Goal: Task Accomplishment & Management: Manage account settings

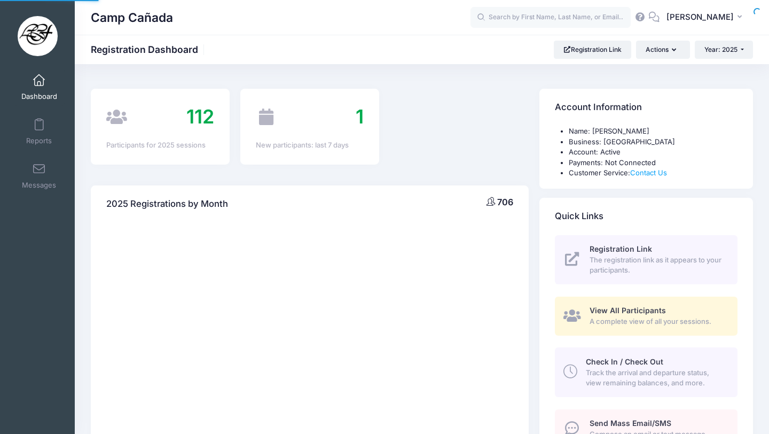
select select
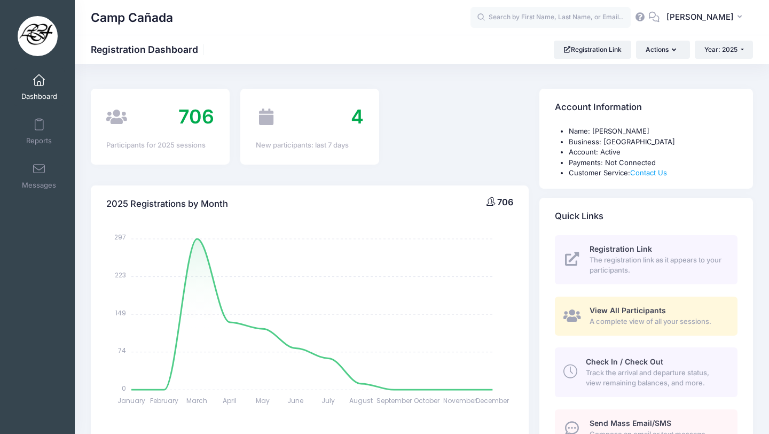
click at [622, 384] on span "Track the arrival and departure status, view remaining balances, and more." at bounding box center [655, 378] width 139 height 21
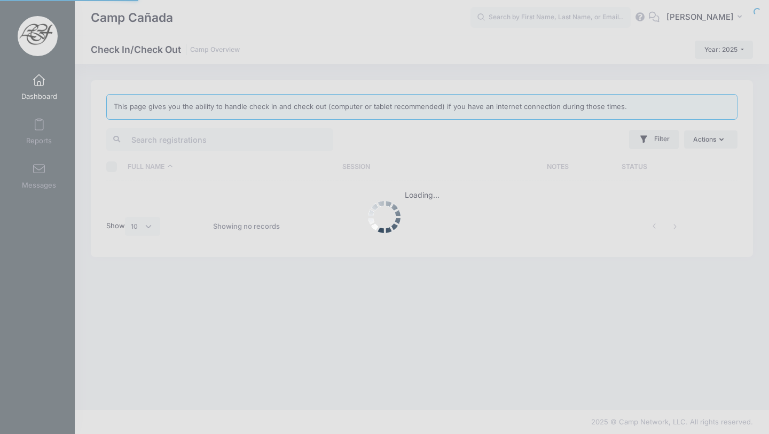
select select "10"
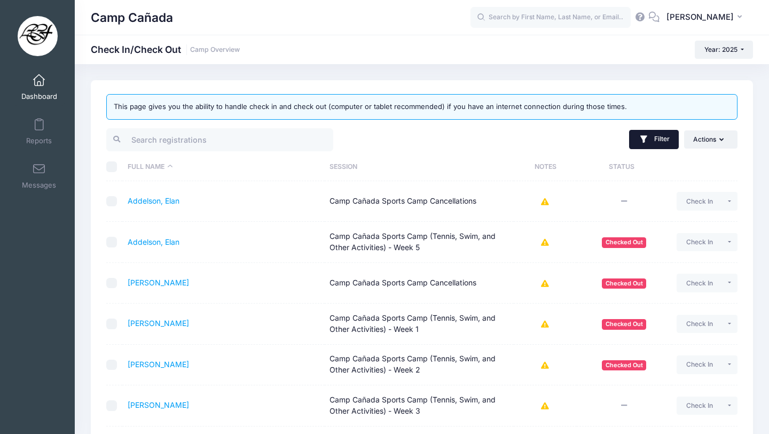
click at [665, 146] on button "Filter" at bounding box center [654, 139] width 50 height 19
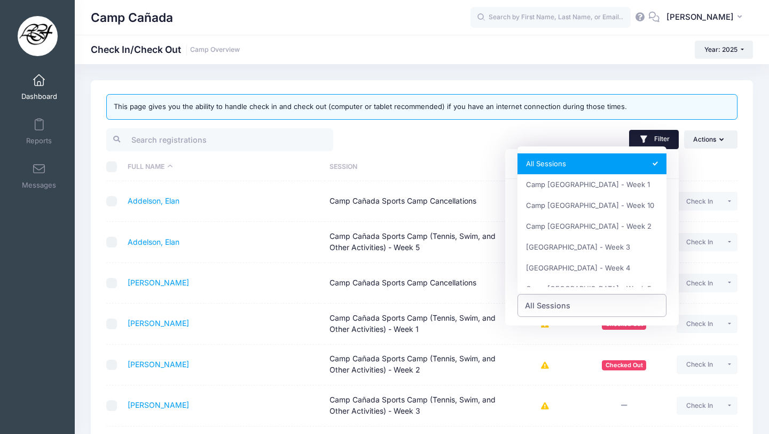
click at [582, 308] on span "All Sessions" at bounding box center [593, 305] width 150 height 23
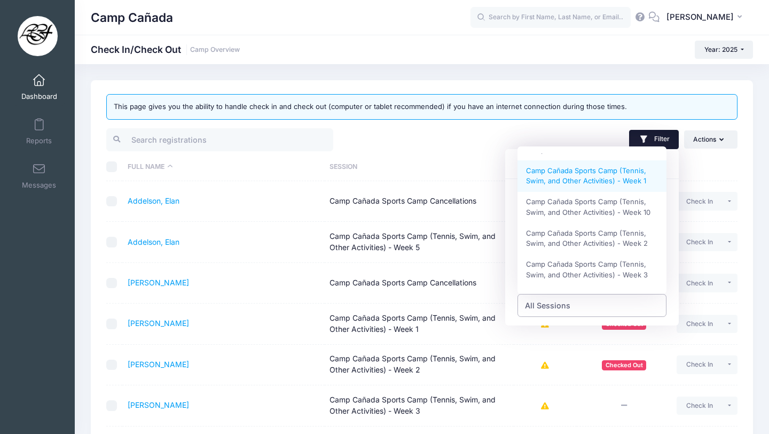
scroll to position [233, 0]
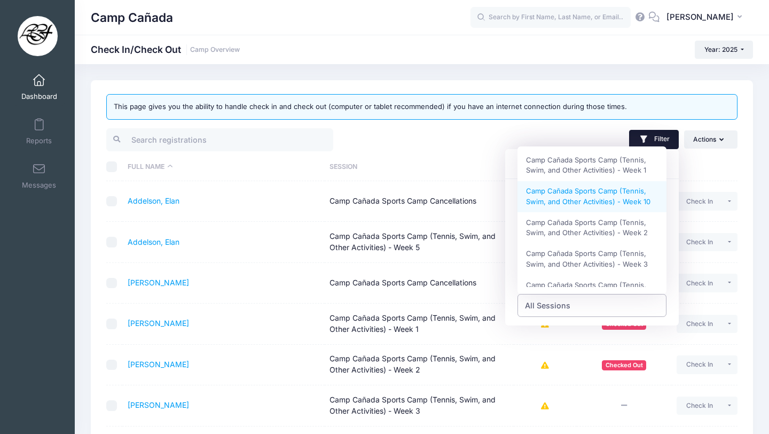
select select "Camp Cañada Sports Camp (Tennis, Swim, and Other Activities) - Week 10"
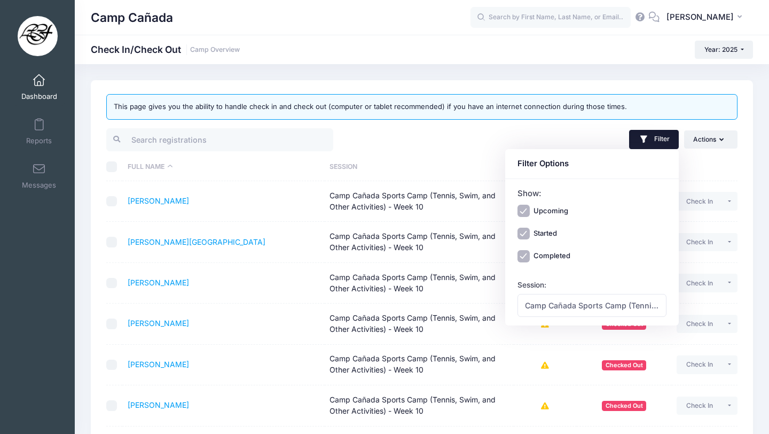
click at [481, 143] on div "Filter Filter Options Show: Upcoming Started Completed Session: All Sessions Ca…" at bounding box center [582, 140] width 321 height 26
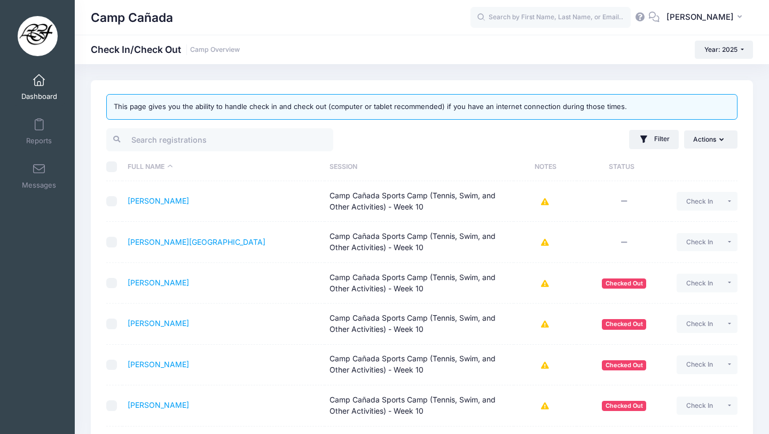
click at [673, 150] on div "Filter Filter Options Show: Upcoming Started Completed Session: All Sessions Ca…" at bounding box center [582, 140] width 321 height 26
click at [672, 143] on button "Filter" at bounding box center [654, 139] width 50 height 19
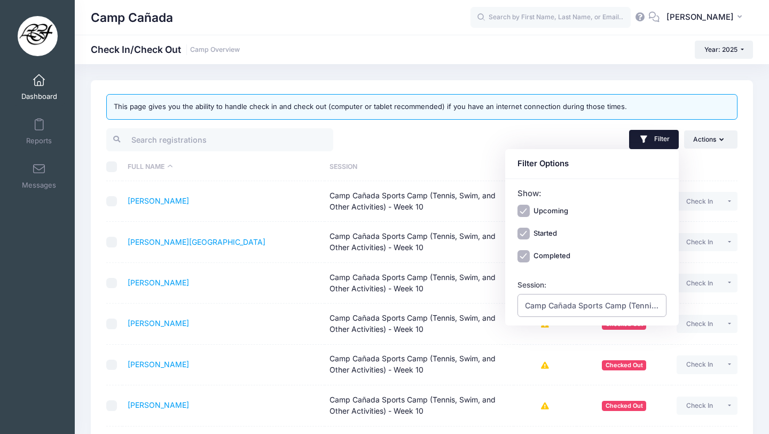
click at [613, 298] on span "Camp Cañada Sports Camp (Tennis, Swim, and Other Activities) - Week 10" at bounding box center [593, 305] width 150 height 23
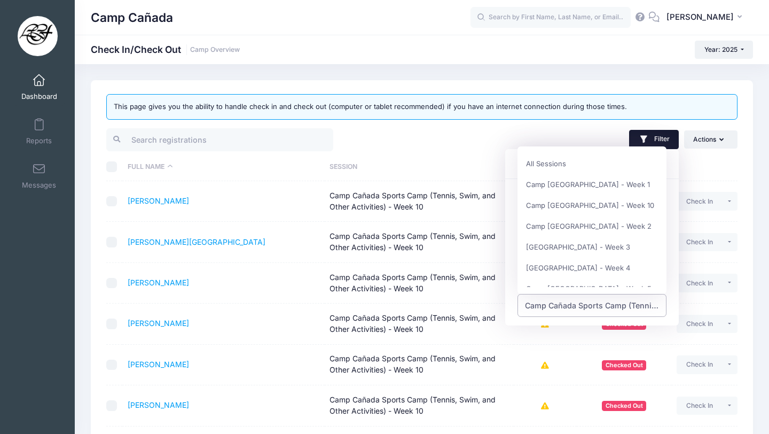
scroll to position [218, 0]
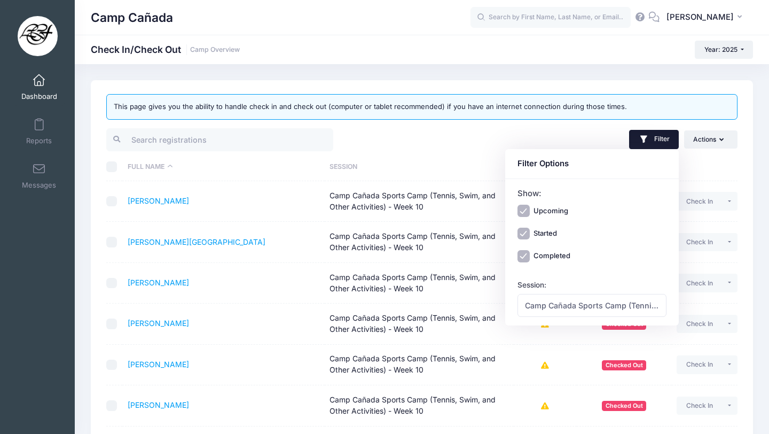
click at [444, 150] on div "Filter Filter Options Show: Upcoming Started Completed Session: All Sessions Ca…" at bounding box center [582, 140] width 321 height 26
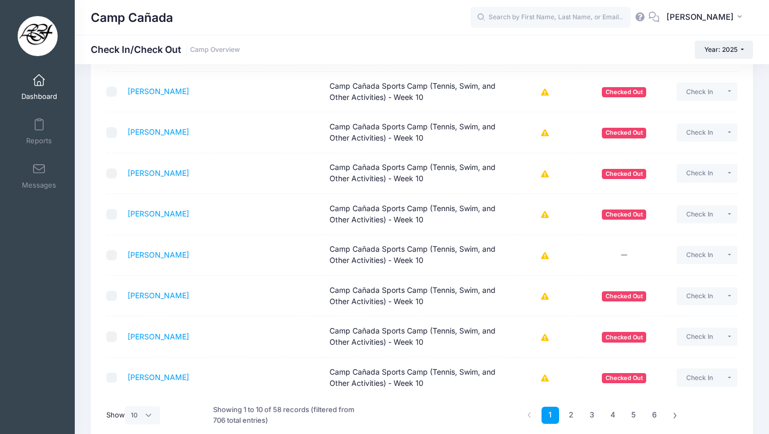
scroll to position [244, 0]
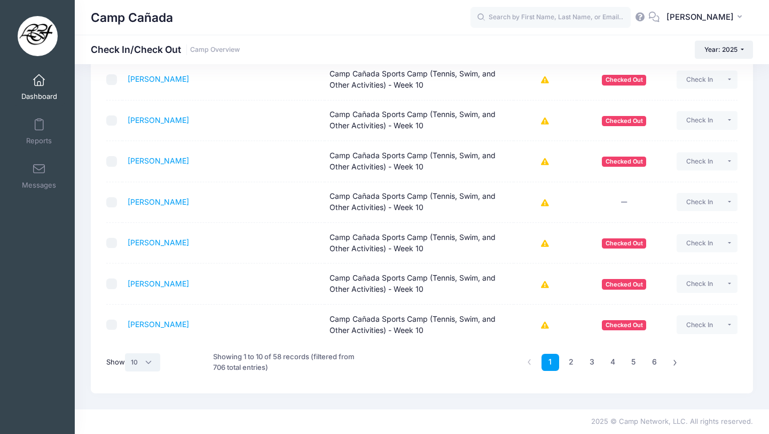
click at [145, 360] on select "All 10 25 50" at bounding box center [142, 362] width 35 height 18
select select "50"
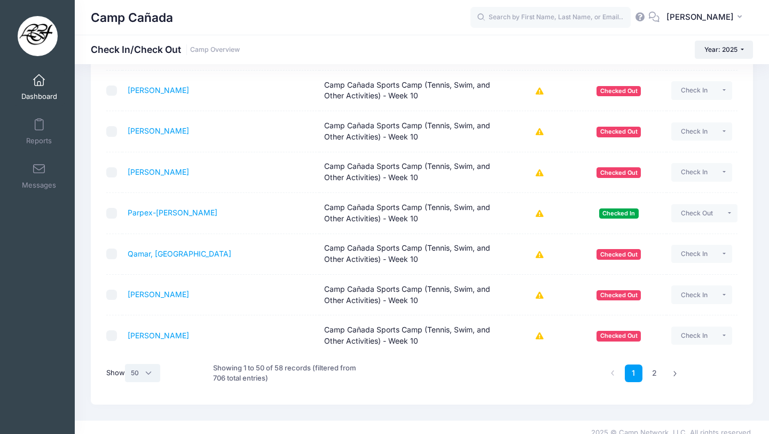
scroll to position [1866, 0]
click at [650, 376] on link "2" at bounding box center [655, 374] width 18 height 18
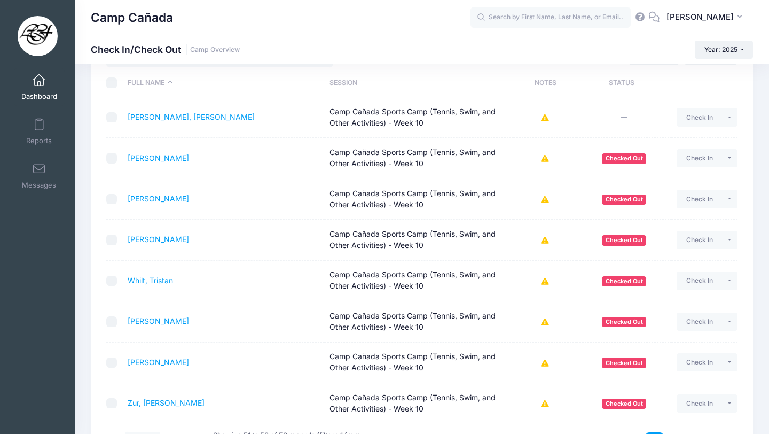
scroll to position [162, 0]
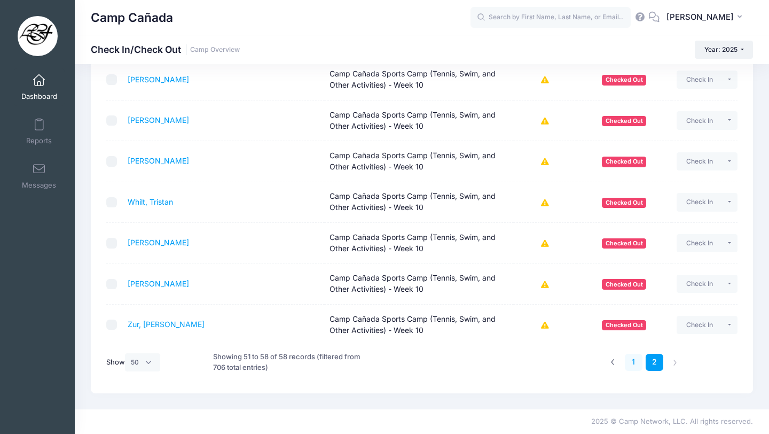
click at [635, 362] on link "1" at bounding box center [634, 363] width 18 height 18
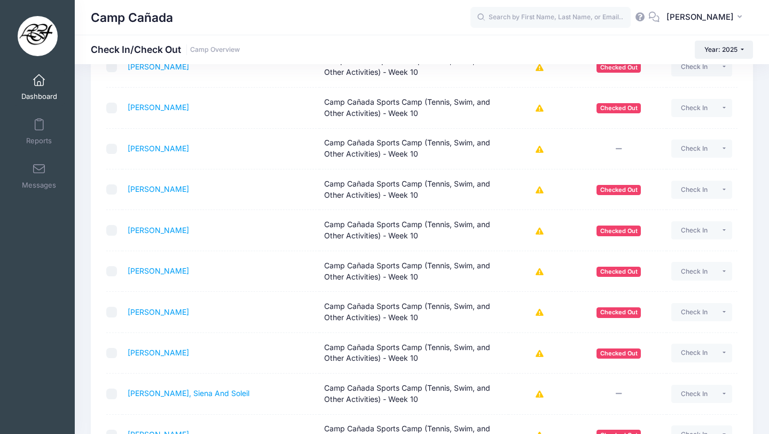
scroll to position [0, 0]
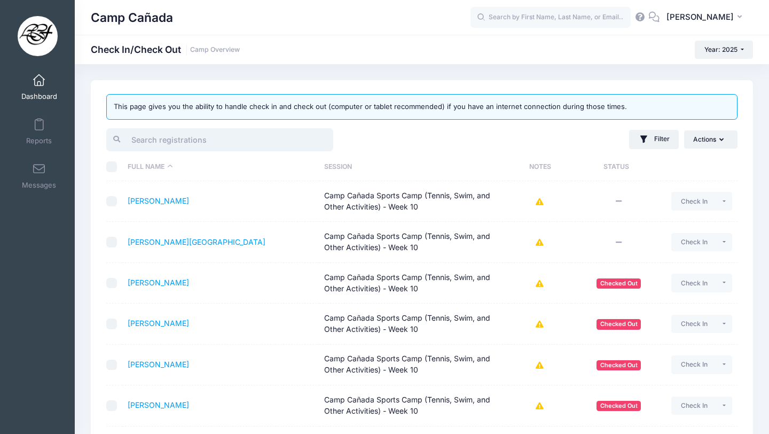
click at [257, 147] on input "search" at bounding box center [219, 139] width 227 height 23
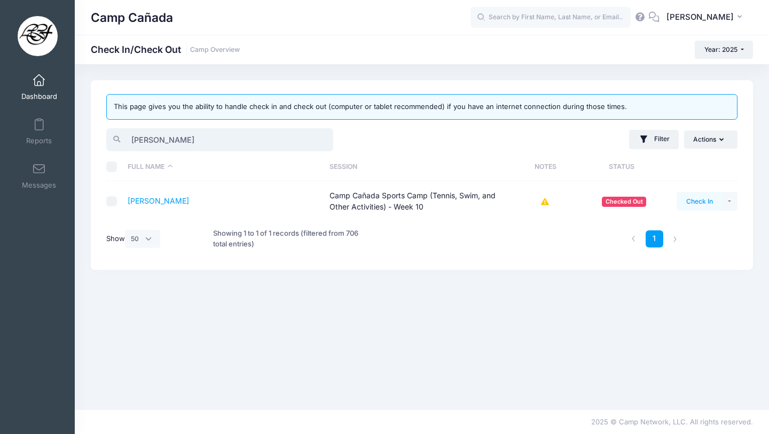
type input "ida"
click at [689, 203] on button "Check In" at bounding box center [699, 201] width 45 height 18
drag, startPoint x: 177, startPoint y: 137, endPoint x: 54, endPoint y: 136, distance: 122.9
click at [53, 136] on div "My Events Dashboard Reports" at bounding box center [384, 217] width 769 height 434
type input "lucy"
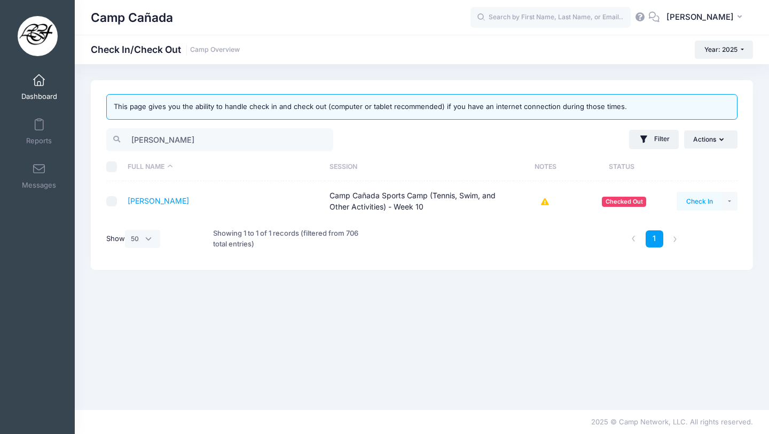
click at [701, 202] on button "Check In" at bounding box center [699, 201] width 45 height 18
drag, startPoint x: 178, startPoint y: 137, endPoint x: 91, endPoint y: 136, distance: 87.1
click at [92, 136] on div "This page gives you the ability to handle check in and check out (computer or t…" at bounding box center [422, 175] width 662 height 190
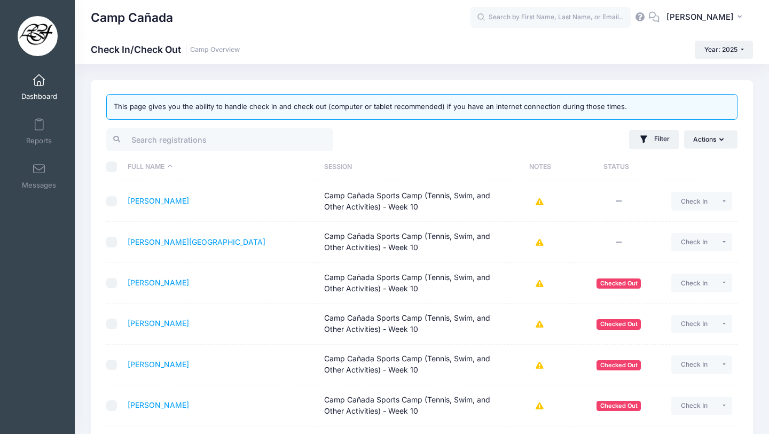
click at [200, 137] on input "search" at bounding box center [219, 139] width 227 height 23
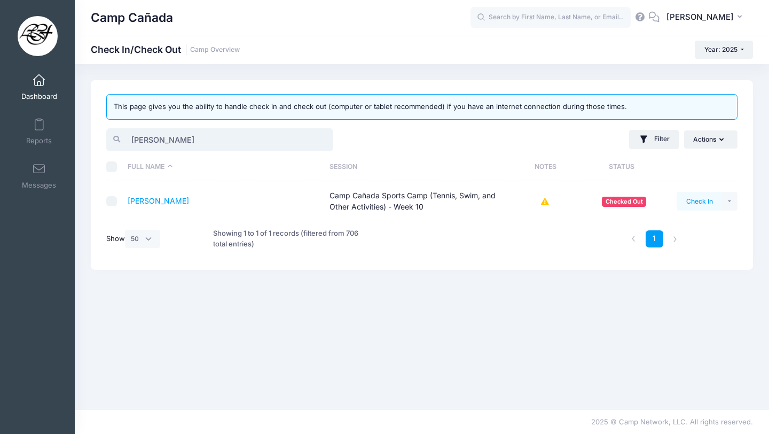
type input "darius"
click at [706, 197] on button "Check In" at bounding box center [699, 201] width 45 height 18
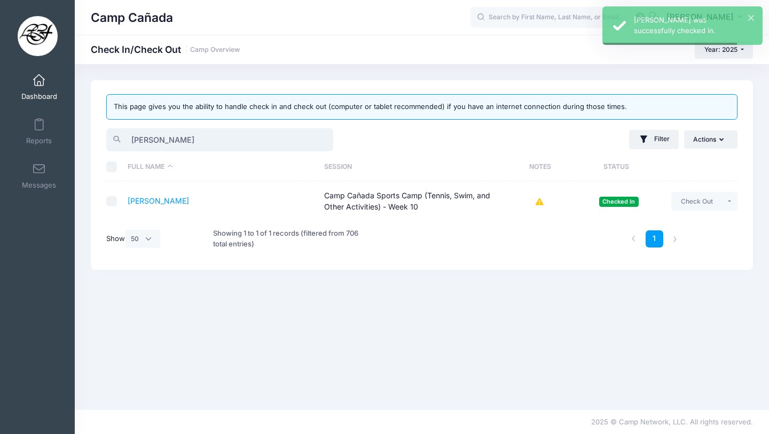
drag, startPoint x: 198, startPoint y: 140, endPoint x: 0, endPoint y: 118, distance: 199.4
click at [0, 127] on div "My Events Dashboard Reports" at bounding box center [384, 217] width 769 height 434
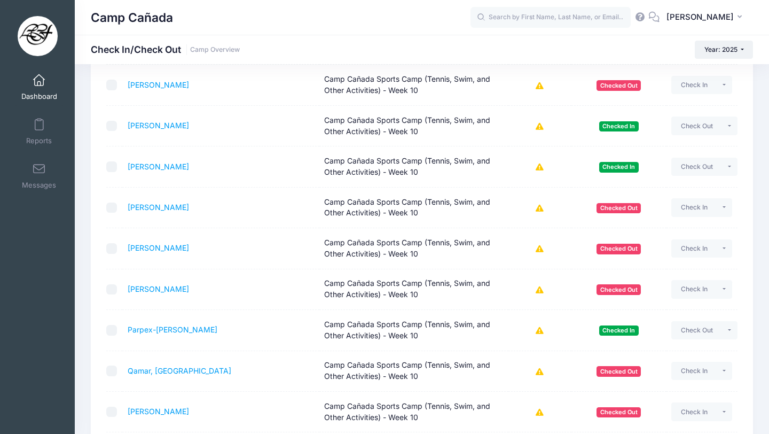
scroll to position [1877, 0]
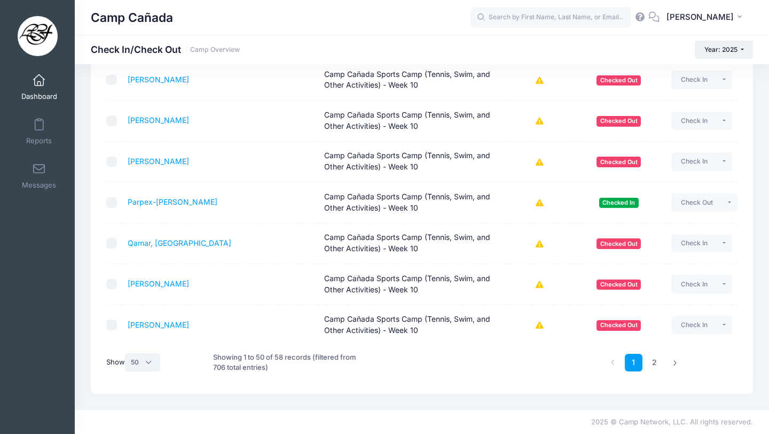
click at [142, 370] on select "All 10 25 50" at bounding box center [142, 362] width 35 height 18
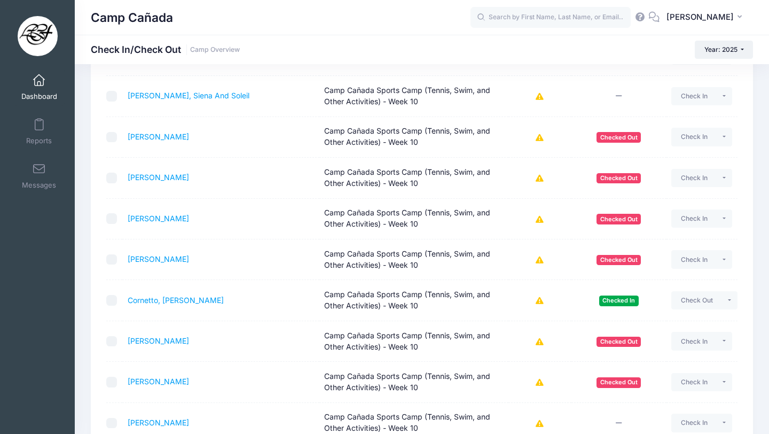
scroll to position [0, 0]
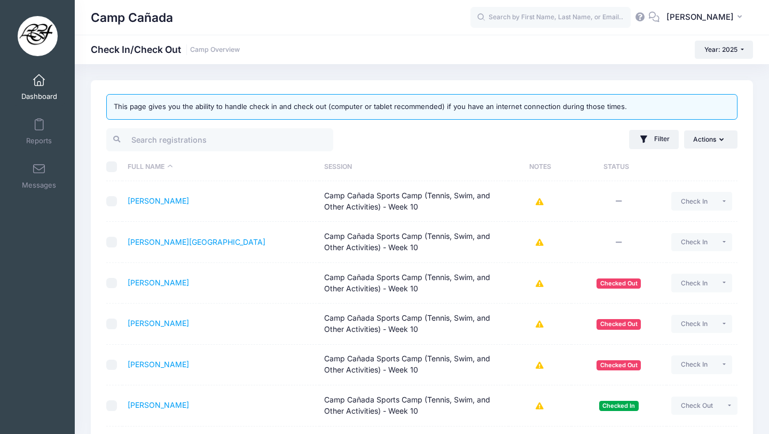
click at [189, 202] on link "[PERSON_NAME]" at bounding box center [158, 200] width 61 height 9
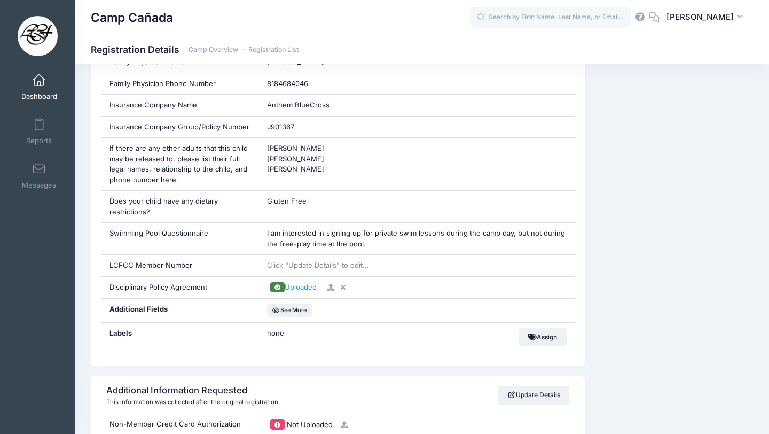
scroll to position [840, 0]
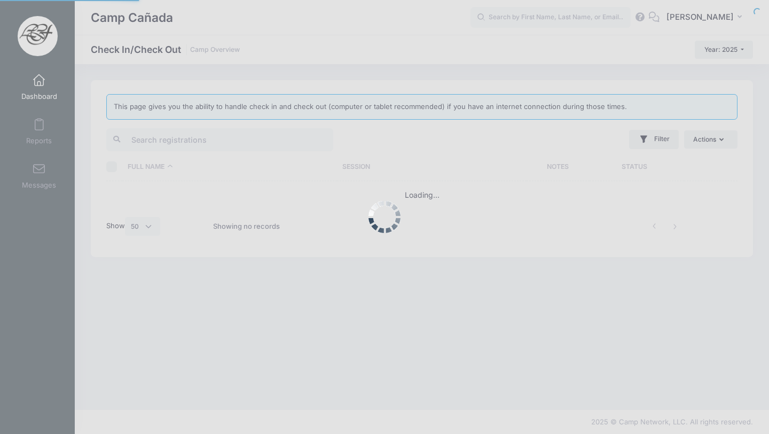
select select "50"
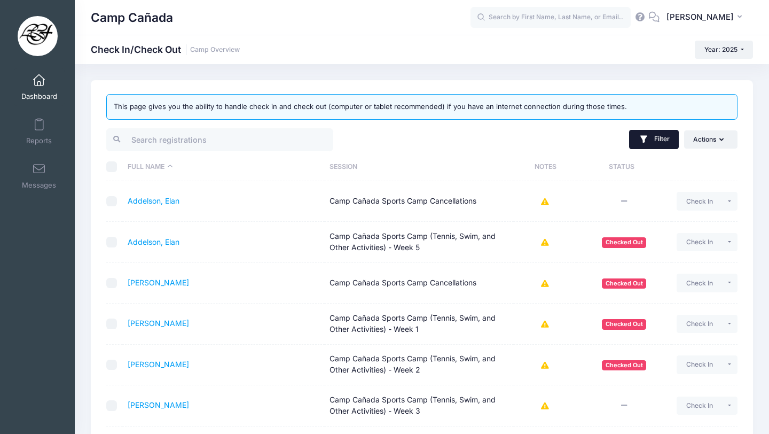
click at [652, 135] on button "Filter" at bounding box center [654, 139] width 50 height 19
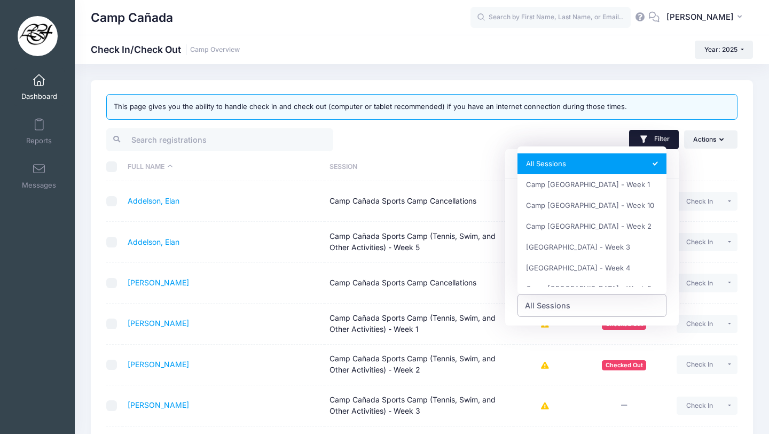
click at [568, 299] on span "All Sessions" at bounding box center [593, 305] width 150 height 23
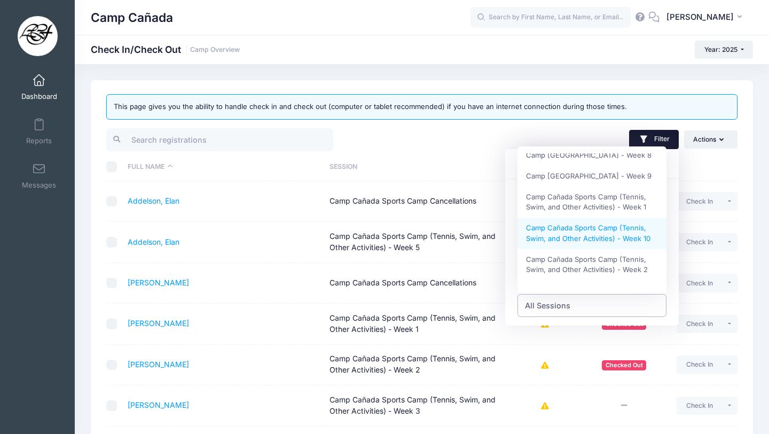
scroll to position [225, 0]
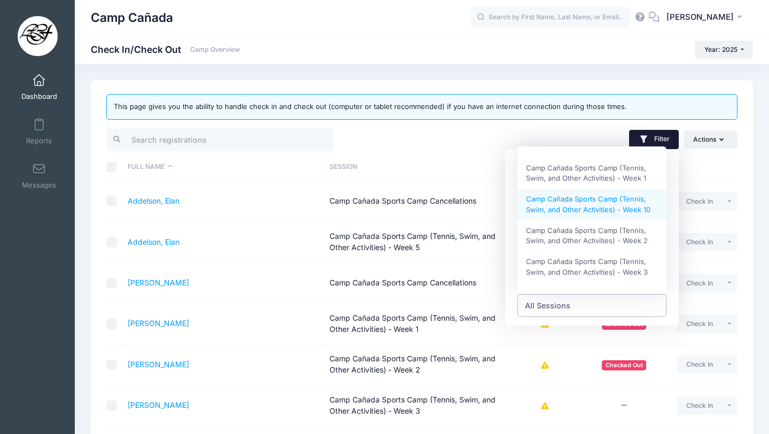
select select "Camp Cañada Sports Camp (Tennis, Swim, and Other Activities) - Week 10"
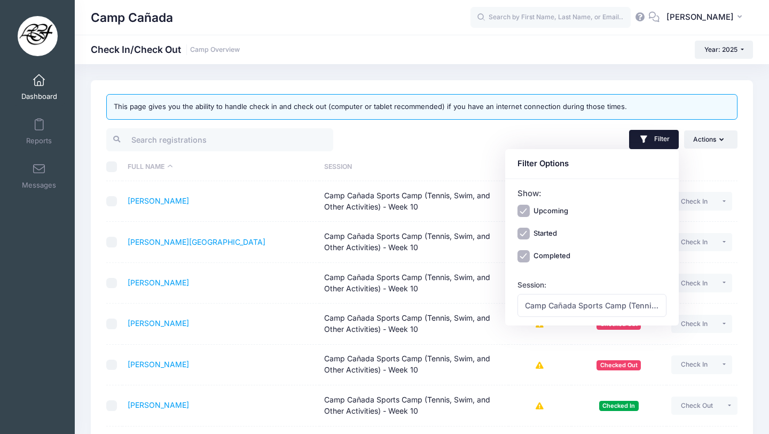
click at [444, 154] on th "Session" at bounding box center [413, 167] width 189 height 28
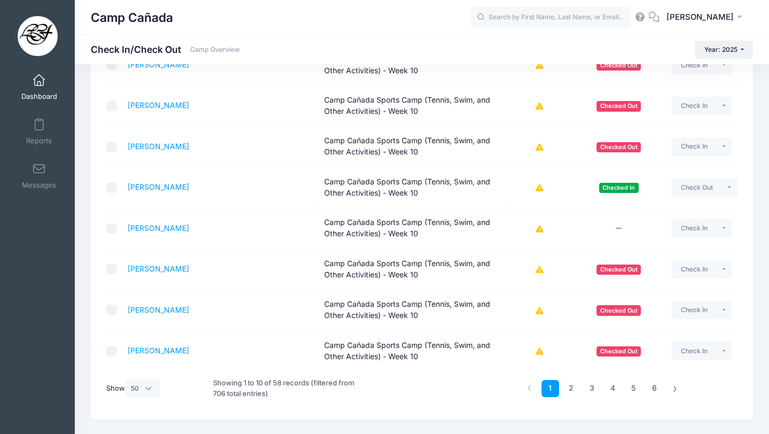
scroll to position [220, 0]
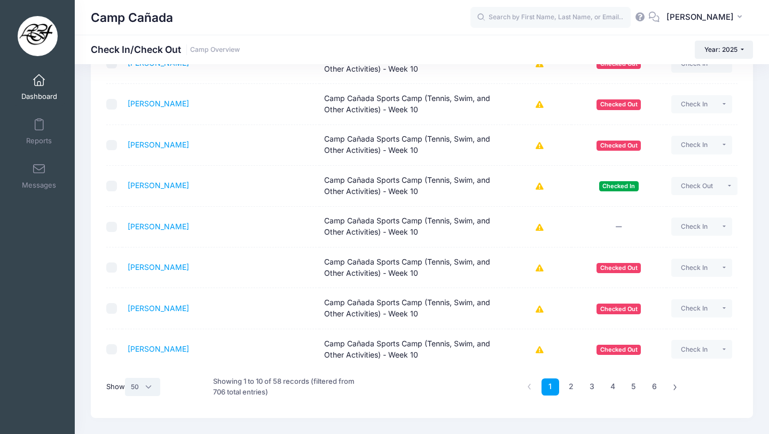
click at [140, 395] on select "All 10 25 50" at bounding box center [142, 387] width 35 height 18
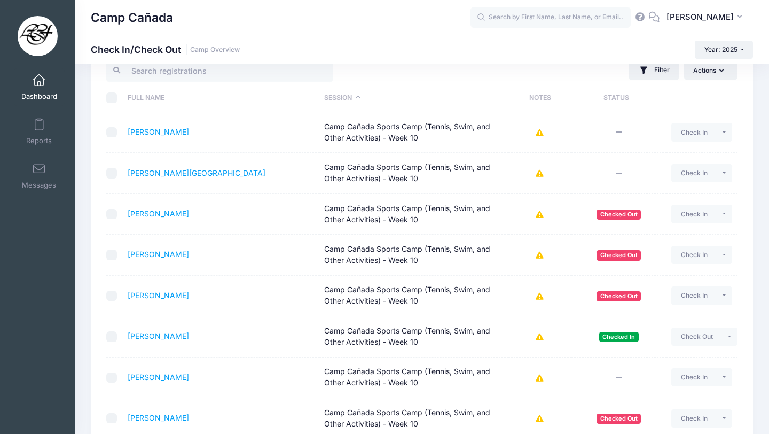
scroll to position [0, 0]
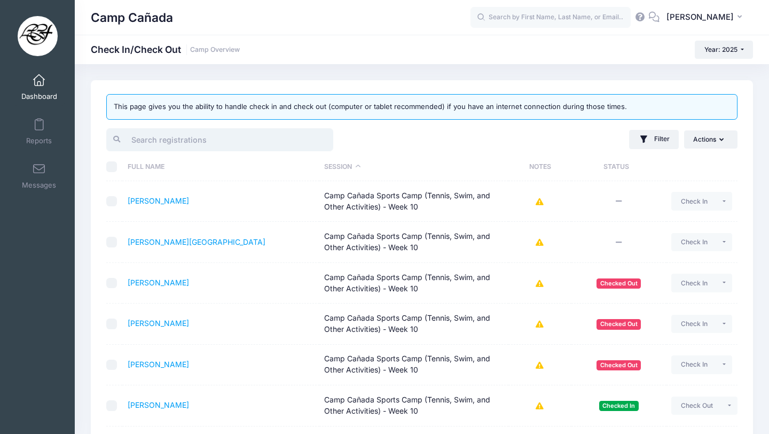
click at [225, 137] on input "search" at bounding box center [219, 139] width 227 height 23
type input "i"
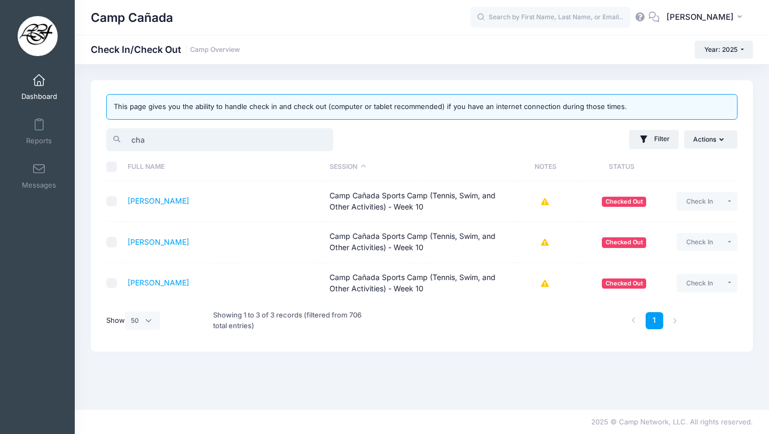
drag, startPoint x: 166, startPoint y: 140, endPoint x: 122, endPoint y: 139, distance: 43.8
click at [122, 139] on input "cha" at bounding box center [219, 139] width 227 height 23
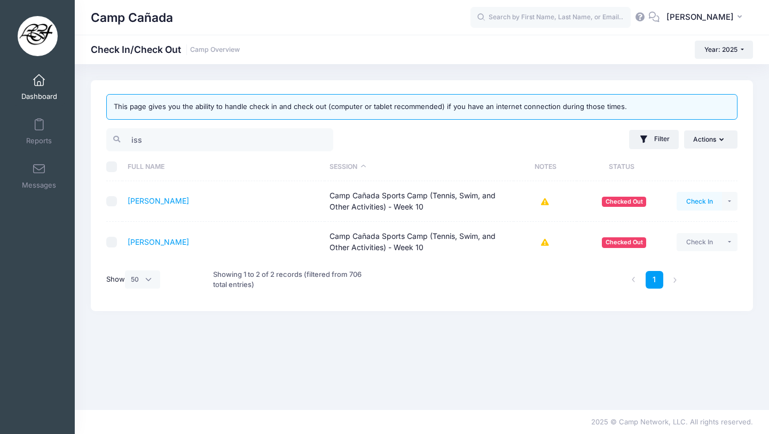
click at [720, 198] on button "Check In" at bounding box center [699, 201] width 45 height 18
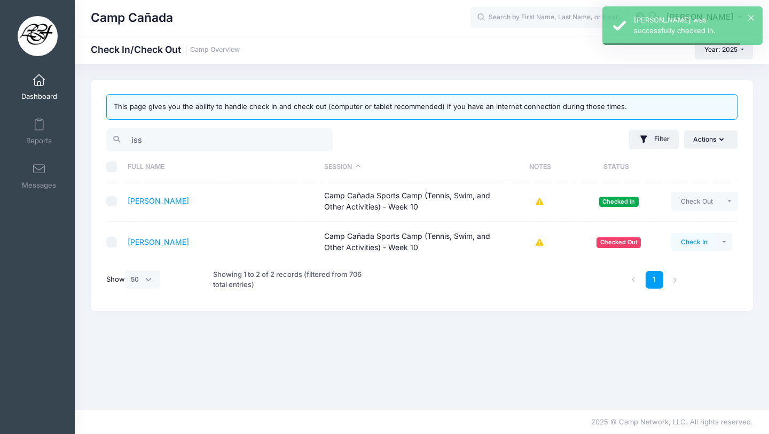
click at [696, 245] on button "Check In" at bounding box center [694, 242] width 45 height 18
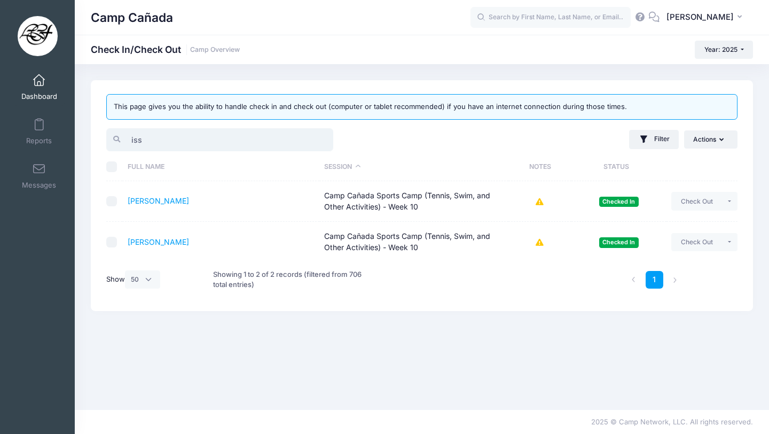
drag, startPoint x: 168, startPoint y: 141, endPoint x: 95, endPoint y: 139, distance: 73.7
click at [95, 140] on div "This page gives you the ability to handle check in and check out (computer or t…" at bounding box center [422, 195] width 662 height 231
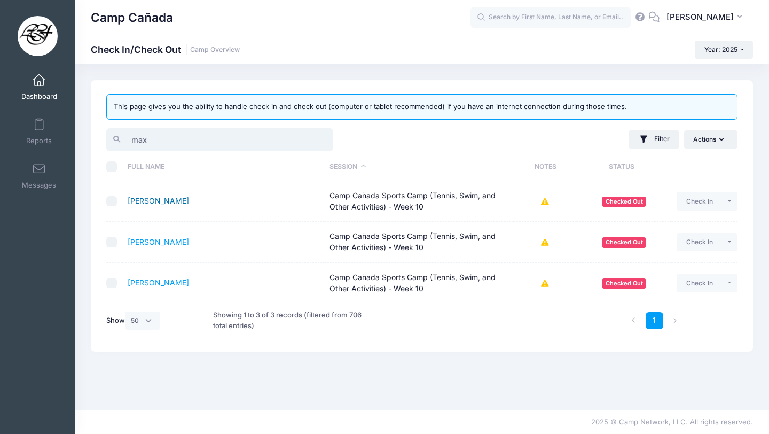
type input "max"
click at [184, 204] on link "[PERSON_NAME]" at bounding box center [158, 200] width 61 height 9
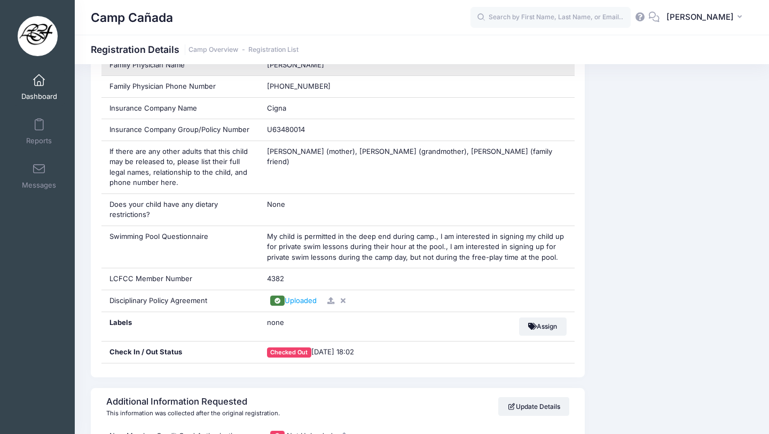
scroll to position [830, 0]
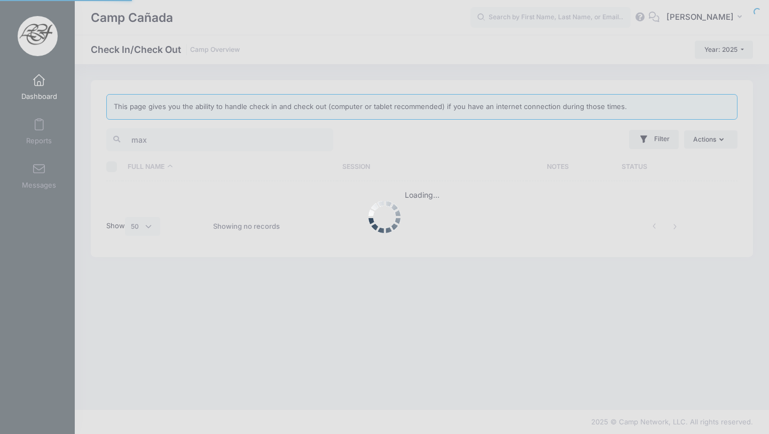
select select "50"
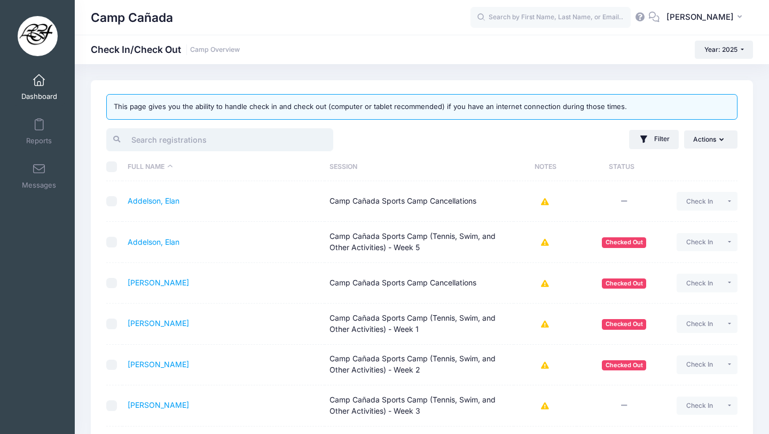
click at [176, 137] on input "search" at bounding box center [219, 139] width 227 height 23
click at [649, 131] on button "Filter" at bounding box center [654, 139] width 50 height 19
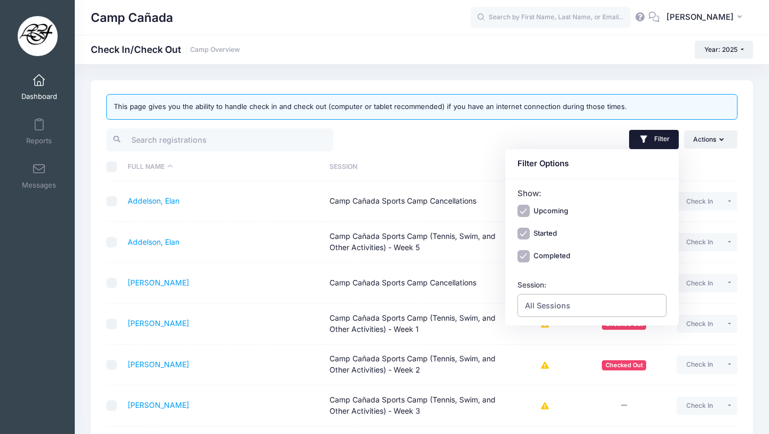
click at [557, 297] on span "All Sessions" at bounding box center [593, 305] width 150 height 23
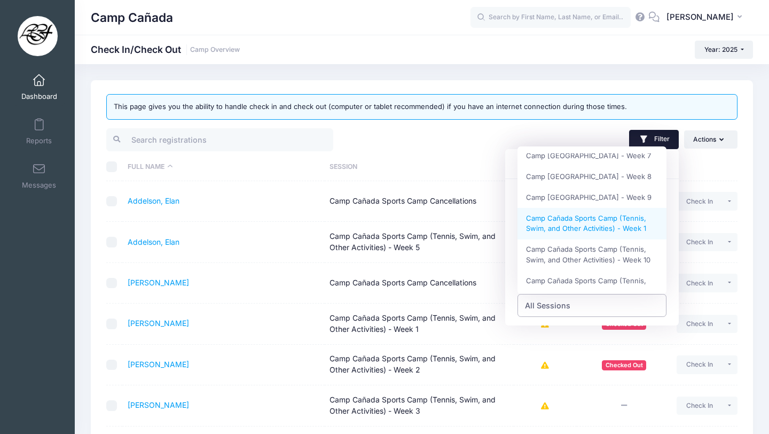
scroll to position [175, 0]
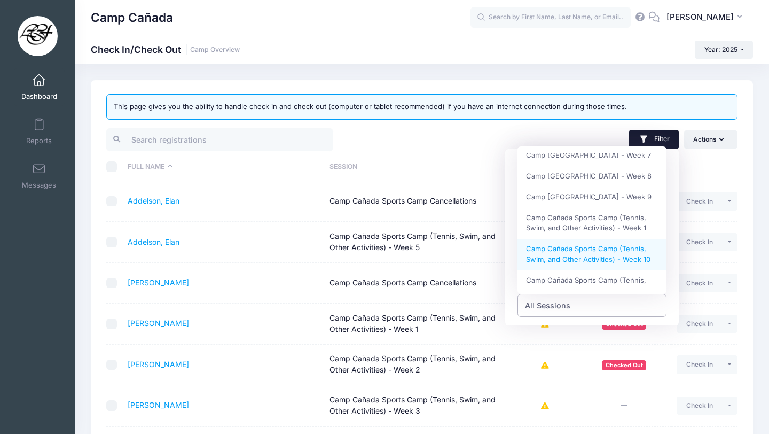
select select "Camp Cañada Sports Camp (Tennis, Swim, and Other Activities) - Week 10"
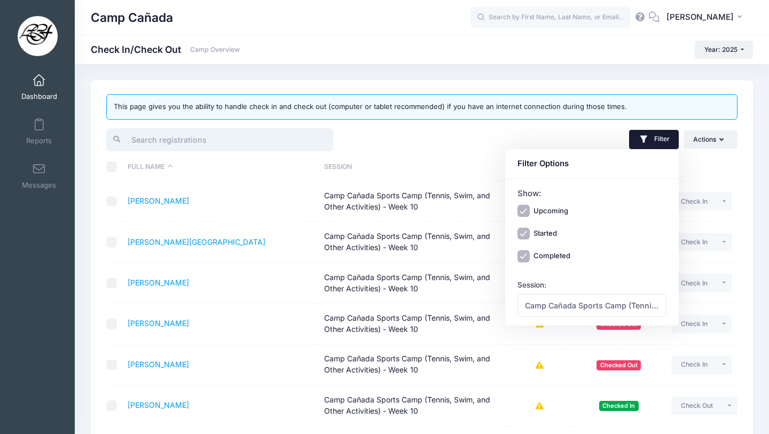
click at [262, 144] on input "search" at bounding box center [219, 139] width 227 height 23
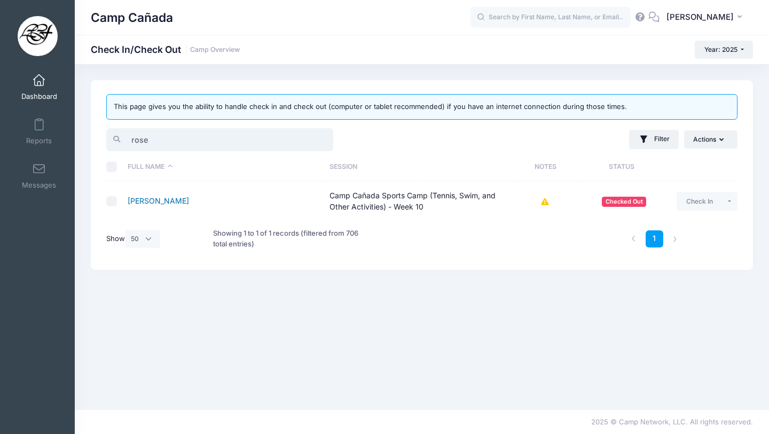
type input "rose"
click at [165, 199] on link "[PERSON_NAME]" at bounding box center [158, 200] width 61 height 9
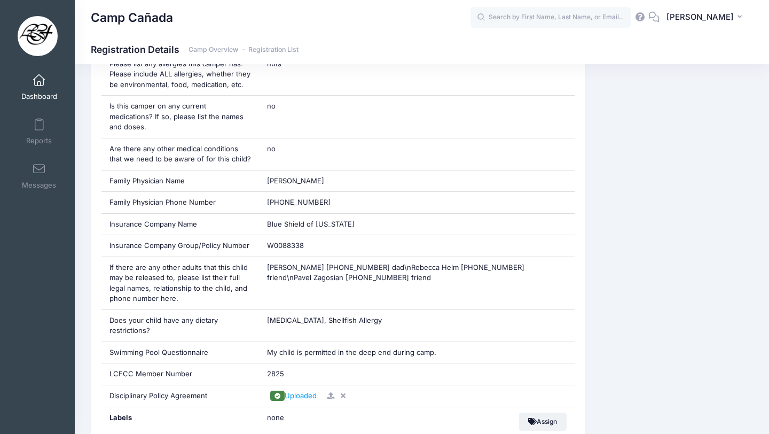
scroll to position [702, 0]
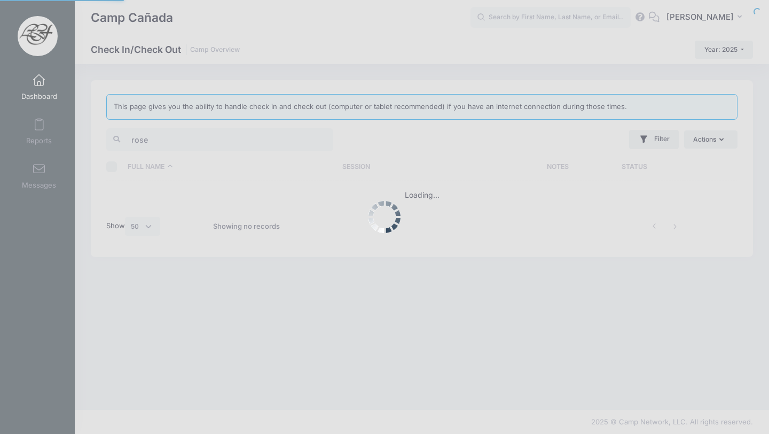
select select "50"
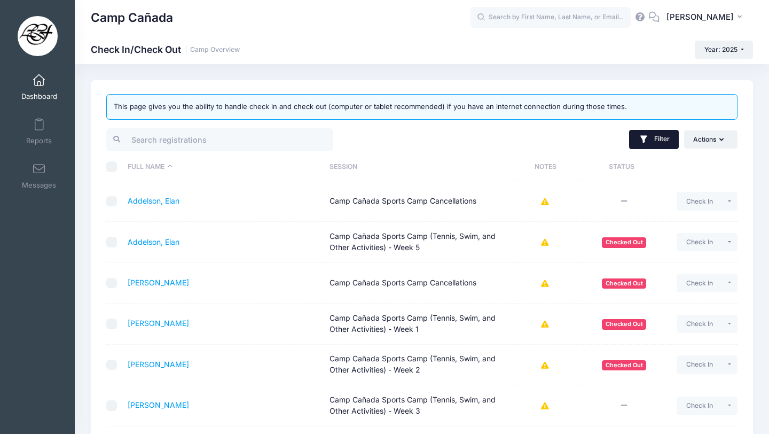
click at [649, 135] on button "Filter" at bounding box center [654, 139] width 50 height 19
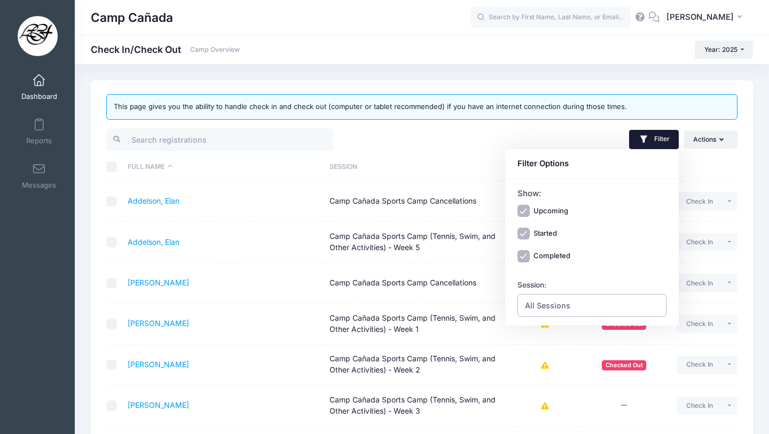
click at [569, 300] on span "All Sessions" at bounding box center [593, 305] width 150 height 23
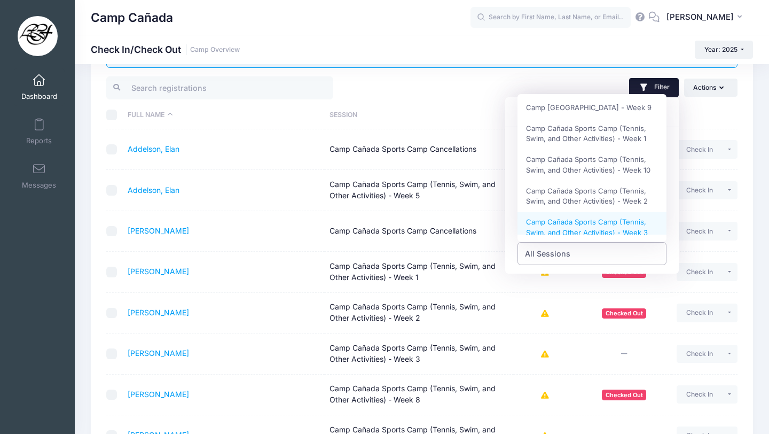
scroll to position [213, 0]
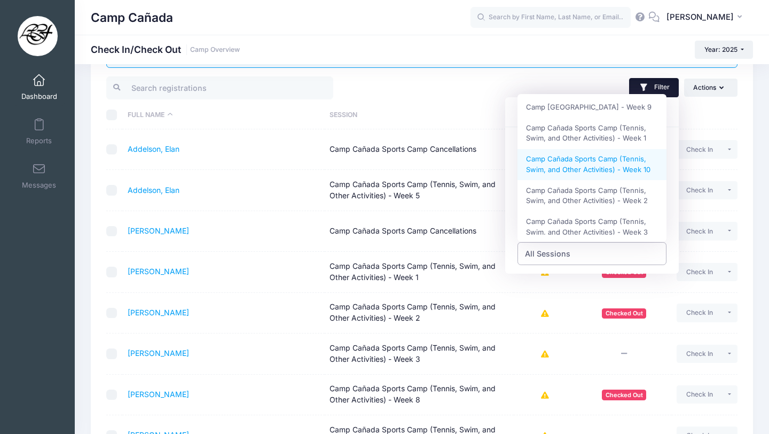
select select "Camp Cañada Sports Camp (Tennis, Swim, and Other Activities) - Week 10"
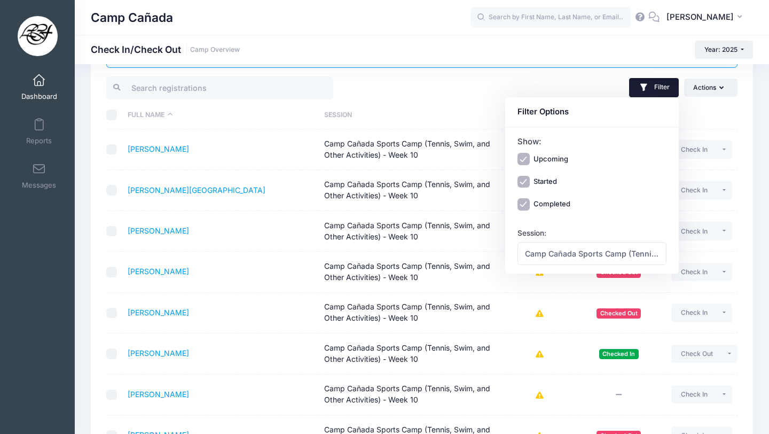
click at [469, 81] on div "Filter Filter Options Show: Upcoming Started Completed Session: All Sessions [G…" at bounding box center [582, 88] width 321 height 26
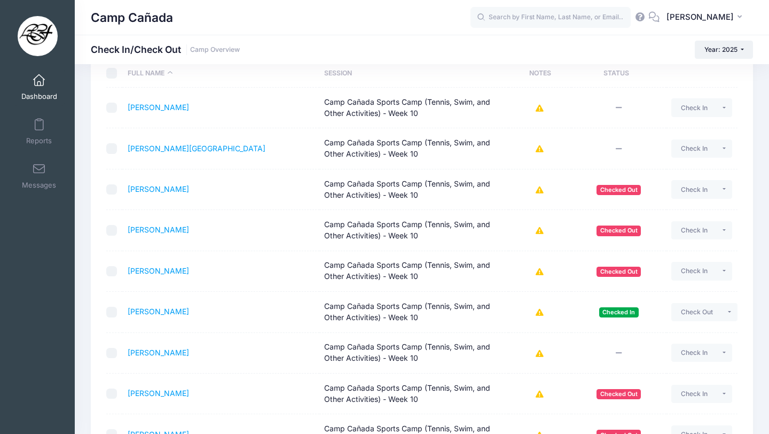
scroll to position [0, 0]
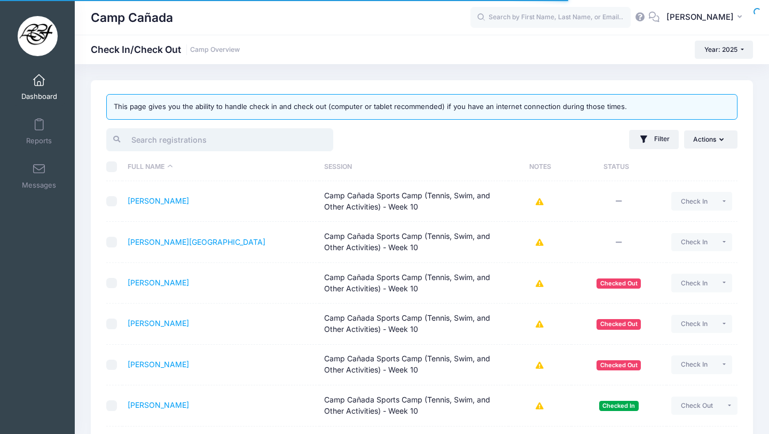
click at [222, 138] on input "search" at bounding box center [219, 139] width 227 height 23
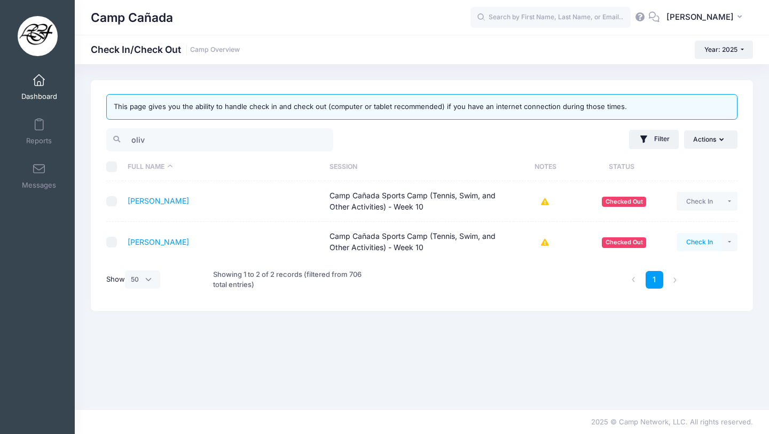
click at [704, 244] on button "Check In" at bounding box center [699, 242] width 45 height 18
click at [190, 129] on input "oliv" at bounding box center [219, 139] width 227 height 23
click at [191, 129] on input "oliv" at bounding box center [219, 139] width 227 height 23
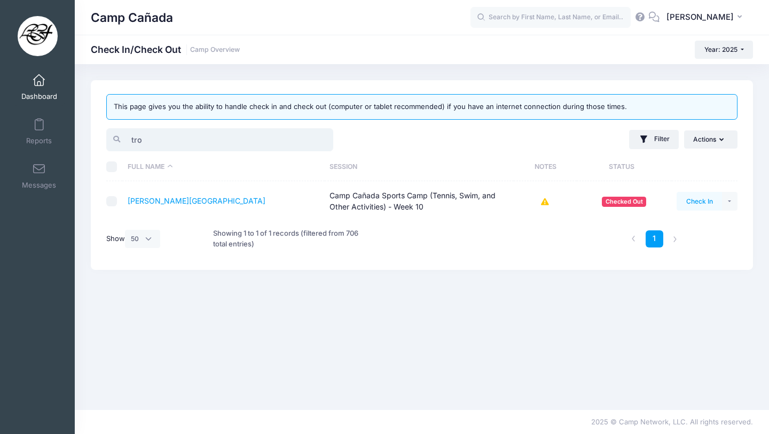
type input "tro"
click at [699, 203] on button "Check In" at bounding box center [699, 201] width 45 height 18
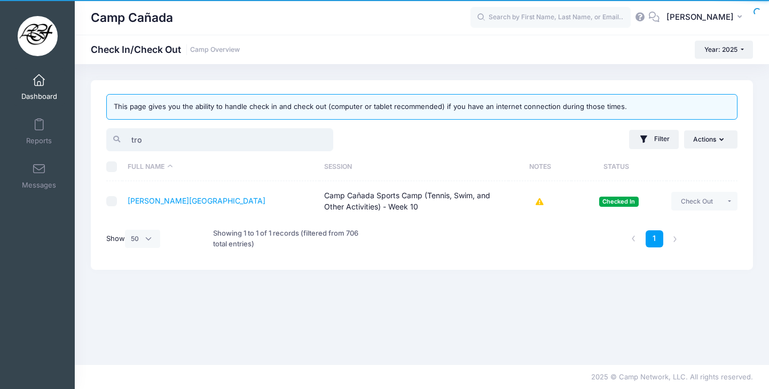
drag, startPoint x: 179, startPoint y: 143, endPoint x: 0, endPoint y: 143, distance: 179.5
click at [0, 143] on div "My Events Dashboard Reports" at bounding box center [384, 194] width 769 height 389
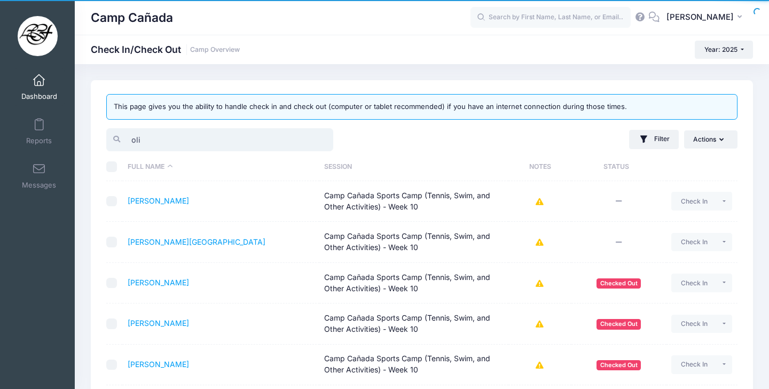
type input "oliv"
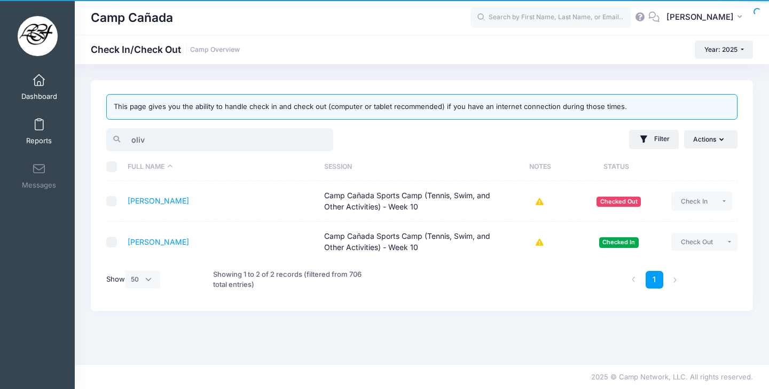
drag, startPoint x: 169, startPoint y: 138, endPoint x: 39, endPoint y: 137, distance: 130.4
click at [41, 137] on div "My Events Dashboard Reports" at bounding box center [384, 194] width 769 height 389
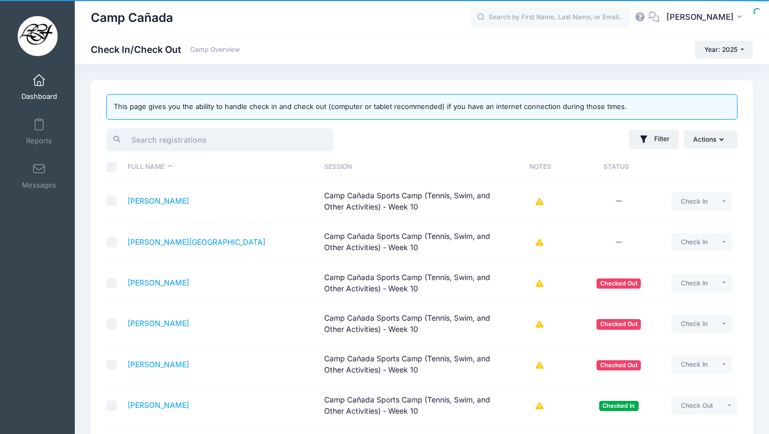
click at [191, 129] on input "search" at bounding box center [219, 139] width 227 height 23
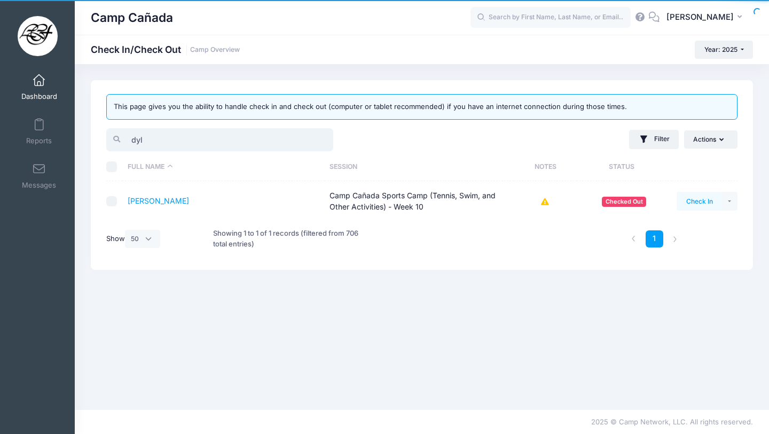
type input "dyl"
click at [701, 205] on button "Check In" at bounding box center [699, 201] width 45 height 18
click at [706, 200] on button "Check In" at bounding box center [699, 201] width 45 height 18
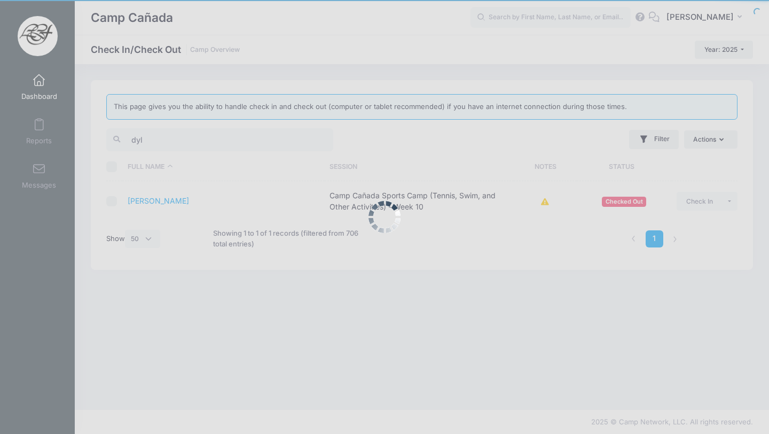
click at [473, 57] on div at bounding box center [384, 217] width 769 height 434
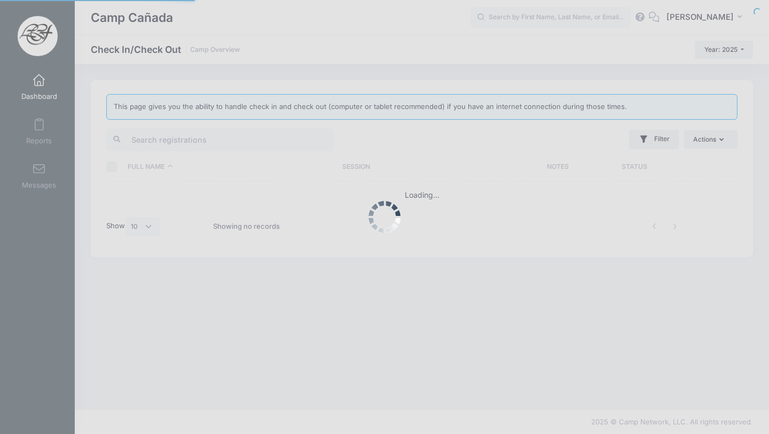
select select "10"
click at [350, 33] on div at bounding box center [384, 217] width 769 height 434
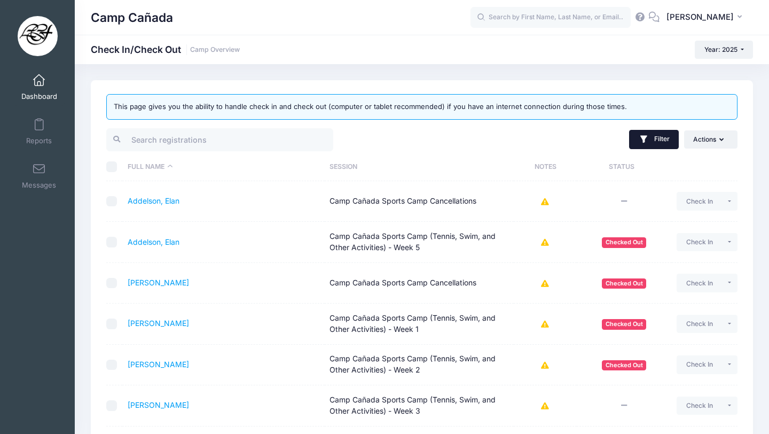
click at [653, 146] on button "Filter" at bounding box center [654, 139] width 50 height 19
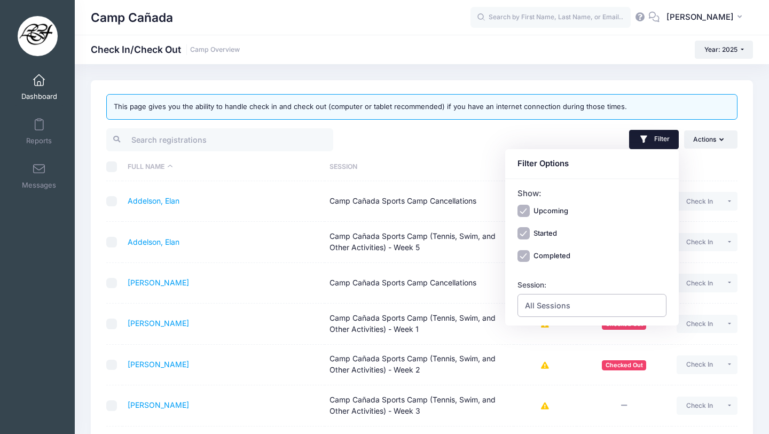
click at [560, 309] on span "All Sessions" at bounding box center [547, 305] width 45 height 11
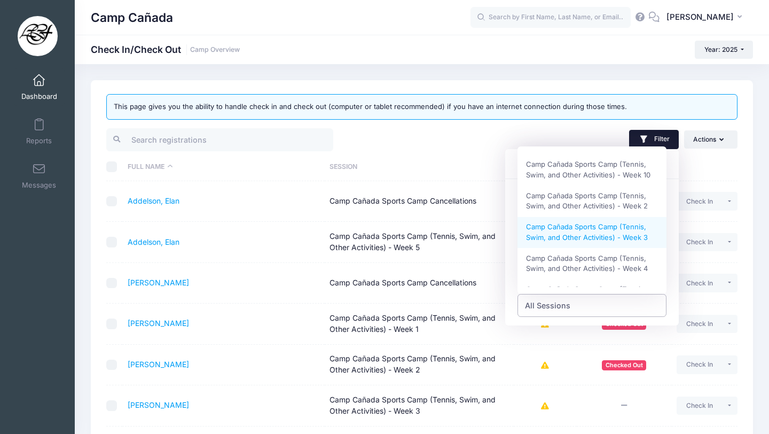
scroll to position [261, 0]
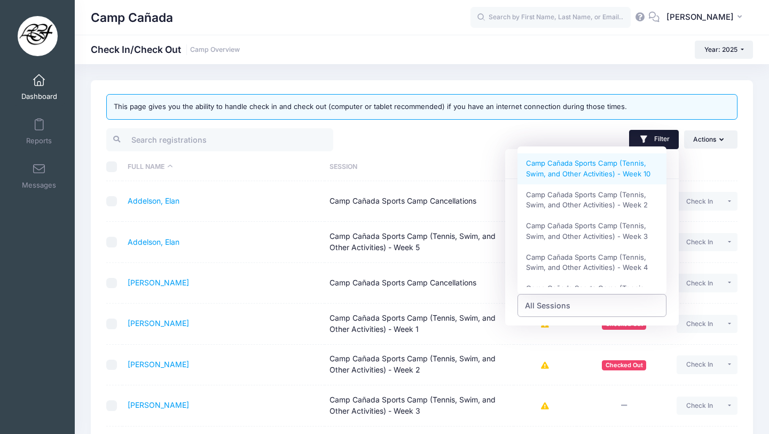
select select "Camp Cañada Sports Camp (Tennis, Swim, and Other Activities) - Week 10"
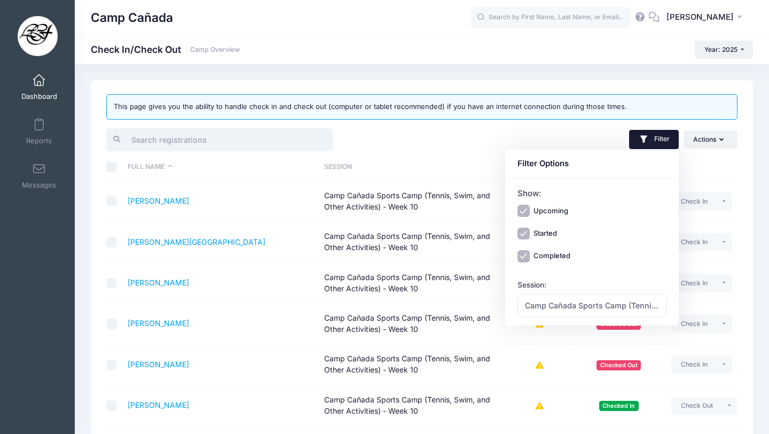
click at [143, 136] on input "search" at bounding box center [219, 139] width 227 height 23
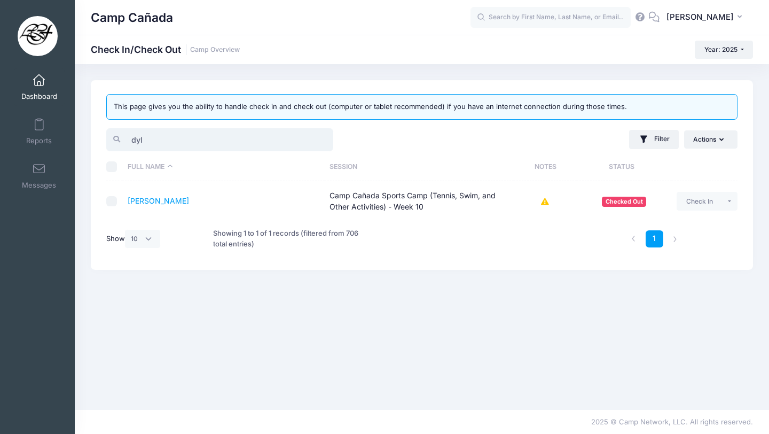
type input "dyl"
click at [701, 212] on td "Check In Payment Reminder Document Reminder Enter Payment Clear Status" at bounding box center [705, 201] width 66 height 40
click at [701, 208] on button "Check In" at bounding box center [699, 201] width 45 height 18
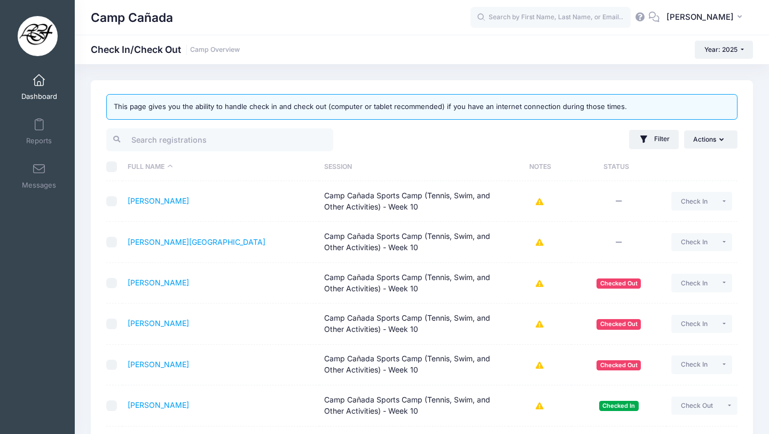
click at [291, 25] on div "Camp Cañada" at bounding box center [281, 17] width 380 height 25
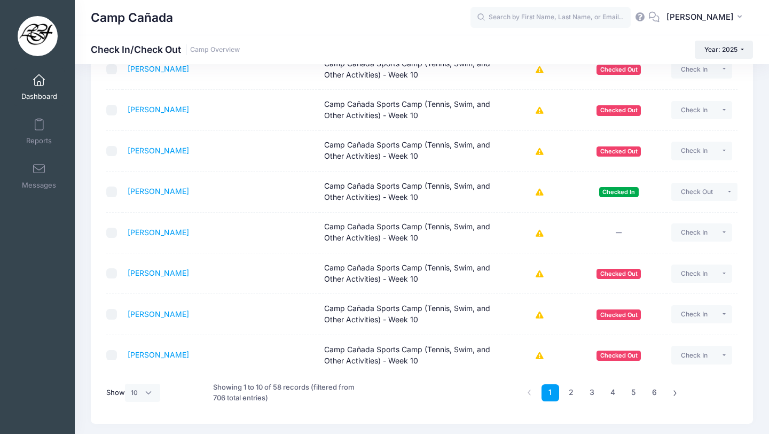
scroll to position [215, 0]
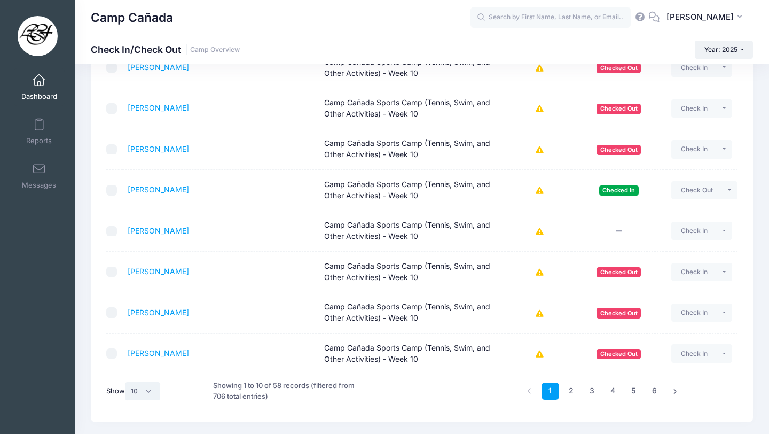
click at [134, 389] on select "All 10 25 50" at bounding box center [142, 391] width 35 height 18
select select "50"
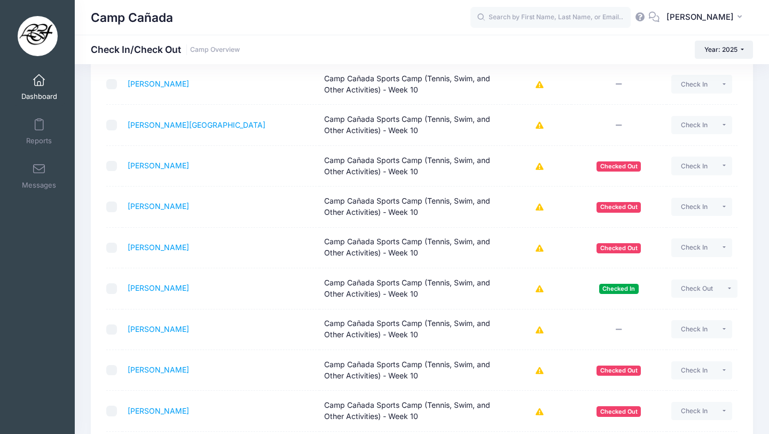
scroll to position [0, 0]
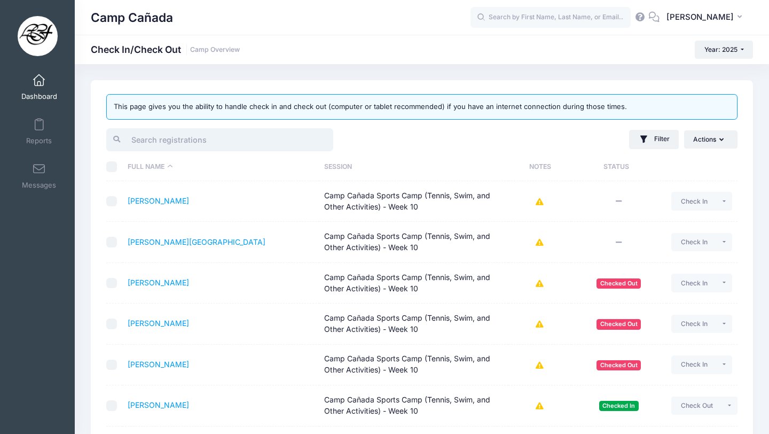
click at [215, 138] on input "search" at bounding box center [219, 139] width 227 height 23
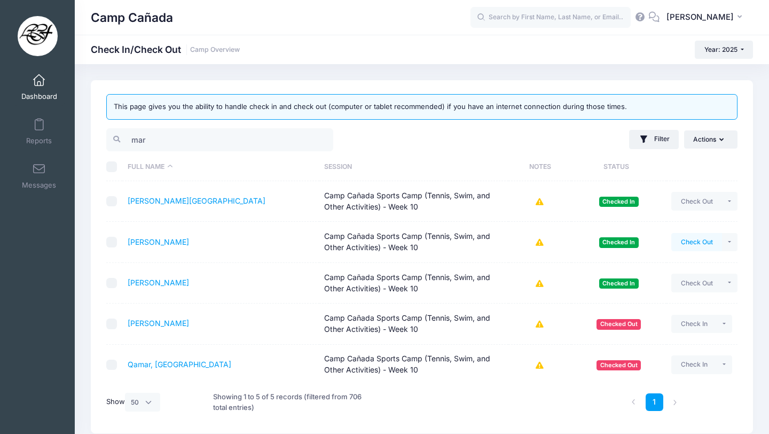
click at [693, 246] on button "Check Out" at bounding box center [697, 242] width 51 height 18
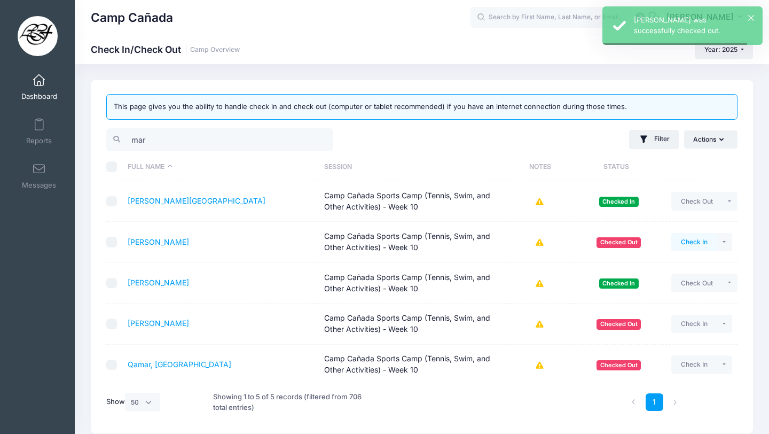
click at [693, 246] on button "Check In" at bounding box center [694, 242] width 45 height 18
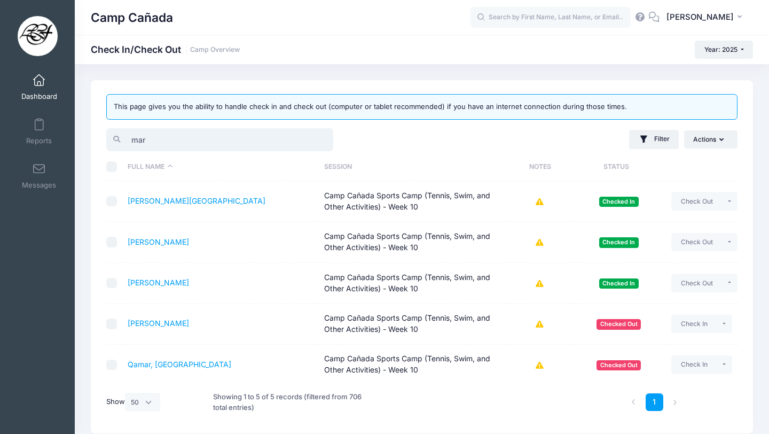
drag, startPoint x: 151, startPoint y: 138, endPoint x: 87, endPoint y: 137, distance: 63.6
click at [87, 138] on div "This page gives you the ability to handle check in and check out (computer or t…" at bounding box center [422, 256] width 694 height 353
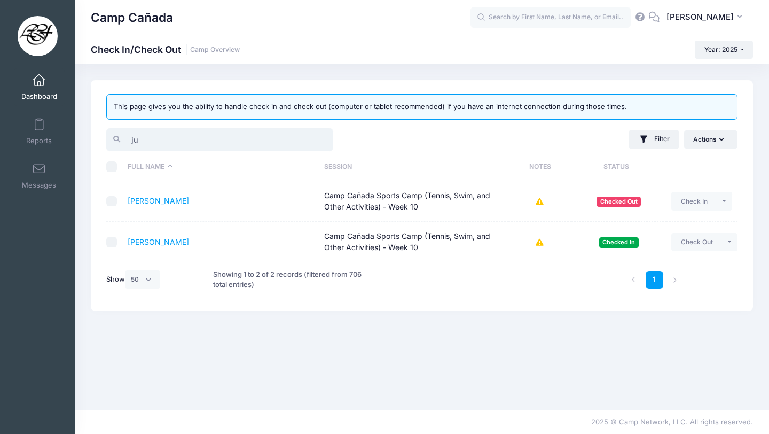
type input "j"
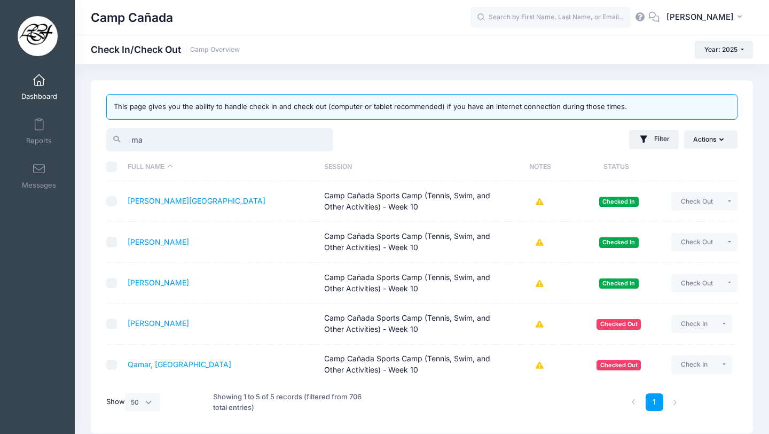
type input "m"
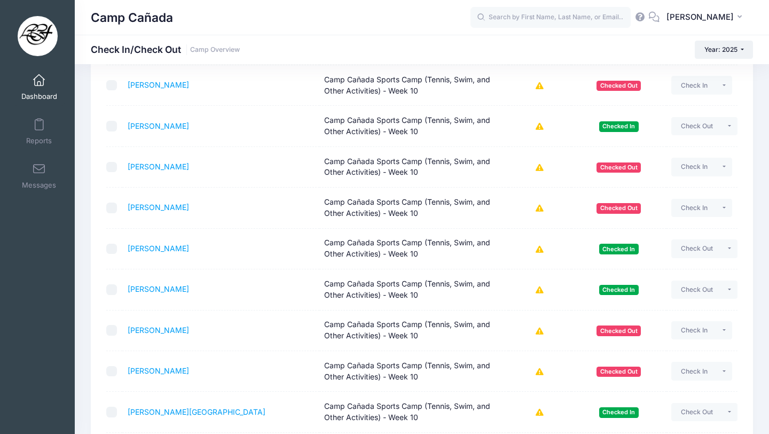
scroll to position [1135, 0]
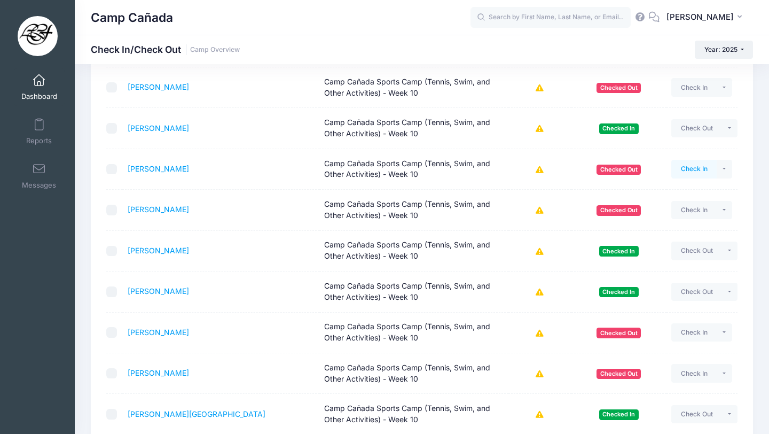
click at [678, 167] on button "Check In" at bounding box center [694, 169] width 45 height 18
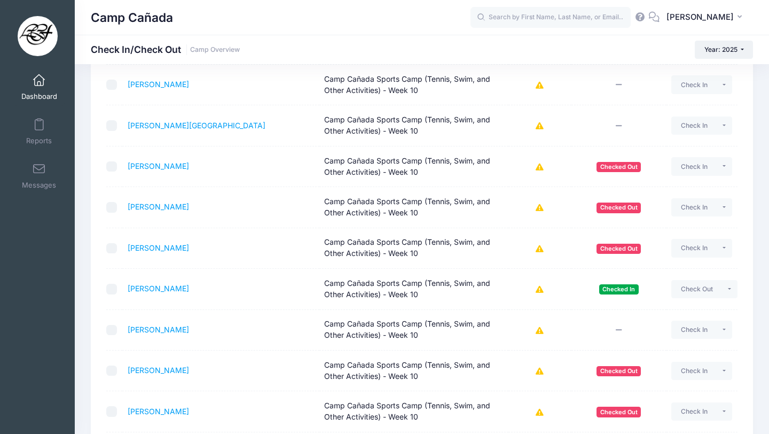
scroll to position [51, 0]
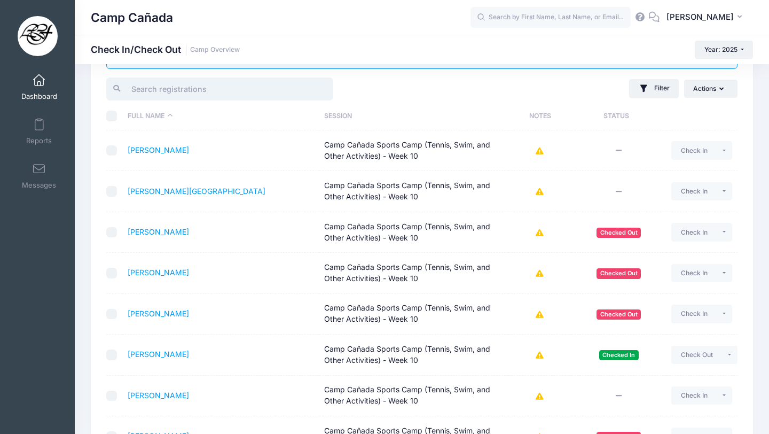
click at [227, 88] on input "search" at bounding box center [219, 88] width 227 height 23
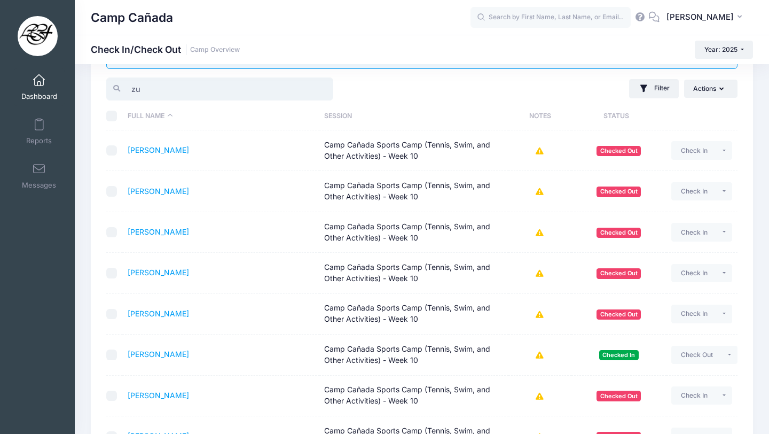
scroll to position [0, 0]
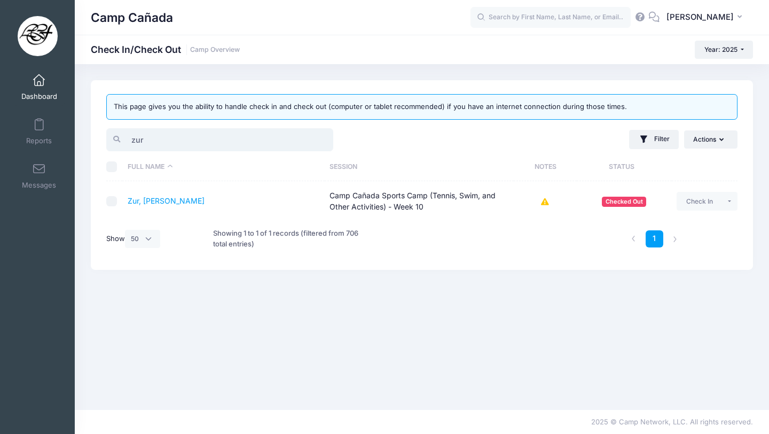
type input "zur"
click at [150, 206] on td "Zur, Dean Camp Cañada Sports Camp (Tennis, Swim, and Other Activities) - Week 1…" at bounding box center [223, 201] width 202 height 40
click at [151, 194] on td "Zur, Dean Camp Cañada Sports Camp (Tennis, Swim, and Other Activities) - Week 1…" at bounding box center [223, 201] width 202 height 40
click at [151, 201] on link "Zur, [PERSON_NAME]" at bounding box center [166, 200] width 77 height 9
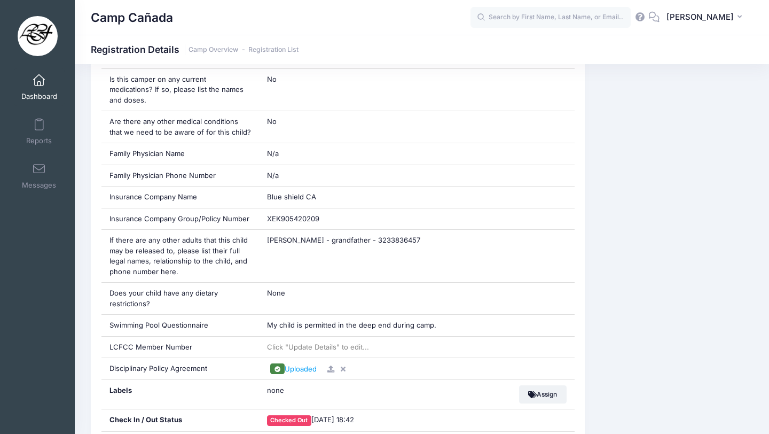
scroll to position [708, 0]
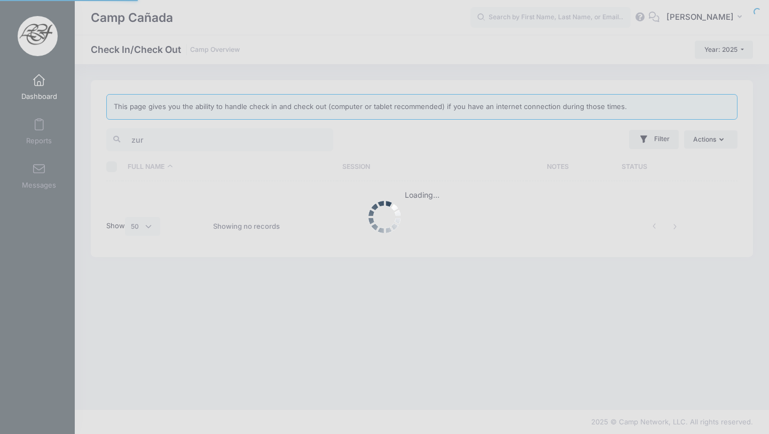
select select "50"
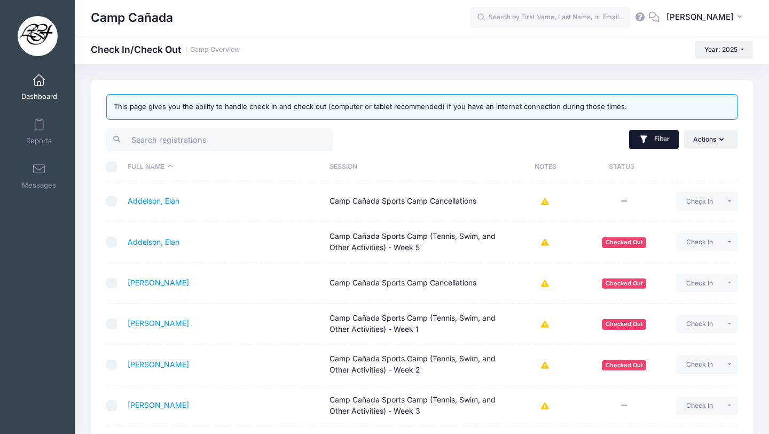
click at [653, 137] on button "Filter" at bounding box center [654, 139] width 50 height 19
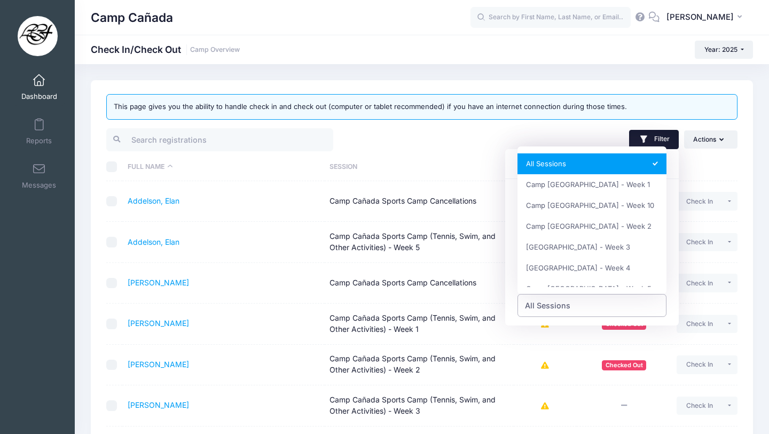
click at [568, 300] on span "All Sessions" at bounding box center [547, 305] width 45 height 11
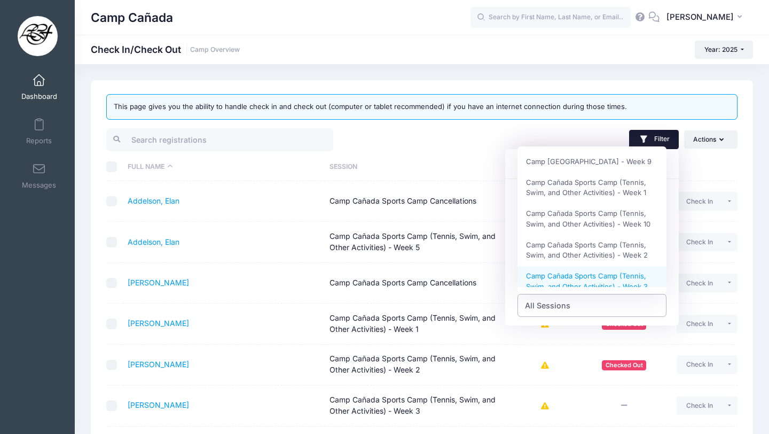
scroll to position [204, 0]
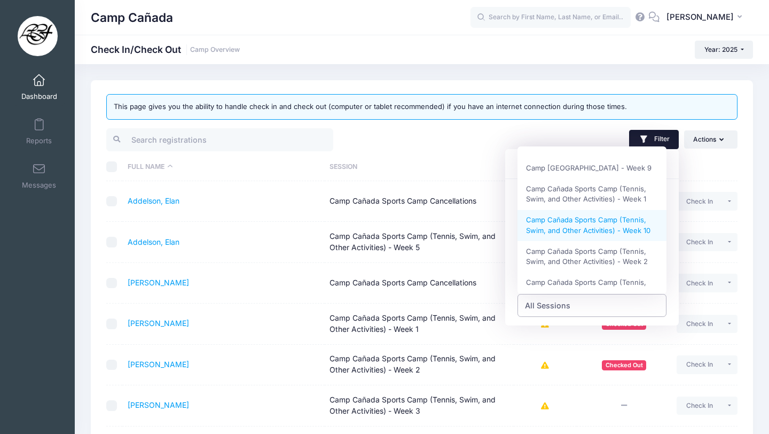
select select "Camp Cañada Sports Camp (Tennis, Swim, and Other Activities) - Week 10"
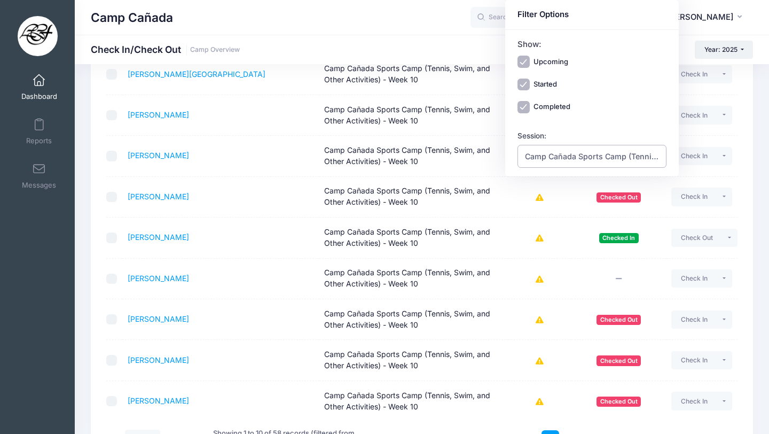
scroll to position [244, 0]
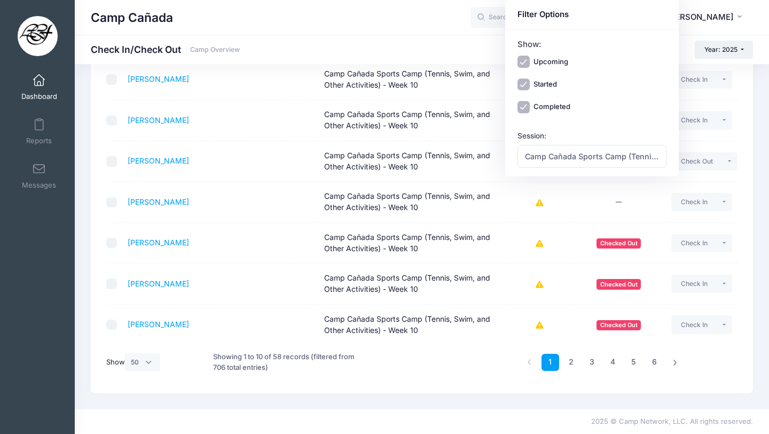
click at [348, 378] on div "Showing 1 to 10 of 58 records (filtered from 706 total entries)" at bounding box center [288, 362] width 150 height 35
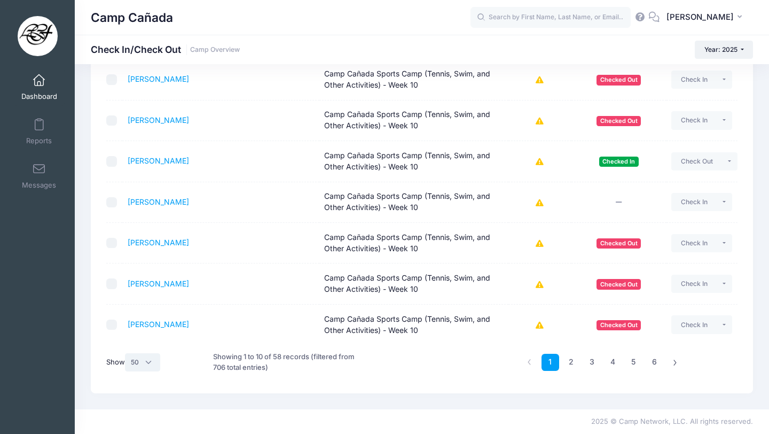
click at [135, 361] on select "All 10 25 50" at bounding box center [142, 362] width 35 height 18
select select "-1"
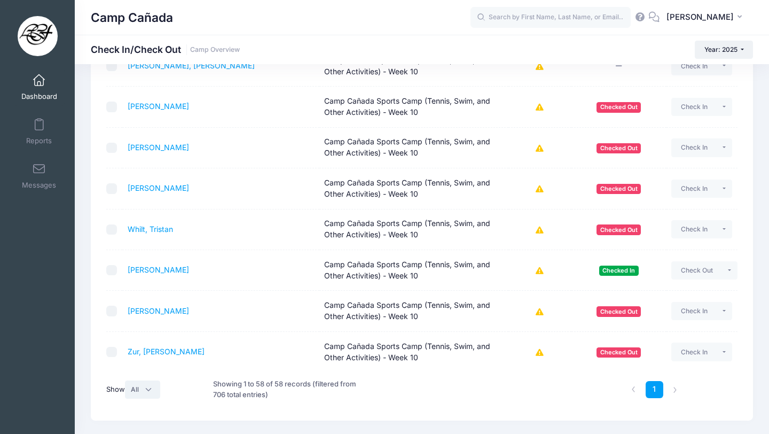
scroll to position [2204, 0]
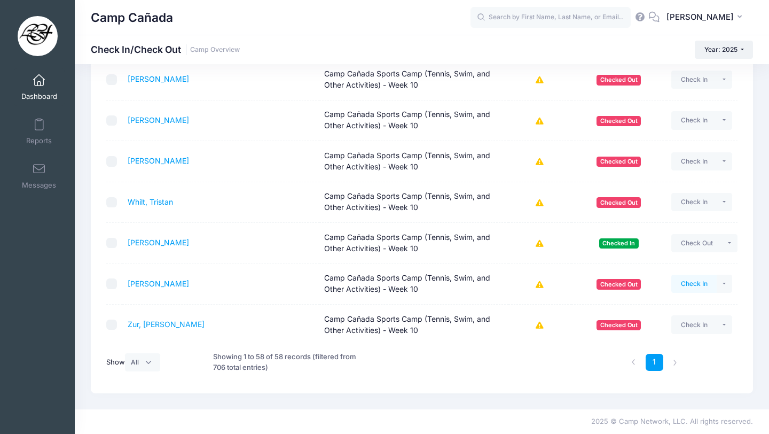
click at [690, 287] on button "Check In" at bounding box center [694, 284] width 45 height 18
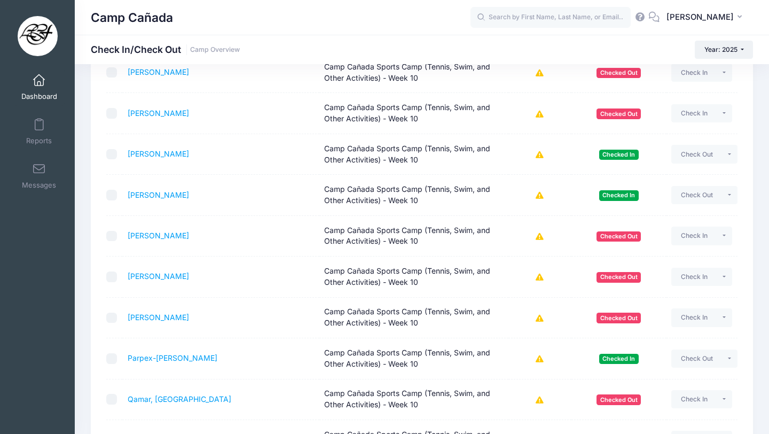
scroll to position [1729, 0]
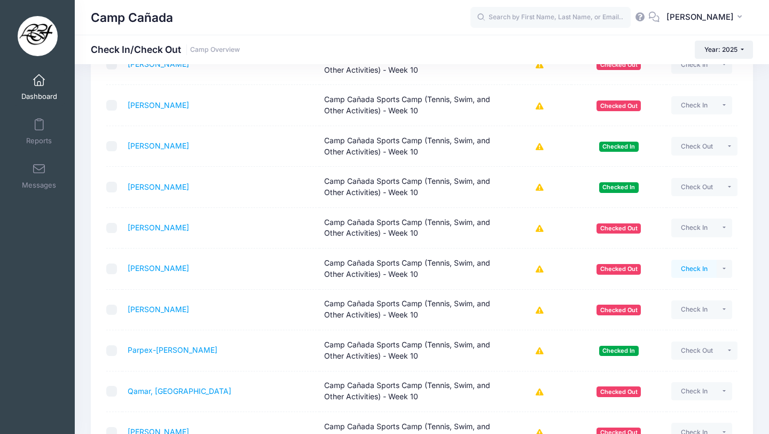
click at [678, 274] on button "Check In" at bounding box center [694, 269] width 45 height 18
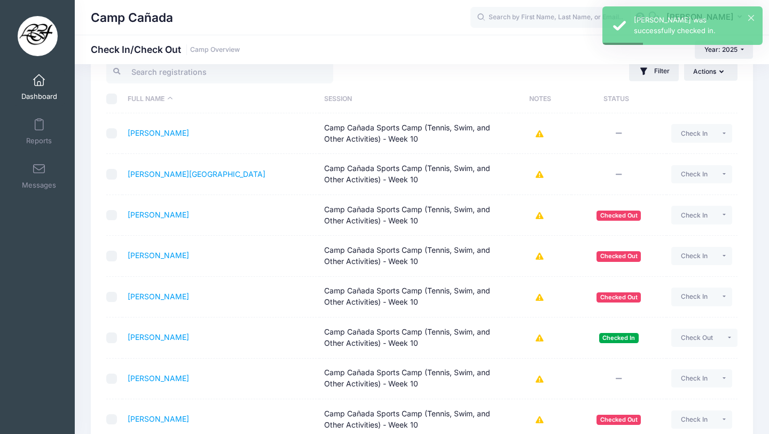
scroll to position [0, 0]
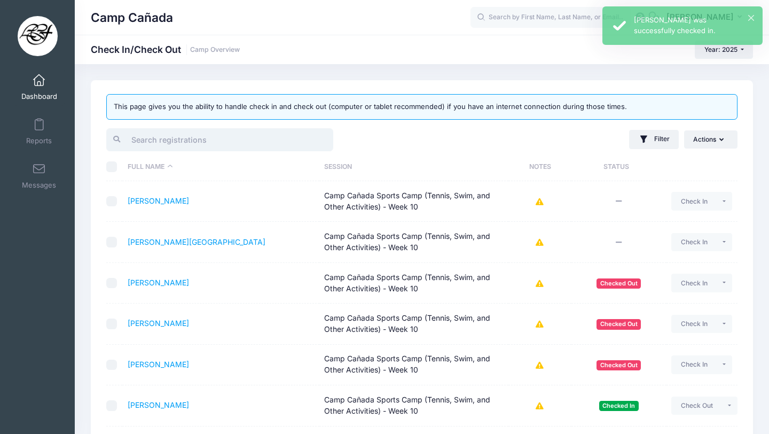
click at [260, 133] on input "search" at bounding box center [219, 139] width 227 height 23
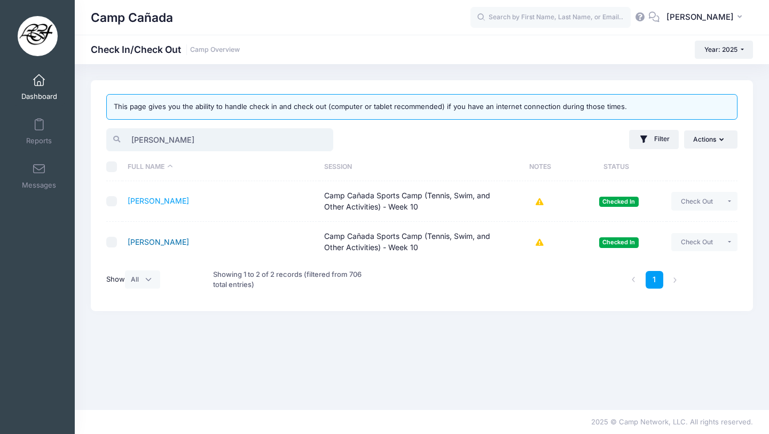
type input "oliver"
click at [148, 237] on link "[PERSON_NAME]" at bounding box center [158, 241] width 61 height 9
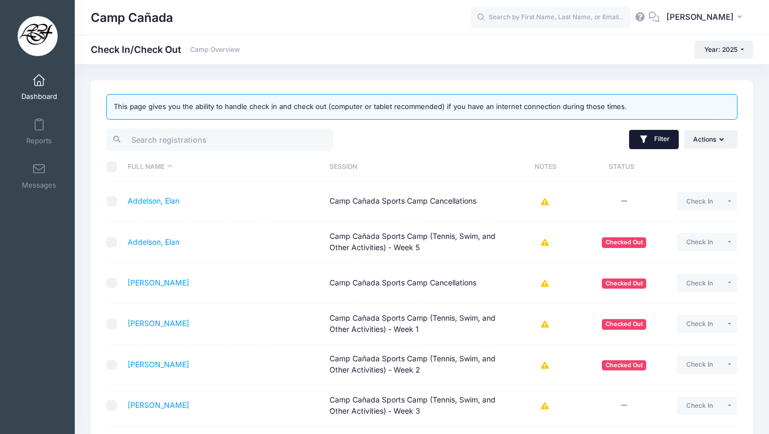
click at [652, 135] on button "Filter" at bounding box center [654, 139] width 50 height 19
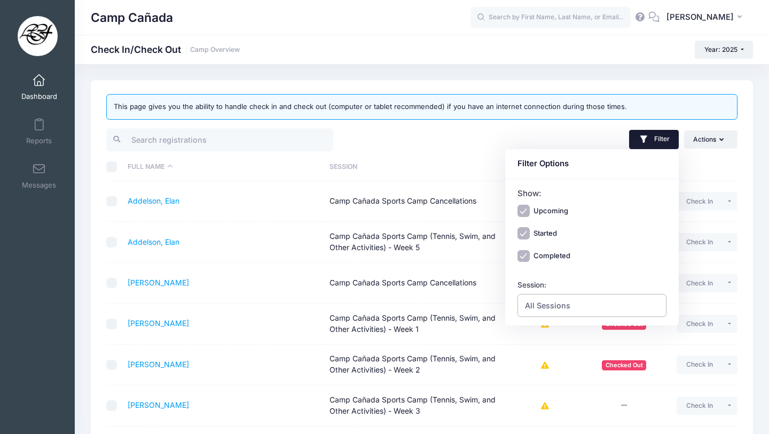
click at [555, 301] on span "All Sessions" at bounding box center [547, 305] width 45 height 11
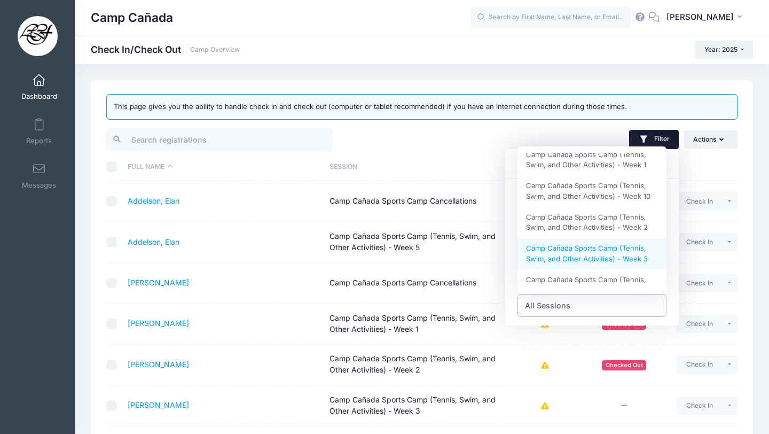
scroll to position [247, 0]
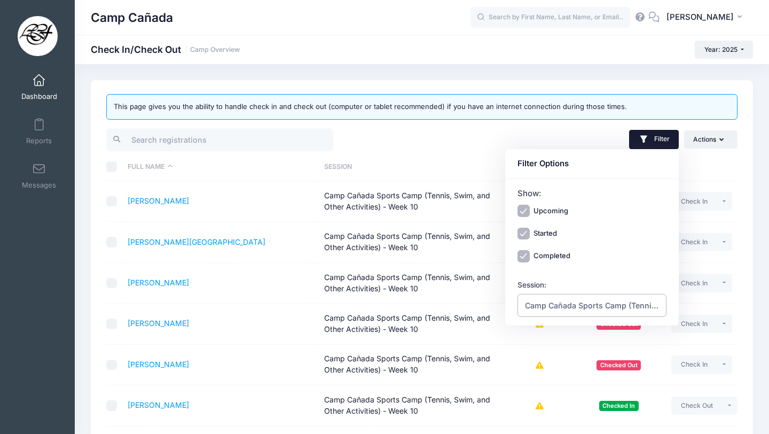
select select "Camp Cañada Sports Camp (Tennis, Swim, and Other Activities) - Week 10"
click at [474, 153] on th "Session" at bounding box center [413, 167] width 189 height 28
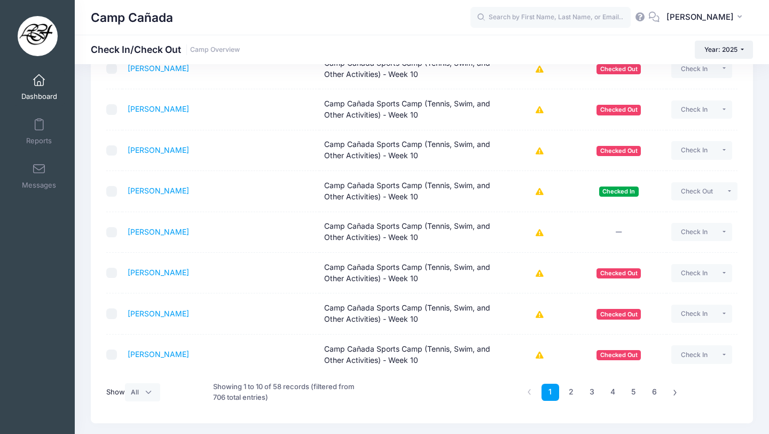
scroll to position [244, 0]
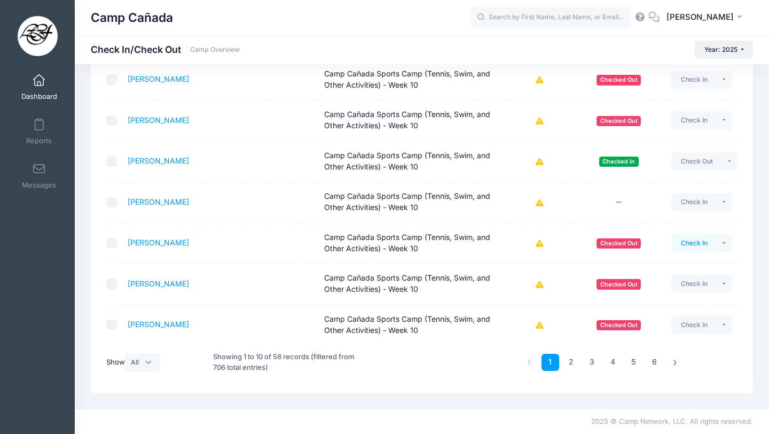
click at [681, 244] on button "Check In" at bounding box center [694, 243] width 45 height 18
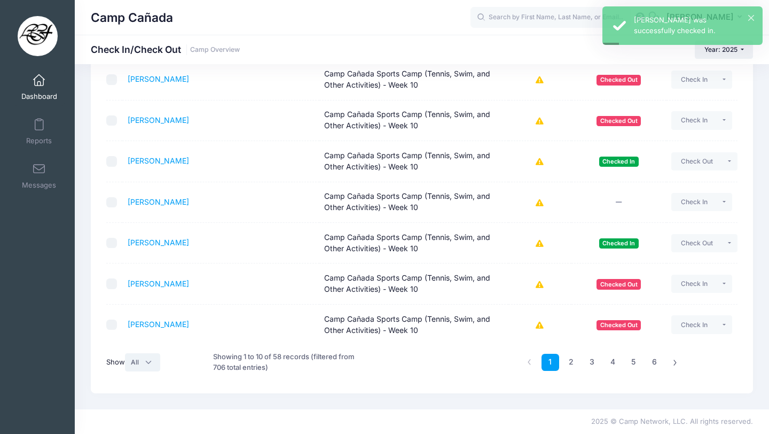
click at [152, 355] on select "All 10 25 50" at bounding box center [142, 362] width 35 height 18
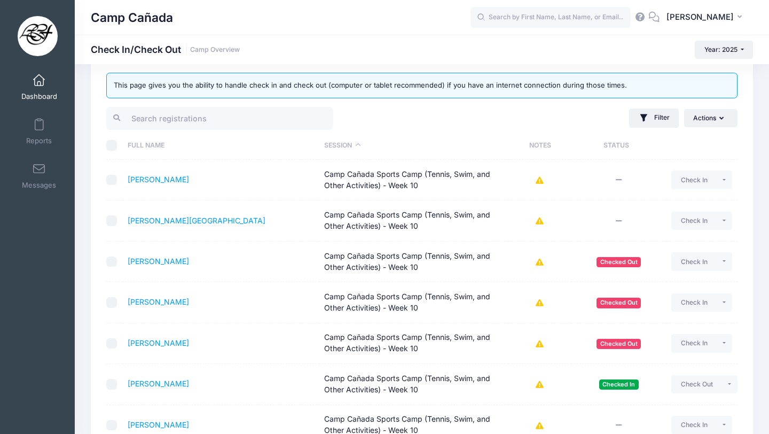
scroll to position [0, 0]
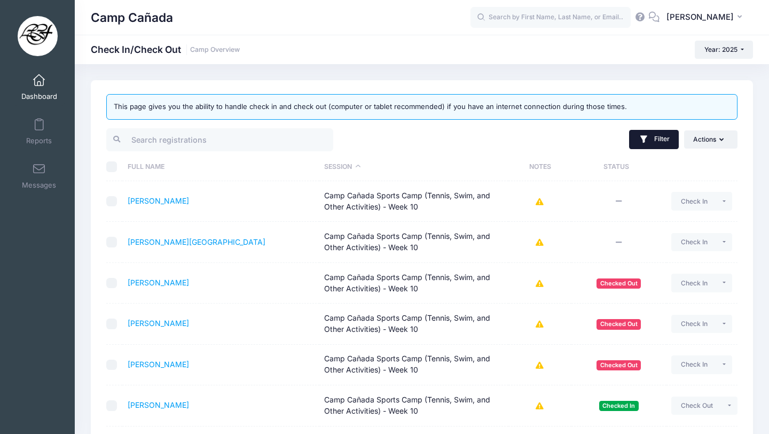
click at [657, 137] on button "Filter" at bounding box center [654, 139] width 50 height 19
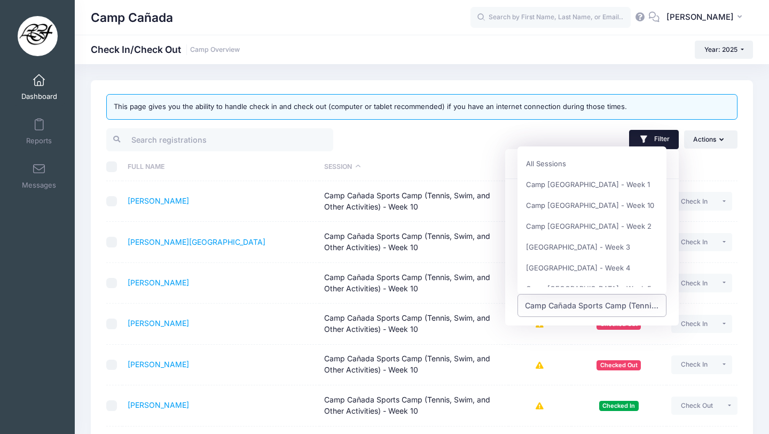
click at [552, 302] on span "Camp Cañada Sports Camp (Tennis, Swim, and Other Activities) - Week 10" at bounding box center [592, 305] width 135 height 11
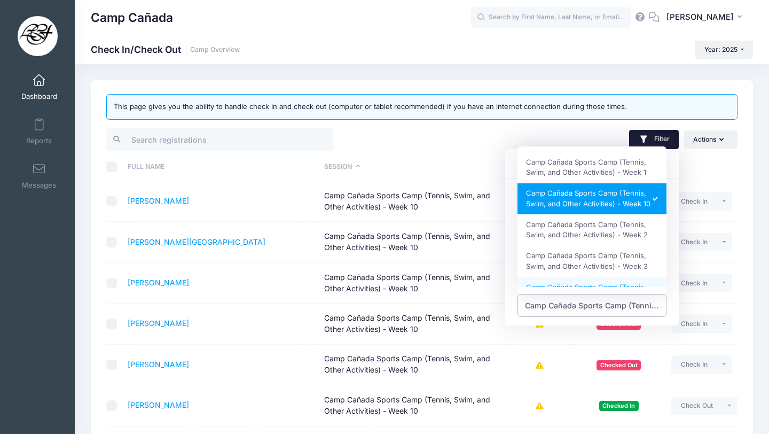
scroll to position [230, 0]
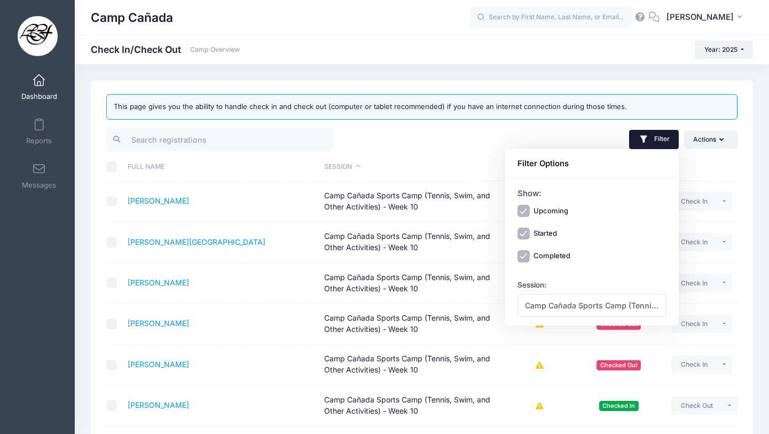
click at [473, 147] on div "Filter Filter Options Show: Upcoming Started Completed Session: All Sessions Ca…" at bounding box center [582, 140] width 321 height 26
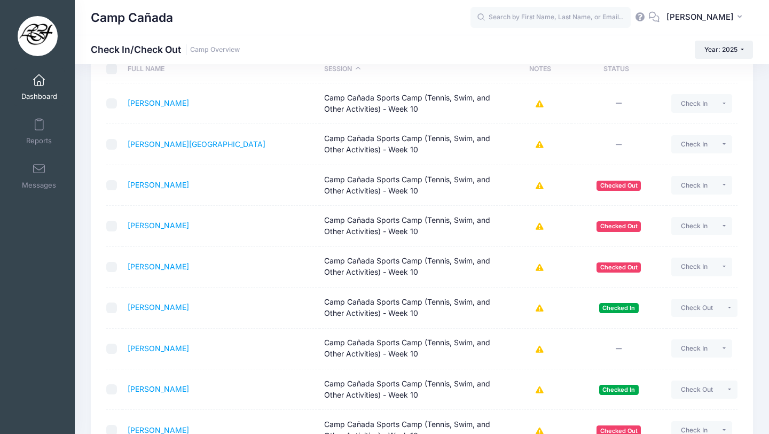
scroll to position [244, 0]
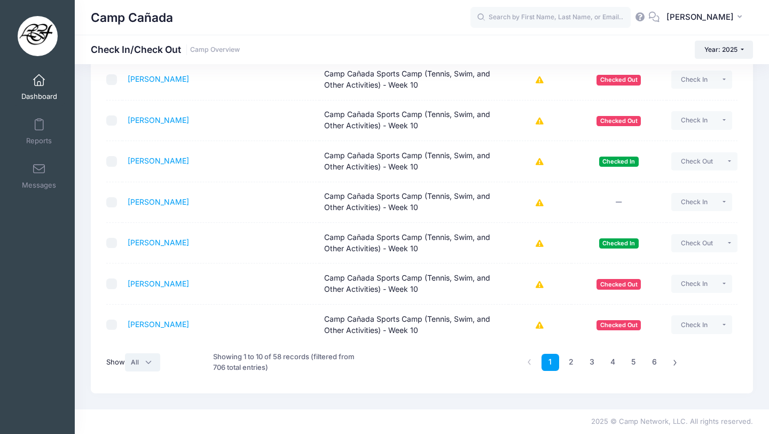
click at [136, 363] on select "All 10 25 50" at bounding box center [142, 362] width 35 height 18
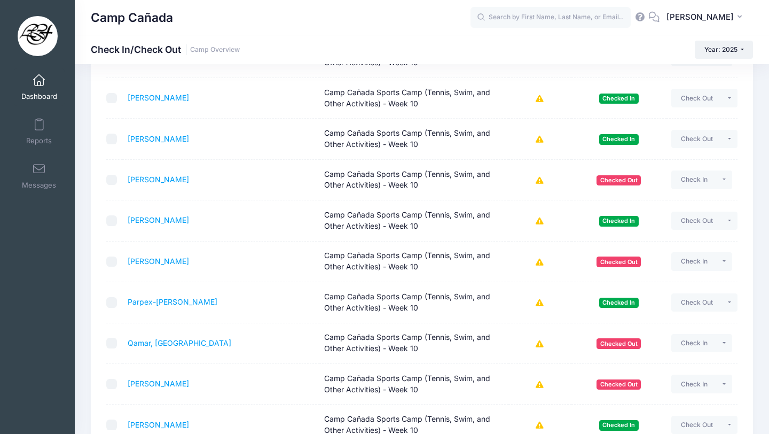
scroll to position [1877, 0]
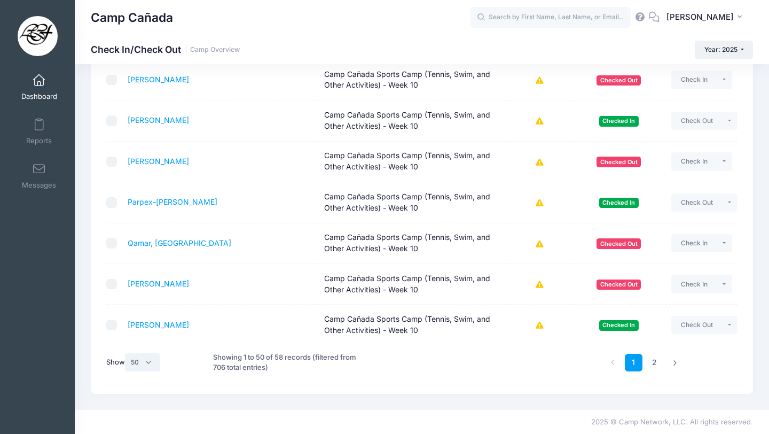
click at [143, 360] on select "All 10 25 50" at bounding box center [142, 362] width 35 height 18
select select "-1"
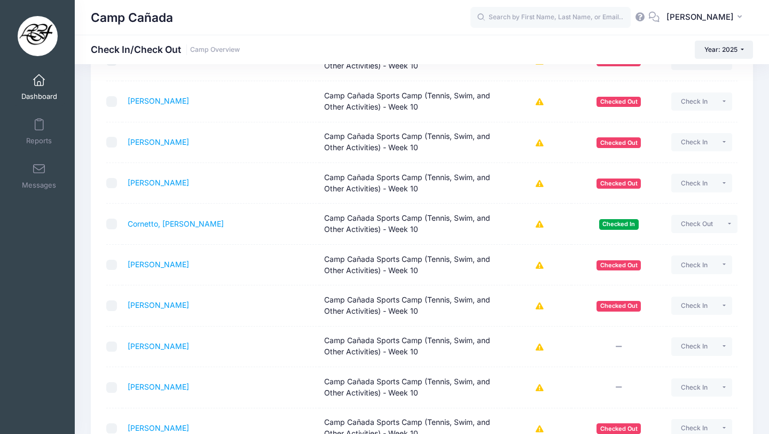
scroll to position [673, 0]
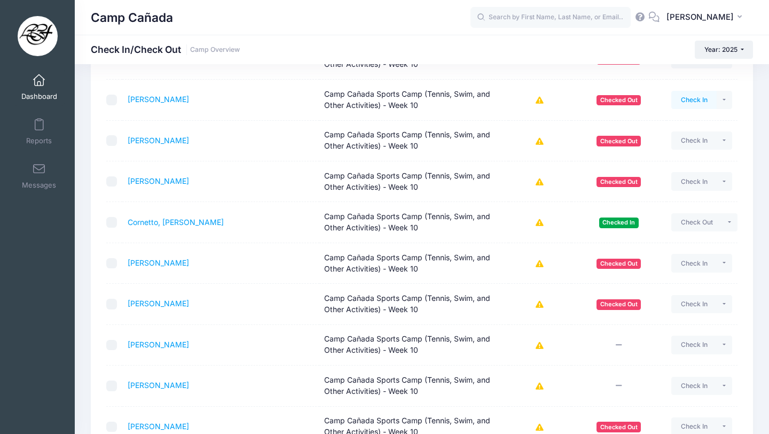
click at [695, 107] on button "Check In" at bounding box center [694, 100] width 45 height 18
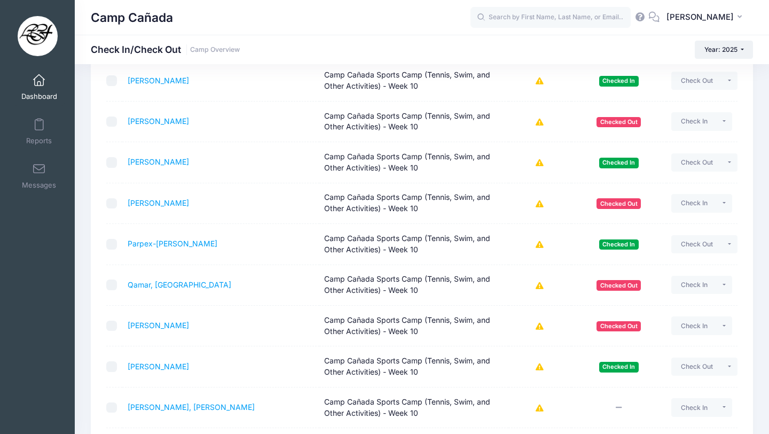
scroll to position [1838, 0]
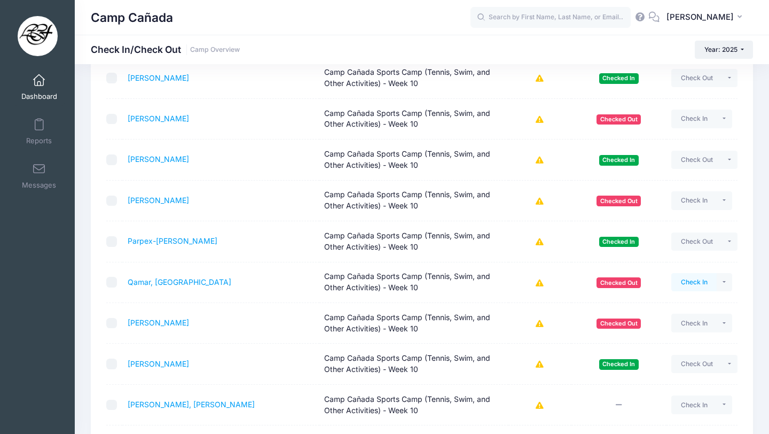
click at [690, 280] on button "Check In" at bounding box center [694, 282] width 45 height 18
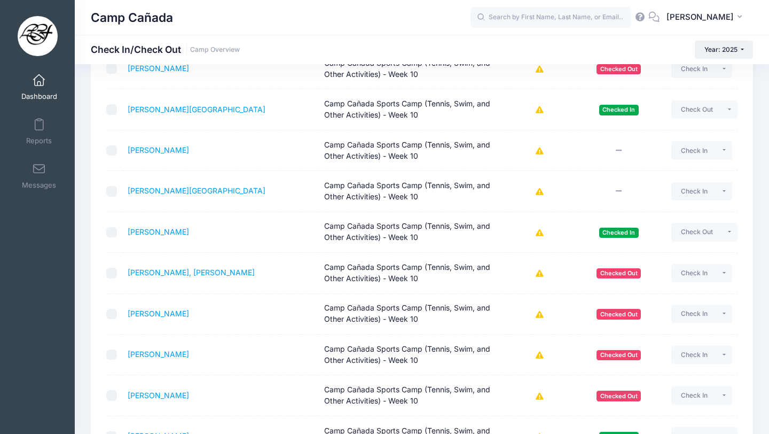
scroll to position [1451, 0]
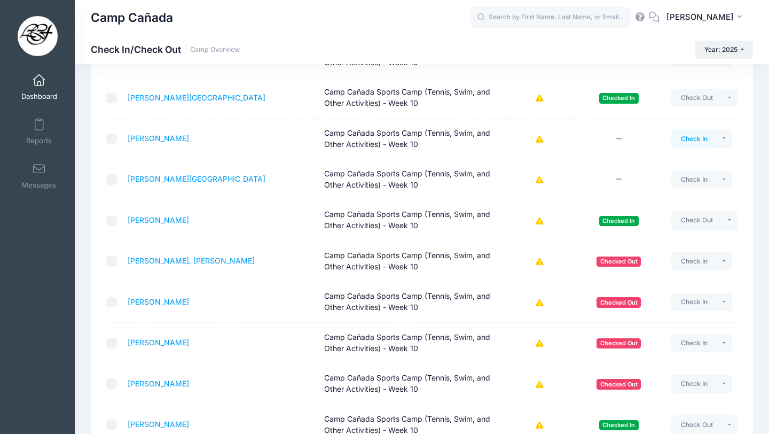
click at [693, 136] on button "Check In" at bounding box center [694, 138] width 45 height 18
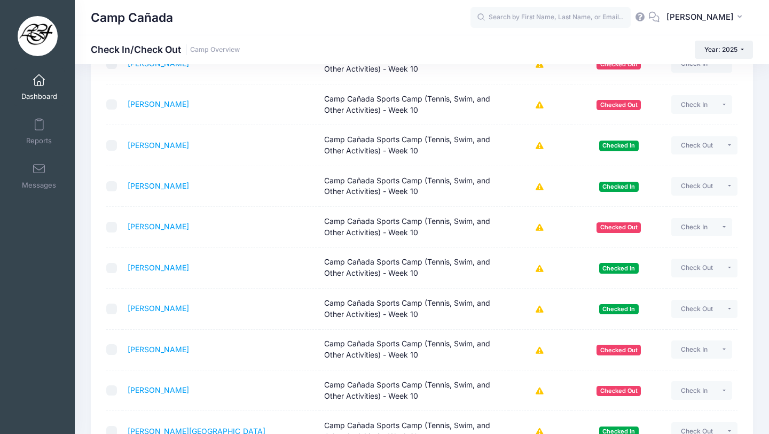
scroll to position [1118, 0]
click at [707, 223] on button "Check In" at bounding box center [694, 226] width 45 height 18
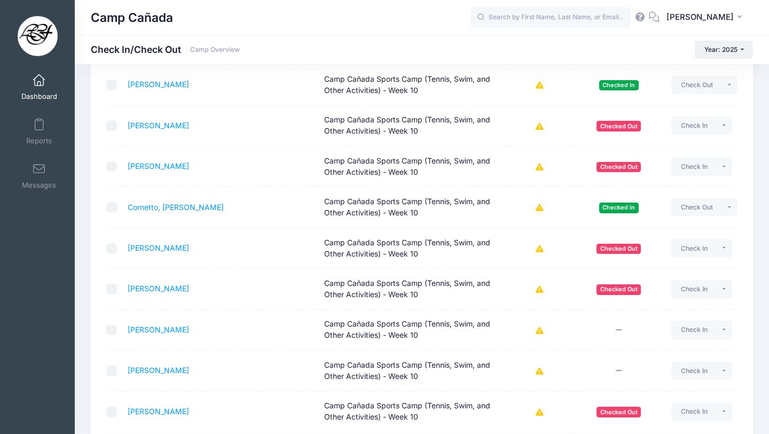
scroll to position [704, 0]
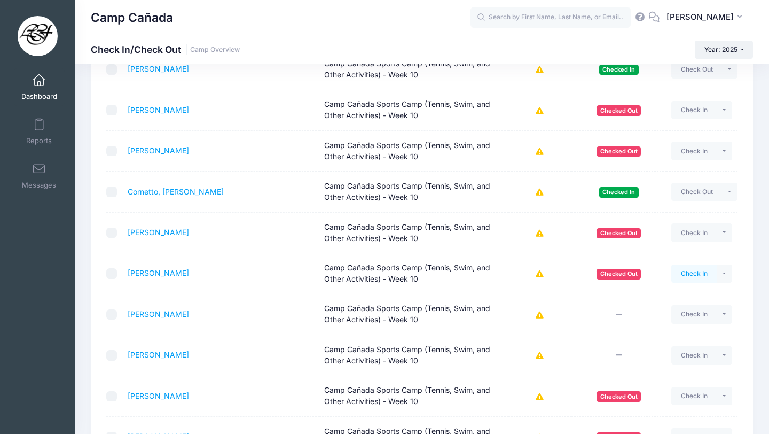
click at [696, 269] on button "Check In" at bounding box center [694, 273] width 45 height 18
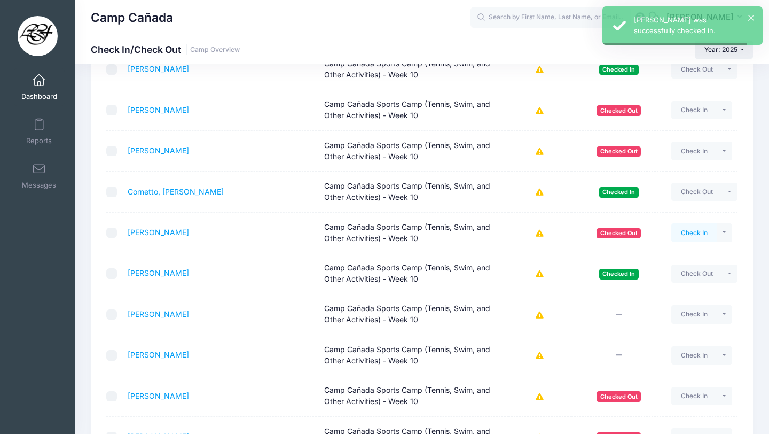
click at [698, 229] on button "Check In" at bounding box center [694, 232] width 45 height 18
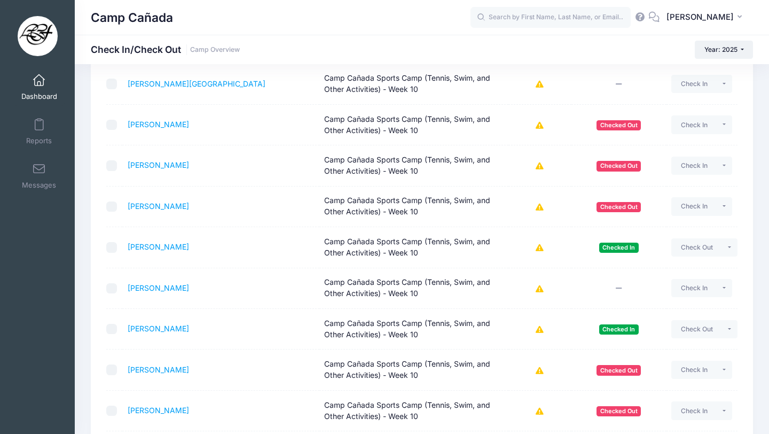
scroll to position [0, 0]
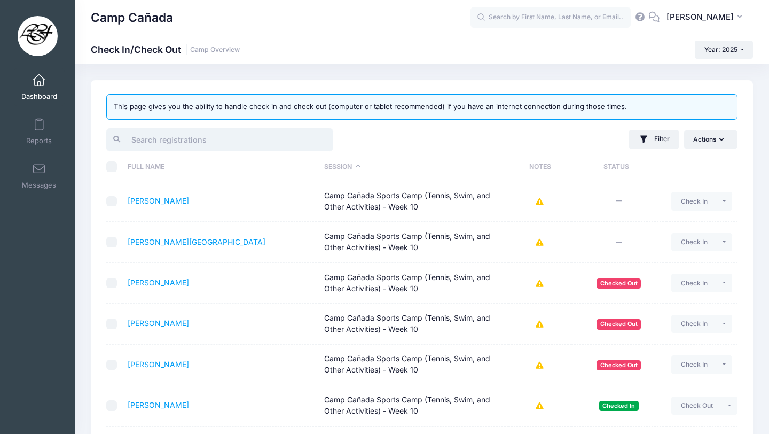
click at [242, 138] on input "search" at bounding box center [219, 139] width 227 height 23
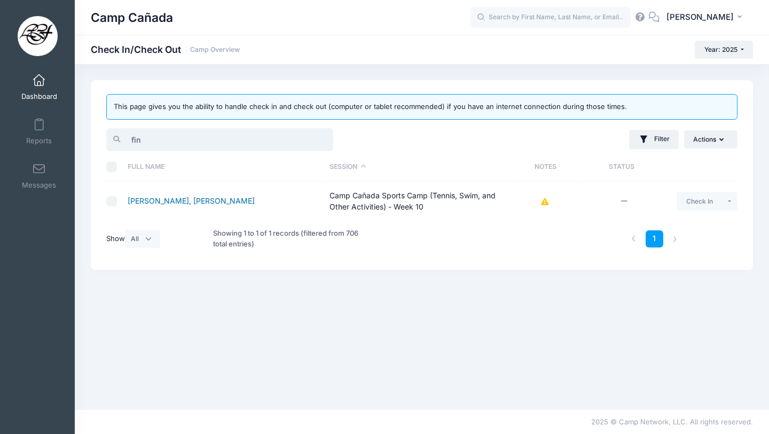
type input "fin"
click at [155, 200] on link "Steir, Finnley" at bounding box center [191, 200] width 127 height 9
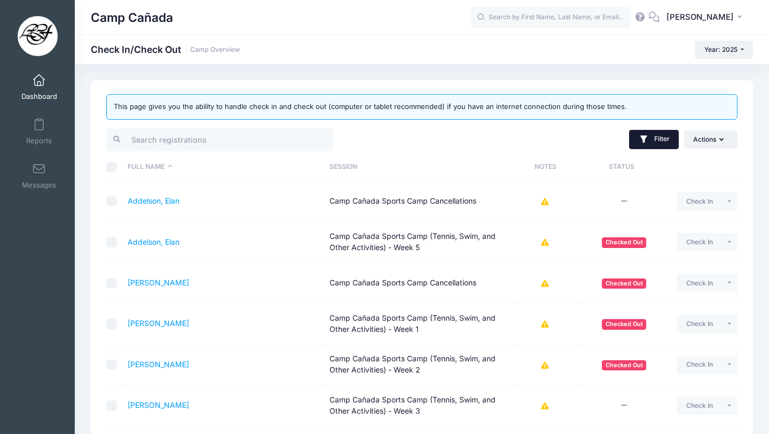
click at [656, 142] on button "Filter" at bounding box center [654, 139] width 50 height 19
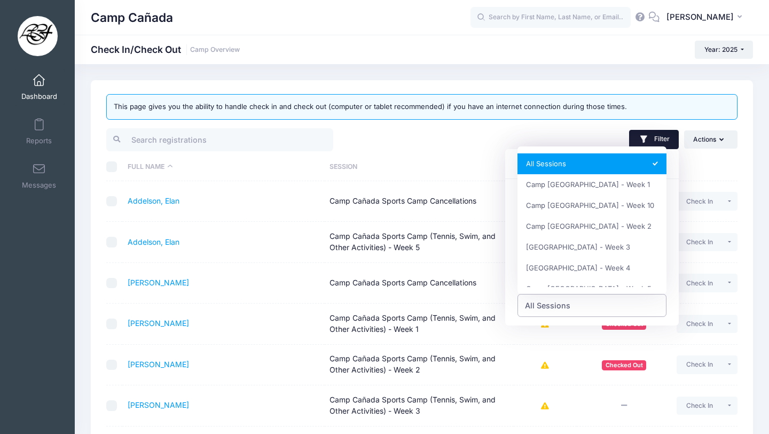
click at [557, 302] on span "All Sessions" at bounding box center [547, 305] width 45 height 11
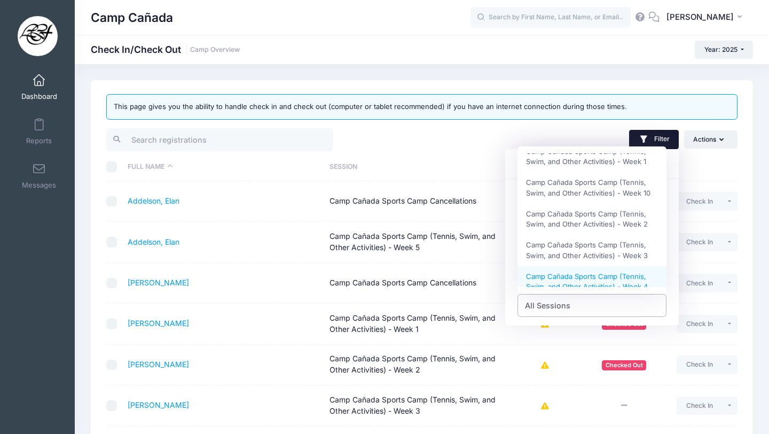
scroll to position [249, 0]
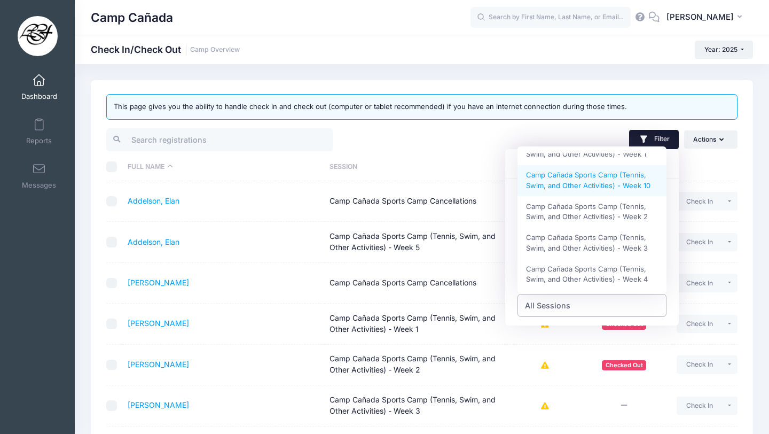
select select "Camp Cañada Sports Camp (Tennis, Swim, and Other Activities) - Week 10"
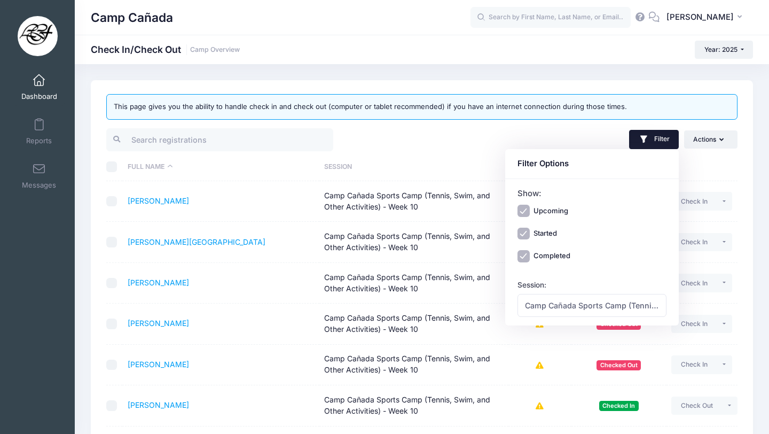
click at [529, 138] on div "Filter Filter Options Show: Upcoming Started Completed Session: All Sessions [G…" at bounding box center [582, 140] width 321 height 26
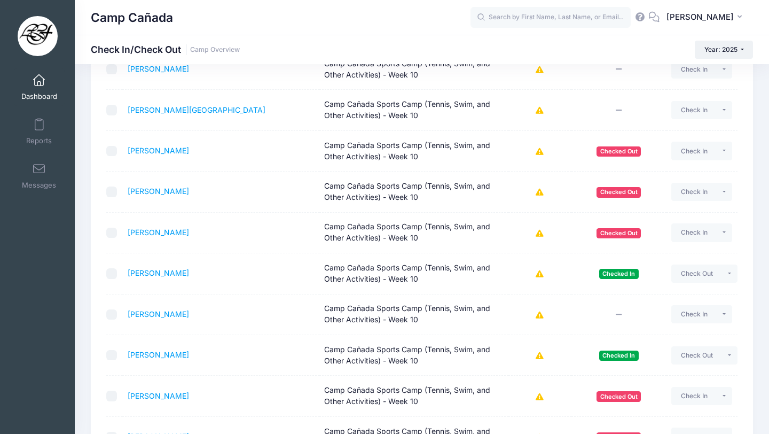
scroll to position [244, 0]
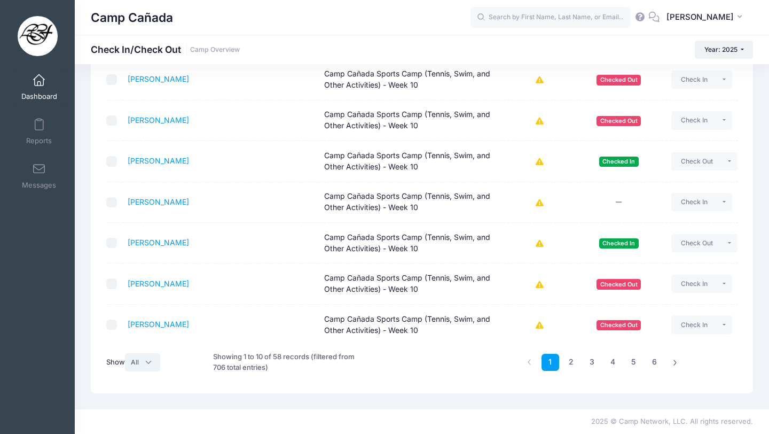
click at [136, 357] on select "All 10 25 50" at bounding box center [142, 362] width 35 height 18
click at [143, 363] on select "All 10 25 50" at bounding box center [142, 362] width 35 height 18
select select "25"
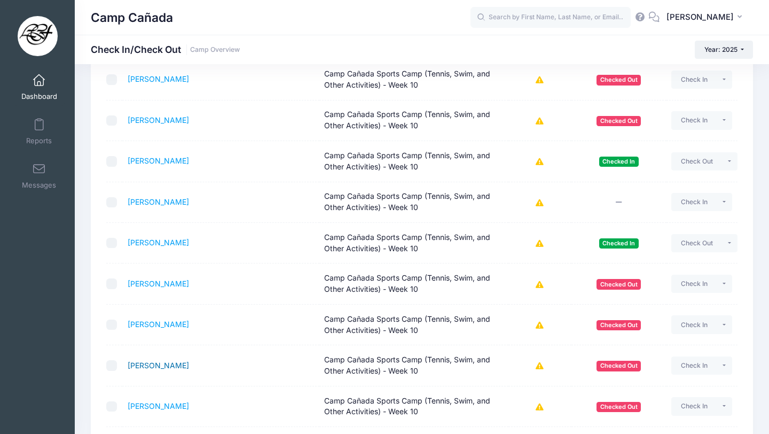
click at [143, 362] on link "[PERSON_NAME]" at bounding box center [158, 365] width 61 height 9
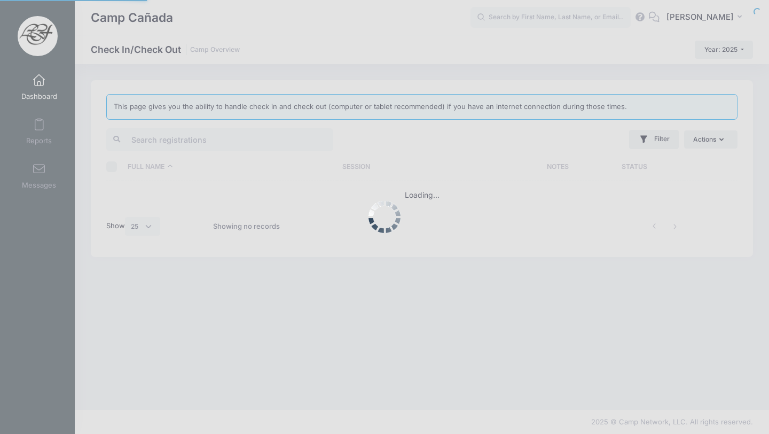
select select "25"
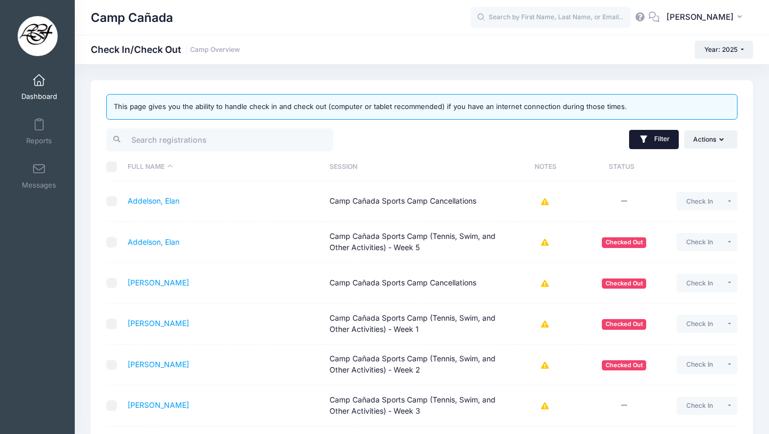
click at [643, 142] on icon "button" at bounding box center [644, 139] width 7 height 7
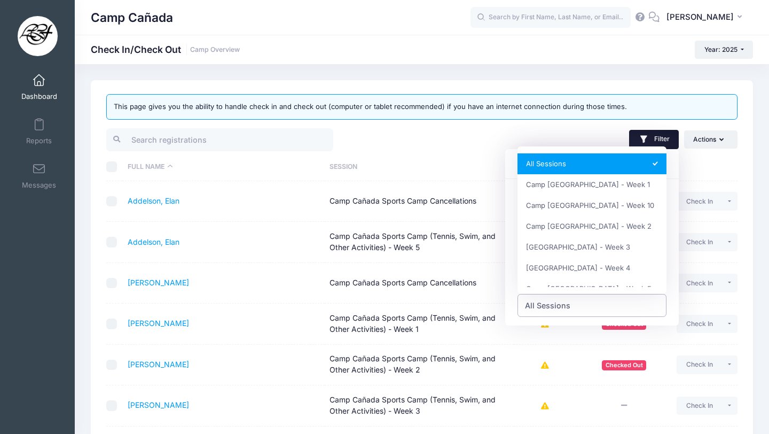
click at [553, 304] on span "All Sessions" at bounding box center [547, 305] width 45 height 11
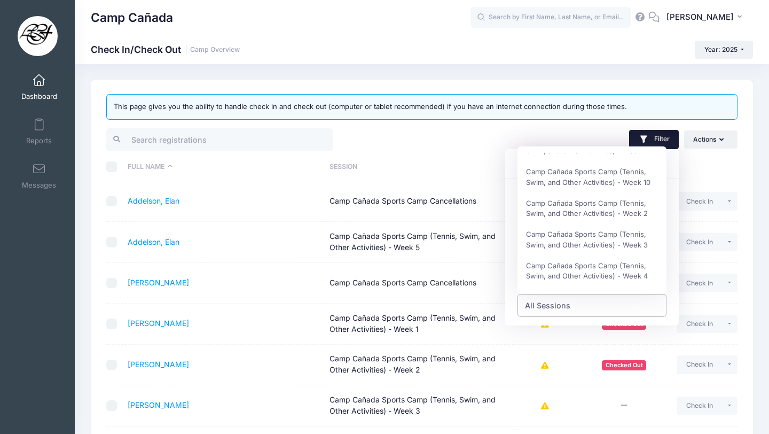
scroll to position [245, 0]
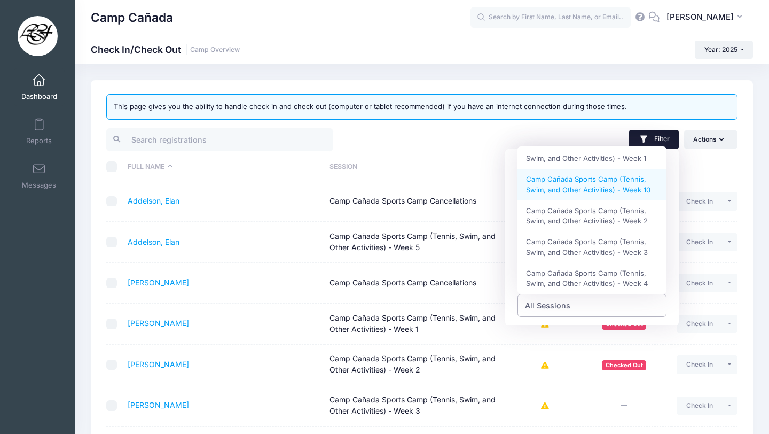
select select "Camp Cañada Sports Camp (Tennis, Swim, and Other Activities) - Week 10"
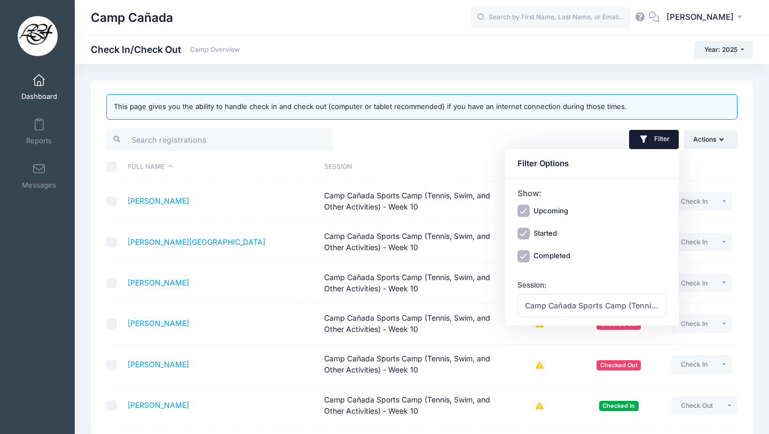
click at [418, 163] on th "Session" at bounding box center [413, 167] width 189 height 28
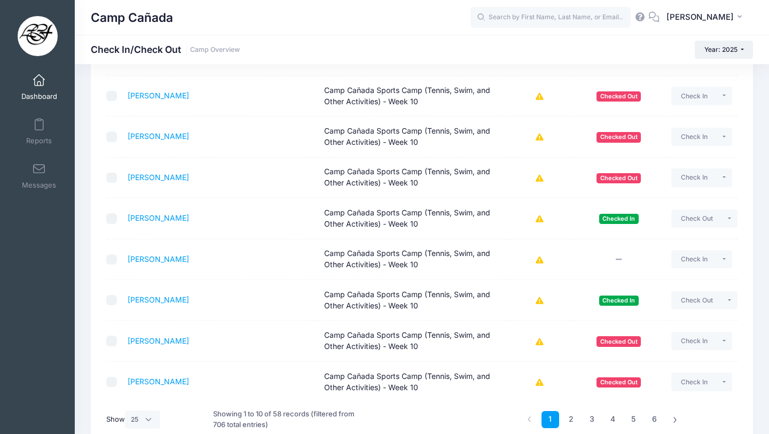
scroll to position [244, 0]
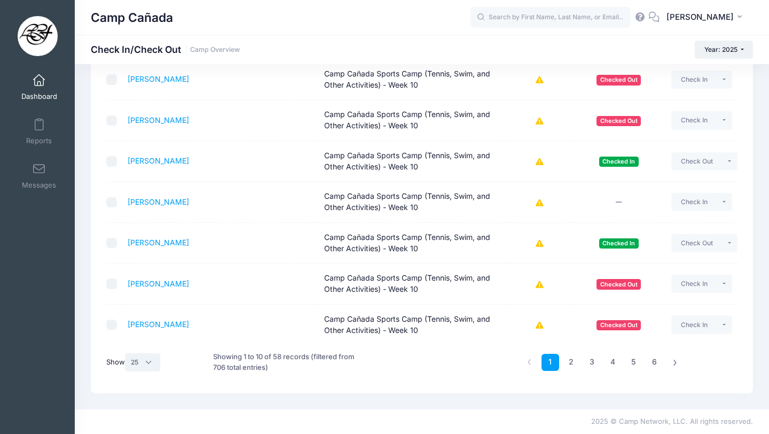
click at [137, 365] on select "All 10 25 50" at bounding box center [142, 362] width 35 height 18
select select "-1"
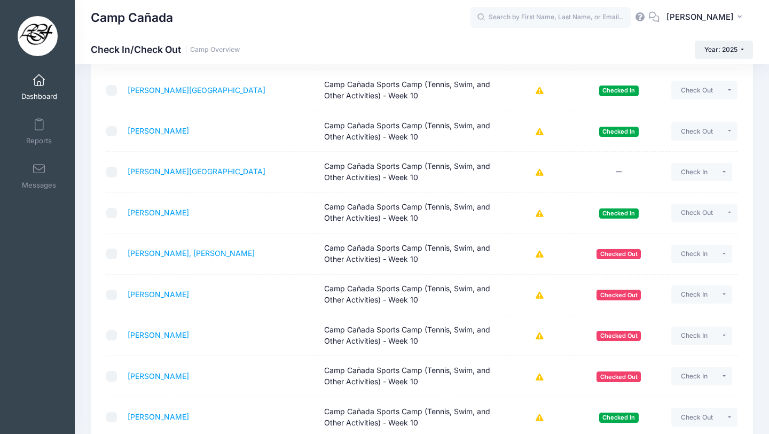
scroll to position [1477, 0]
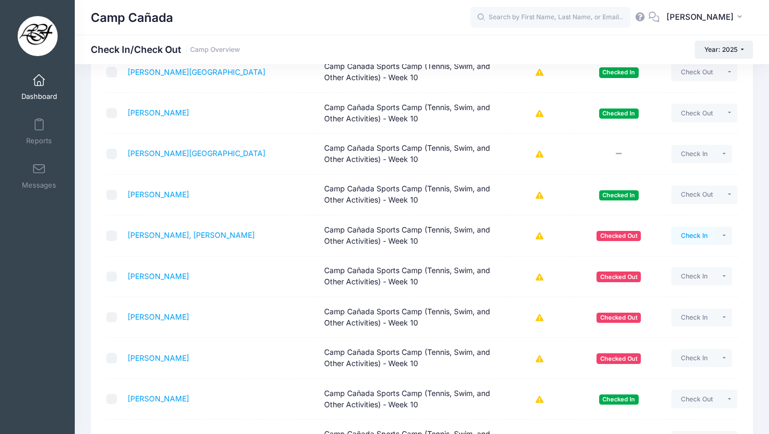
click at [697, 238] on button "Check In" at bounding box center [694, 236] width 45 height 18
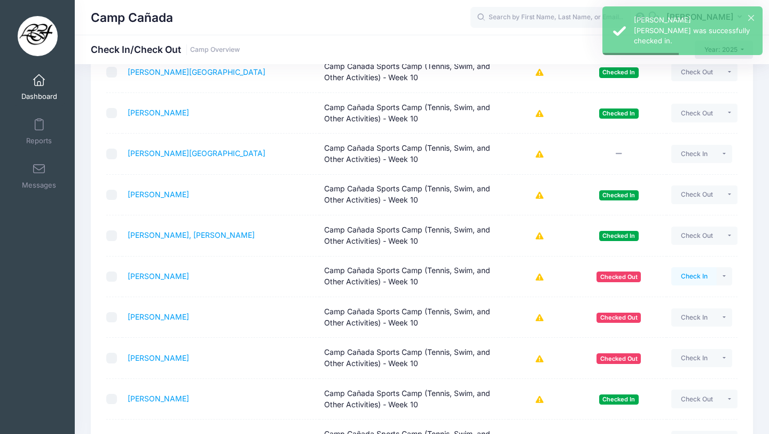
click at [689, 274] on button "Check In" at bounding box center [694, 276] width 45 height 18
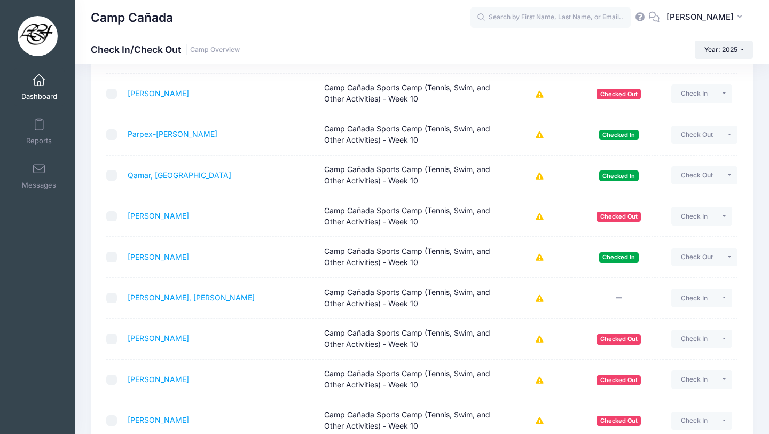
scroll to position [1965, 0]
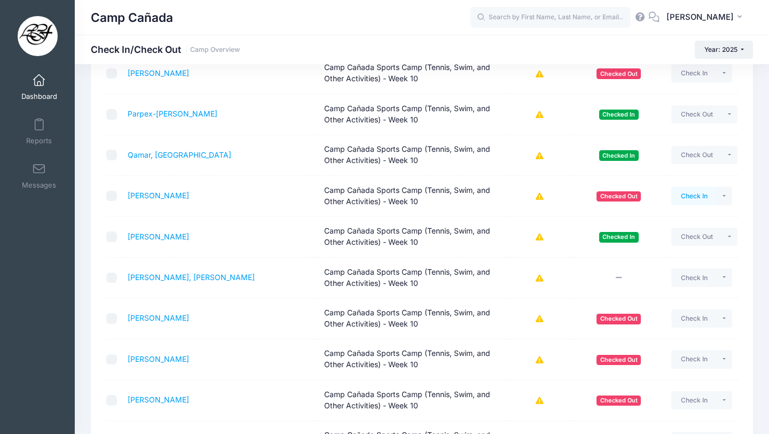
click at [681, 190] on button "Check In" at bounding box center [694, 195] width 45 height 18
click at [691, 198] on button "Check In" at bounding box center [694, 195] width 45 height 18
click at [695, 196] on button "Check In" at bounding box center [694, 195] width 45 height 18
click at [723, 197] on button "button" at bounding box center [724, 195] width 16 height 18
click at [703, 197] on button "Check In" at bounding box center [694, 195] width 45 height 18
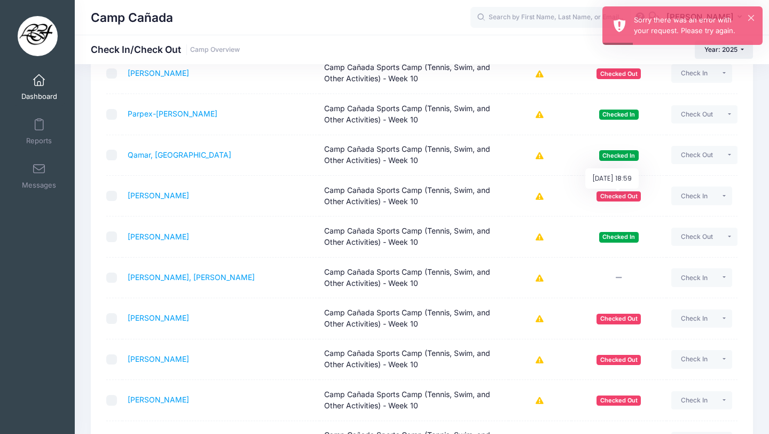
click at [626, 198] on span "Checked Out" at bounding box center [619, 196] width 44 height 10
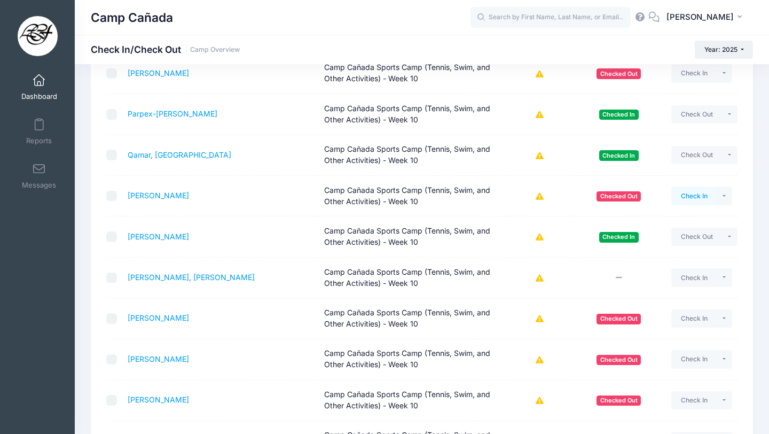
click at [693, 193] on button "Check In" at bounding box center [694, 195] width 45 height 18
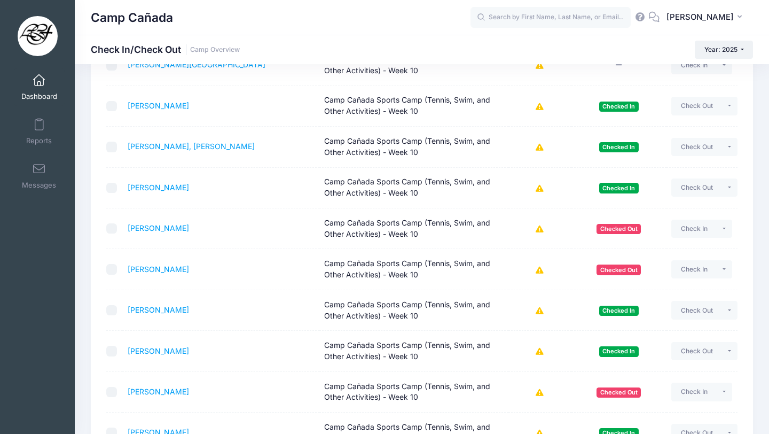
scroll to position [1554, 0]
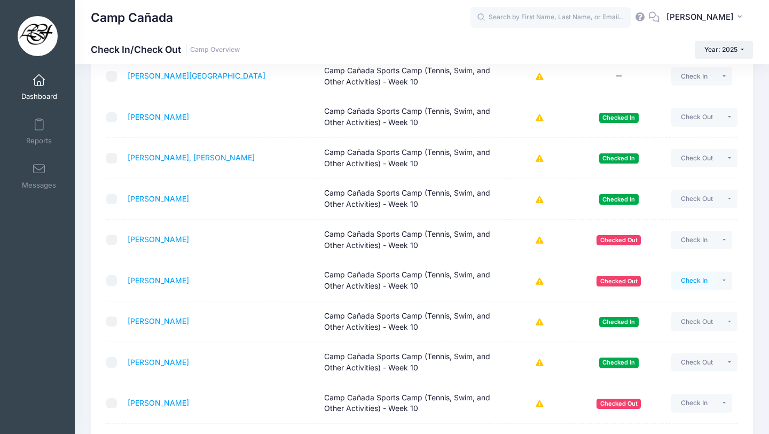
click at [703, 283] on button "Check In" at bounding box center [694, 280] width 45 height 18
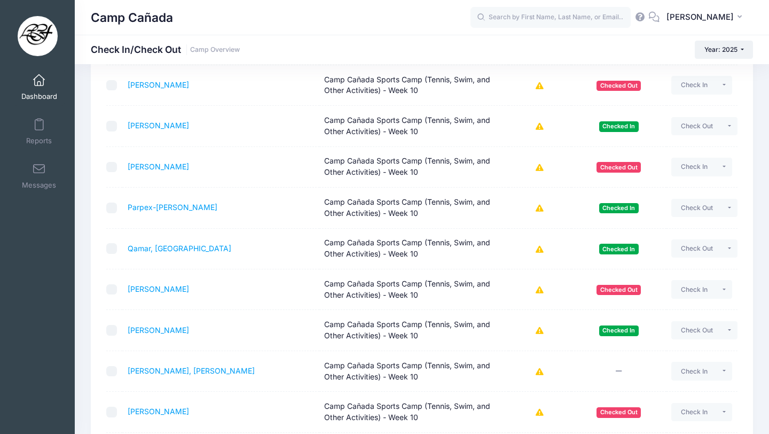
scroll to position [1875, 0]
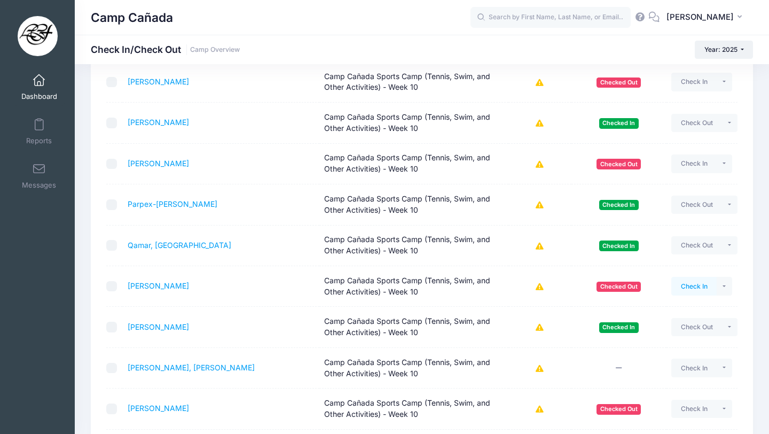
click at [690, 286] on button "Check In" at bounding box center [694, 286] width 45 height 18
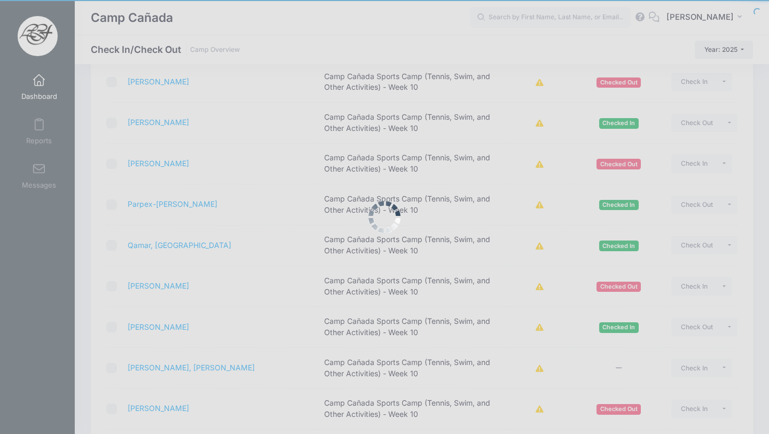
drag, startPoint x: 690, startPoint y: 282, endPoint x: 706, endPoint y: 286, distance: 16.7
click at [705, 286] on div at bounding box center [384, 217] width 769 height 434
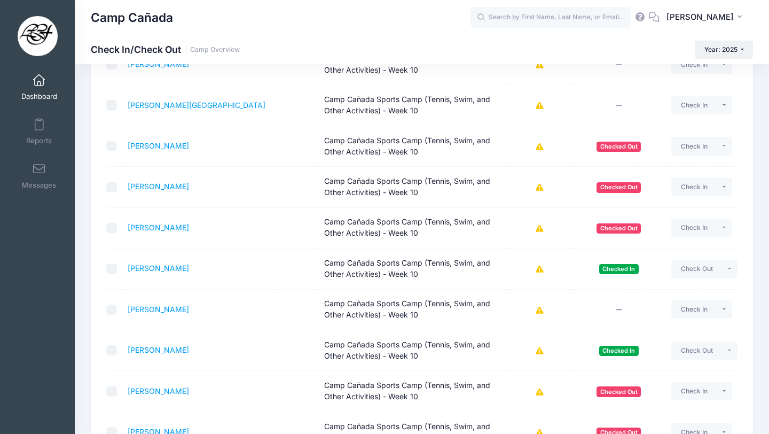
scroll to position [136, 0]
click at [708, 225] on button "Check In" at bounding box center [694, 228] width 45 height 18
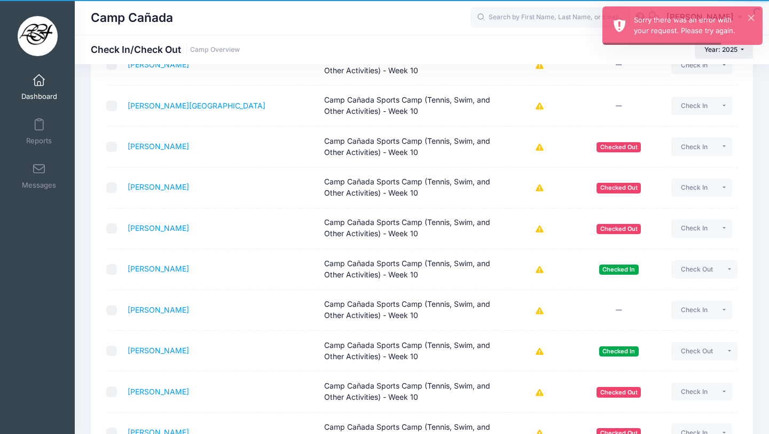
click at [487, 38] on div "Camp Cañada Check In/Check Out Camp Overview Year: 2025 Year: 2025 Year: 2024 Y…" at bounding box center [422, 49] width 694 height 29
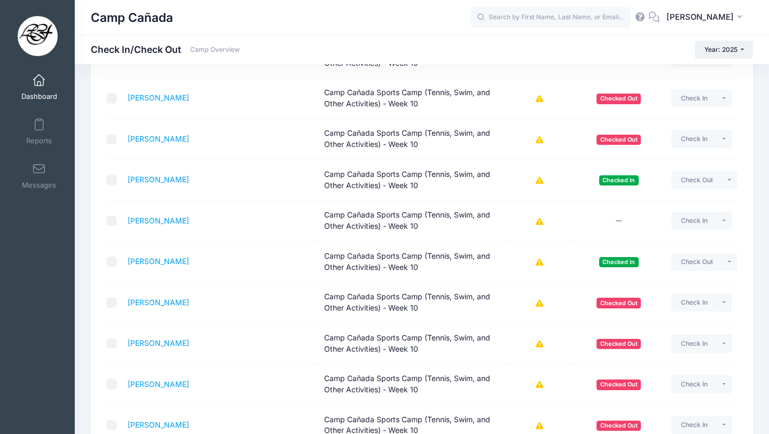
scroll to position [221, 0]
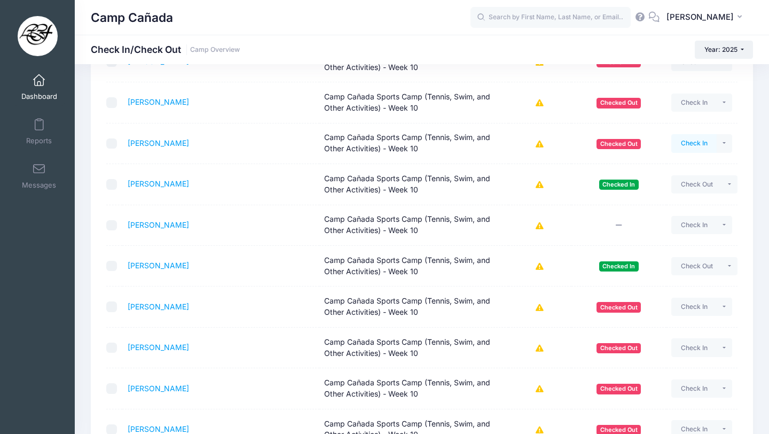
click at [682, 140] on button "Check In" at bounding box center [694, 143] width 45 height 18
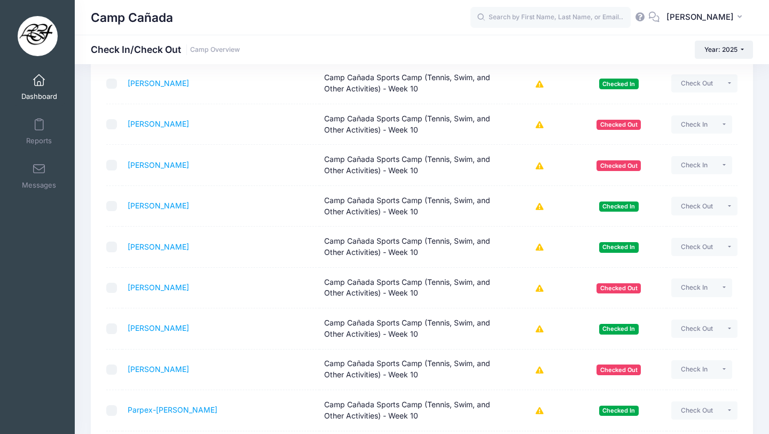
scroll to position [1675, 0]
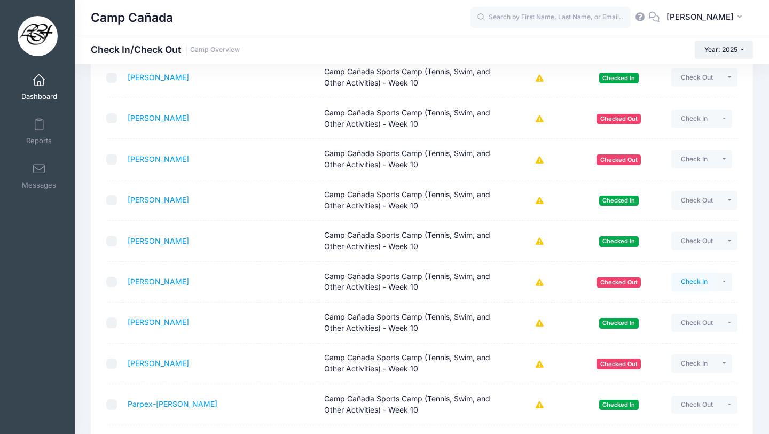
click at [688, 281] on button "Check In" at bounding box center [694, 281] width 45 height 18
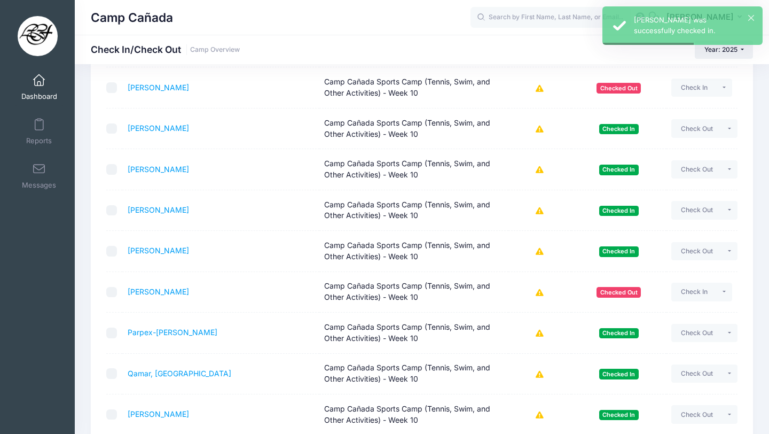
scroll to position [1752, 0]
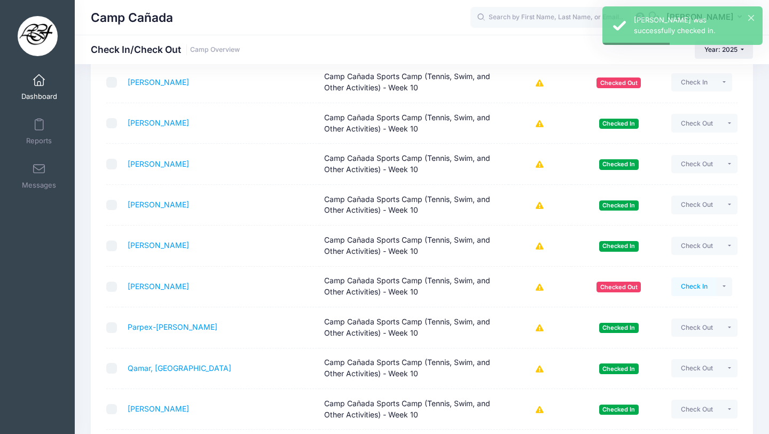
click at [700, 286] on button "Check In" at bounding box center [694, 286] width 45 height 18
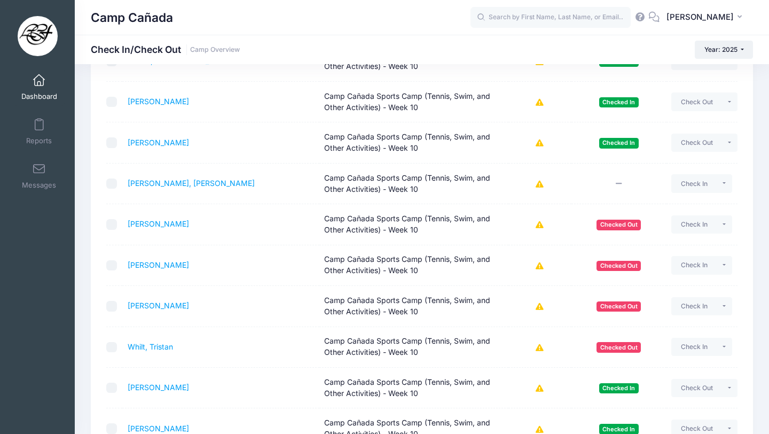
scroll to position [2060, 0]
click at [693, 262] on button "Check In" at bounding box center [694, 264] width 45 height 18
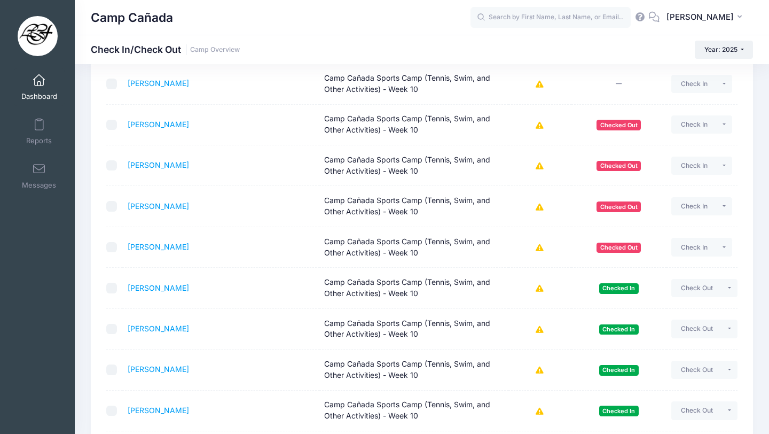
scroll to position [976, 0]
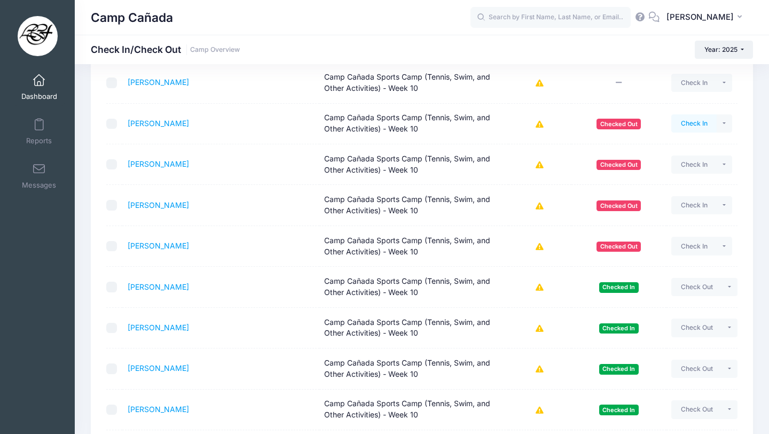
click at [681, 124] on button "Check In" at bounding box center [694, 123] width 45 height 18
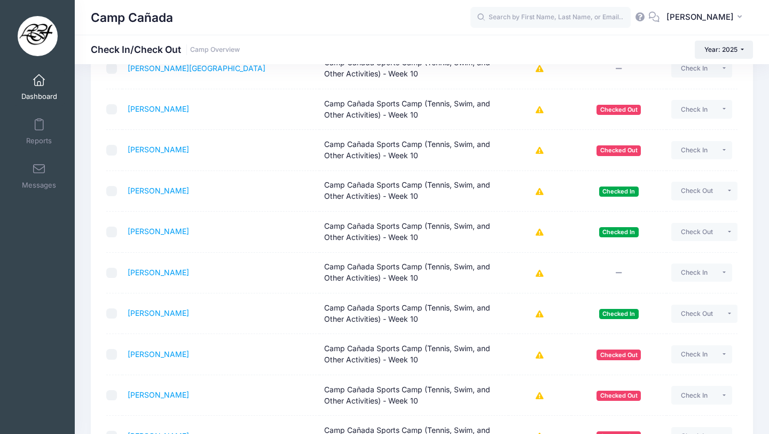
scroll to position [0, 0]
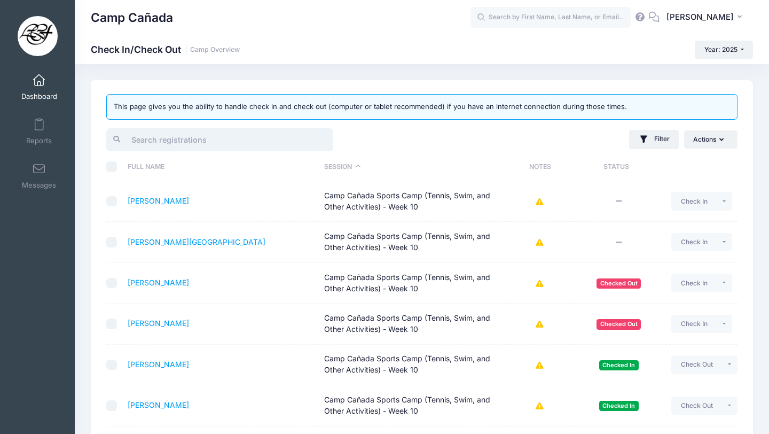
click at [263, 136] on input "search" at bounding box center [219, 139] width 227 height 23
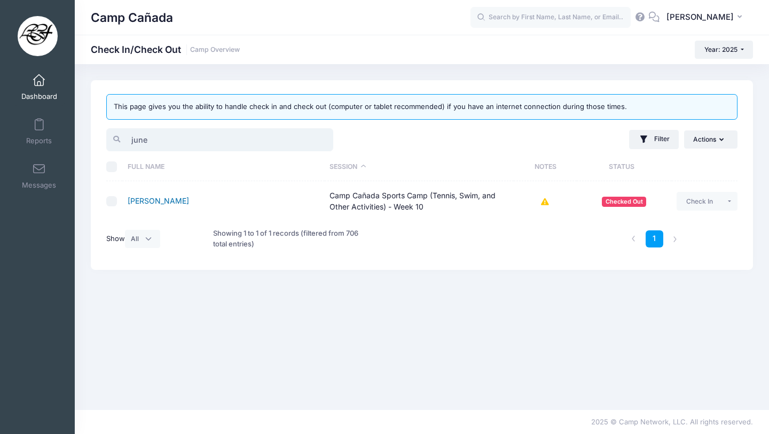
type input "june"
click at [147, 199] on link "[PERSON_NAME]" at bounding box center [158, 200] width 61 height 9
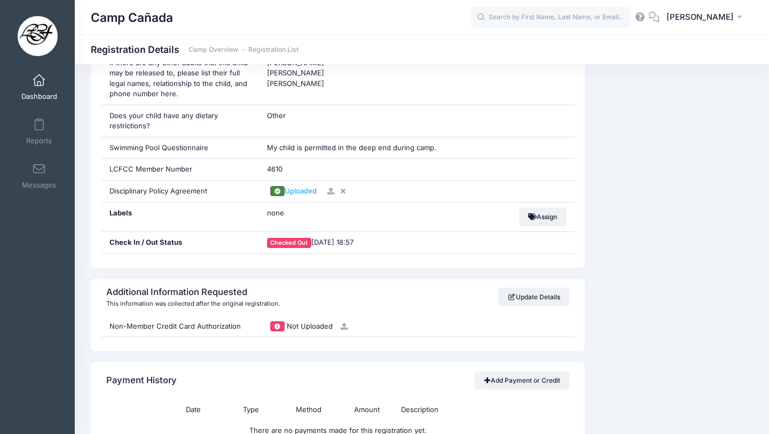
scroll to position [908, 0]
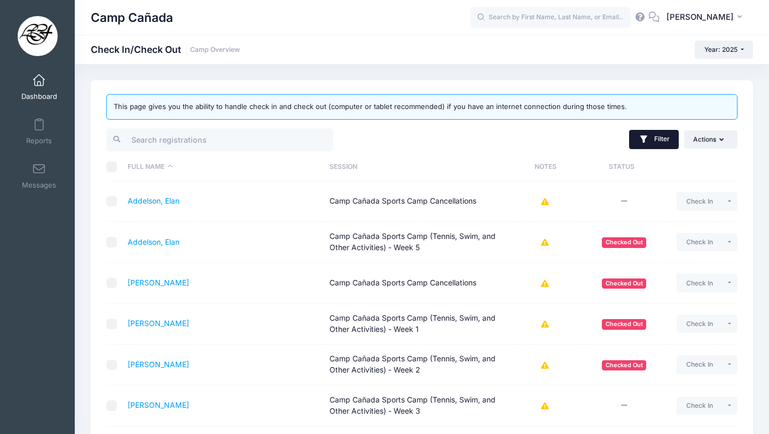
click at [638, 139] on button "Filter" at bounding box center [654, 139] width 50 height 19
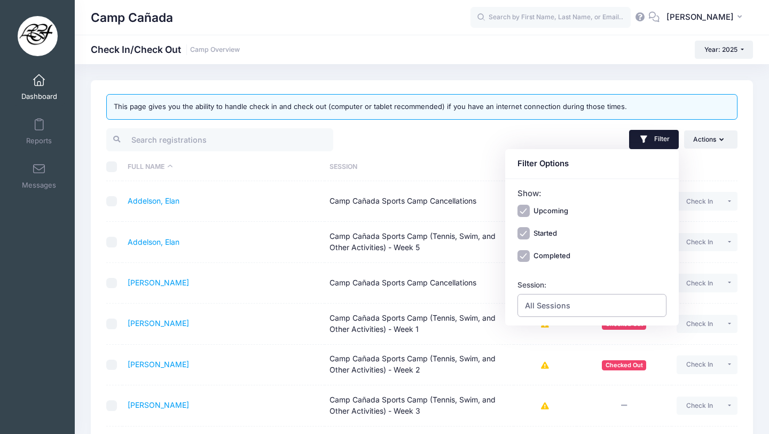
click at [572, 304] on span "All Sessions" at bounding box center [593, 305] width 150 height 23
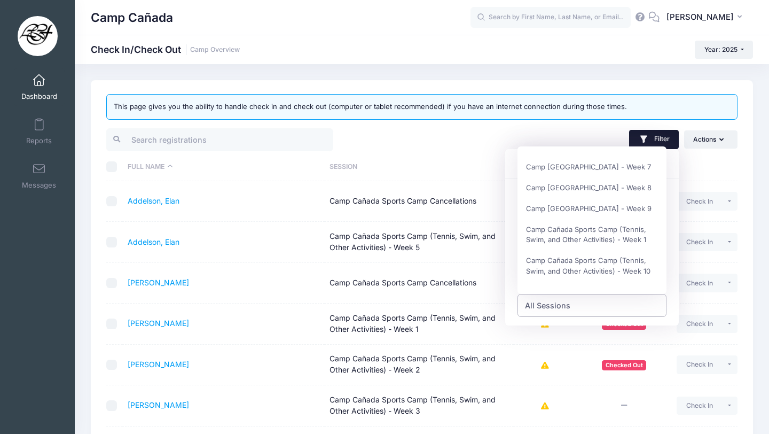
scroll to position [186, 0]
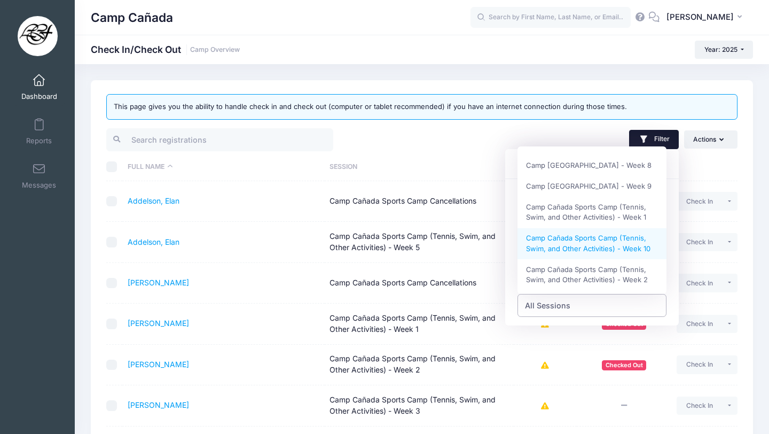
select select "Camp Cañada Sports Camp (Tennis, Swim, and Other Activities) - Week 10"
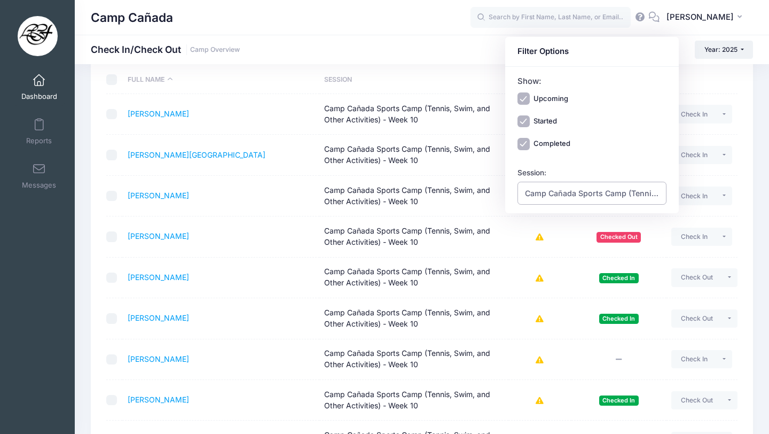
scroll to position [244, 0]
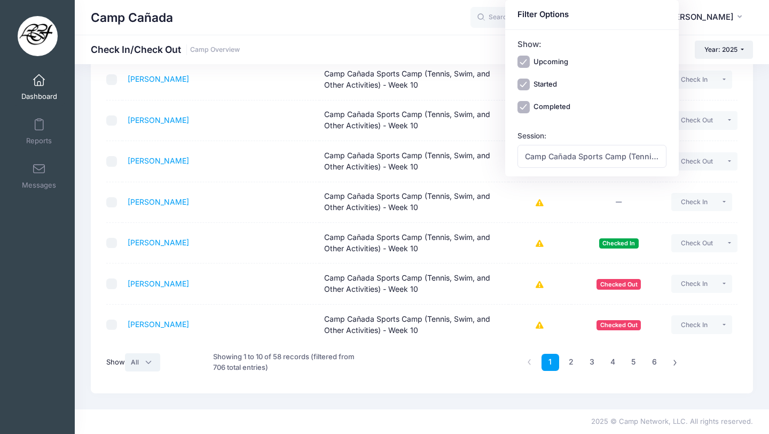
click at [145, 366] on select "All 10 25 50" at bounding box center [142, 362] width 35 height 18
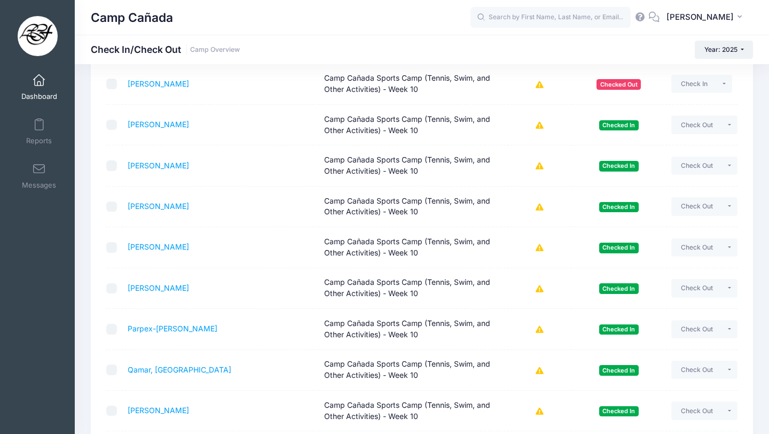
scroll to position [1877, 0]
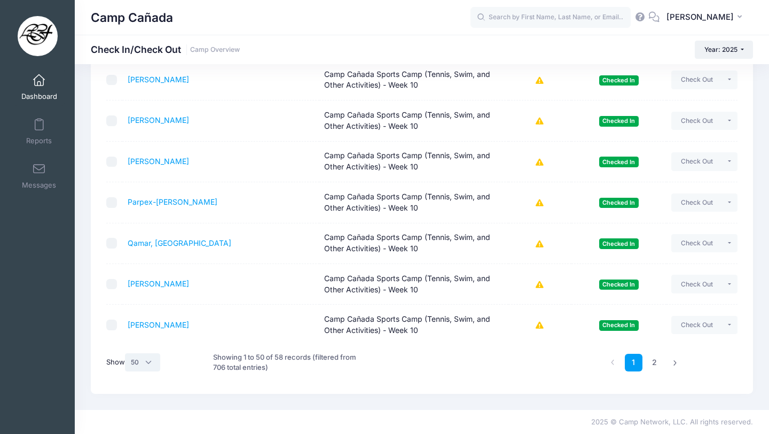
click at [143, 364] on select "All 10 25 50" at bounding box center [142, 362] width 35 height 18
select select "-1"
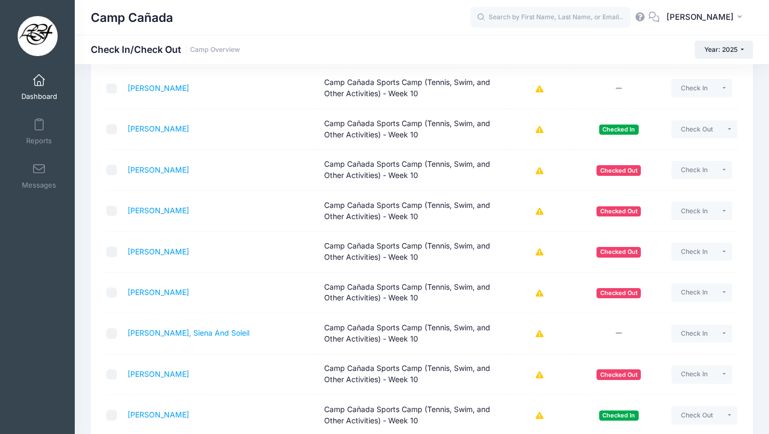
scroll to position [365, 0]
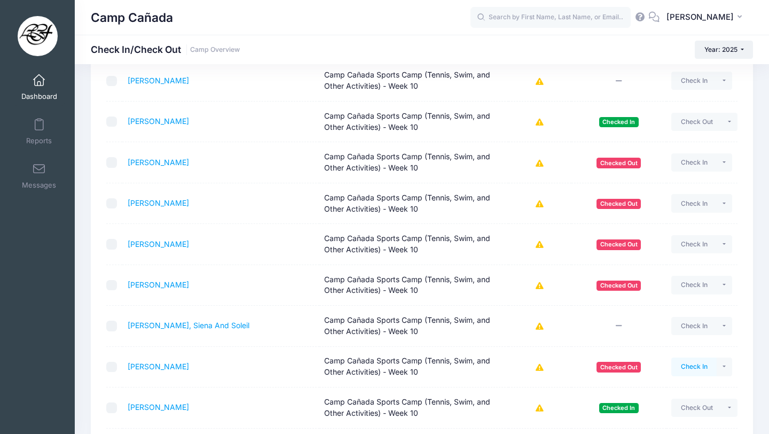
click at [701, 363] on button "Check In" at bounding box center [694, 366] width 45 height 18
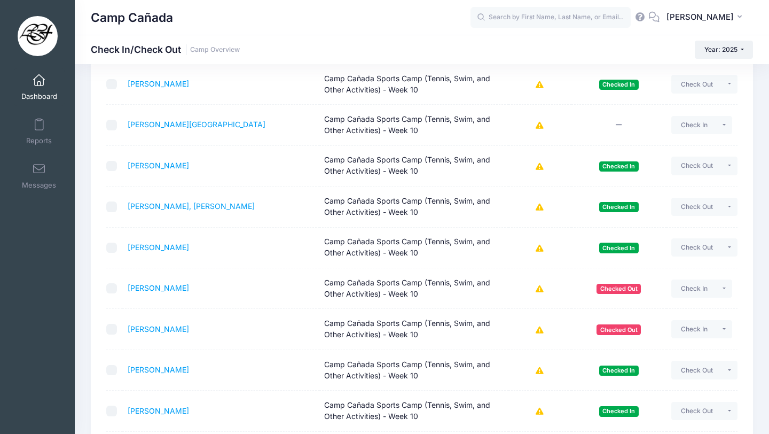
scroll to position [1552, 0]
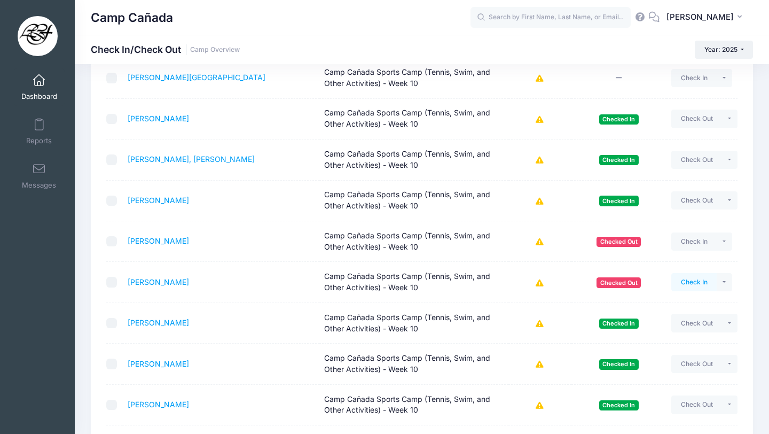
click at [678, 282] on button "Check In" at bounding box center [694, 282] width 45 height 18
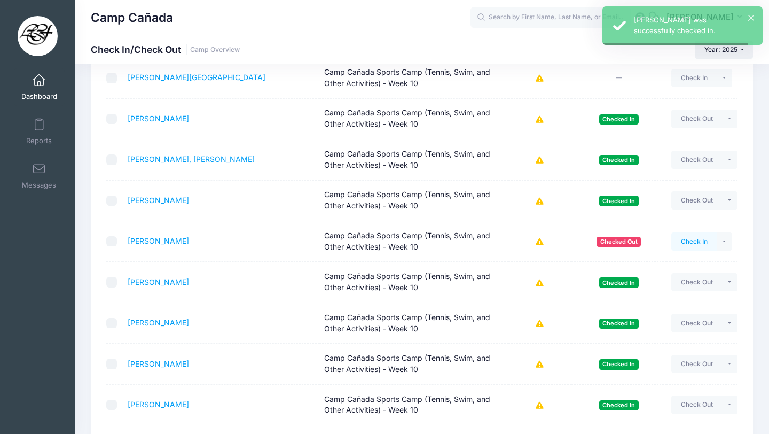
click at [698, 240] on button "Check In" at bounding box center [694, 241] width 45 height 18
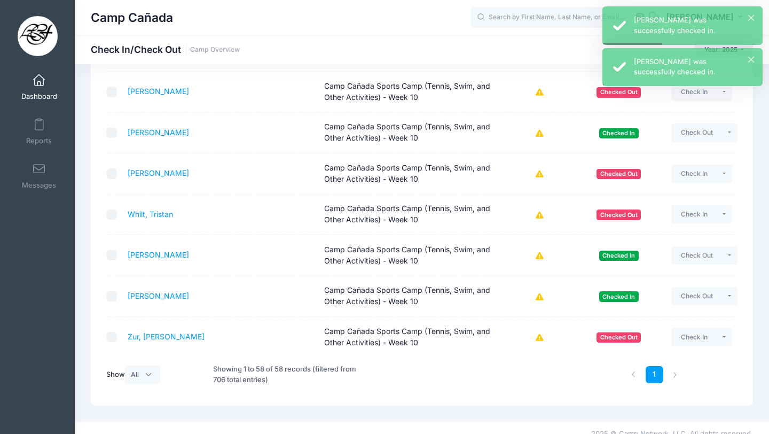
scroll to position [2204, 0]
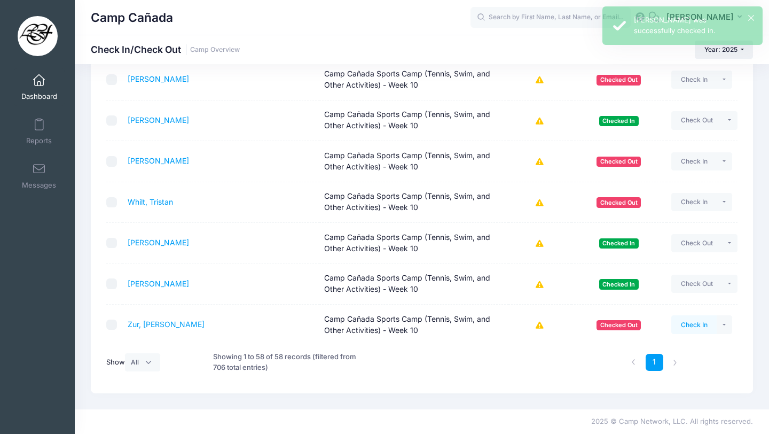
click at [692, 324] on button "Check In" at bounding box center [694, 324] width 45 height 18
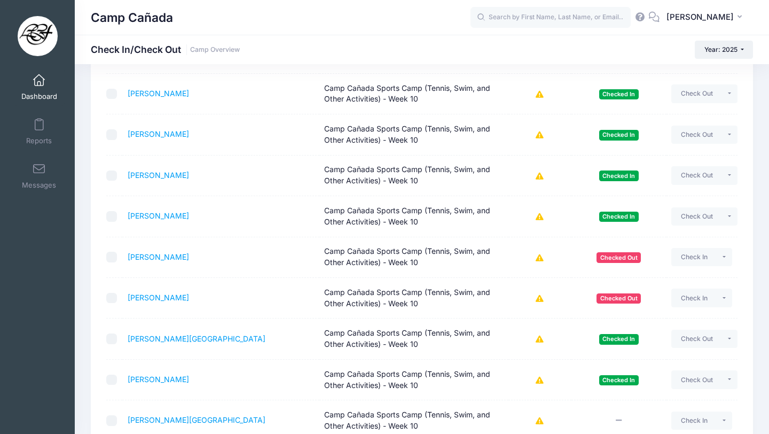
scroll to position [1211, 0]
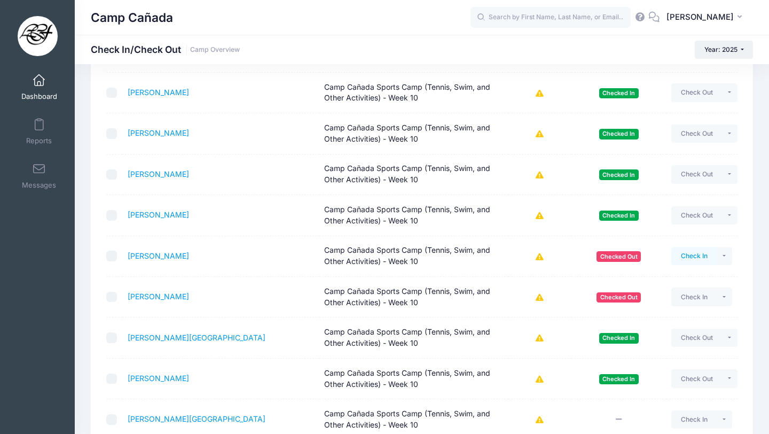
click at [698, 256] on button "Check In" at bounding box center [694, 256] width 45 height 18
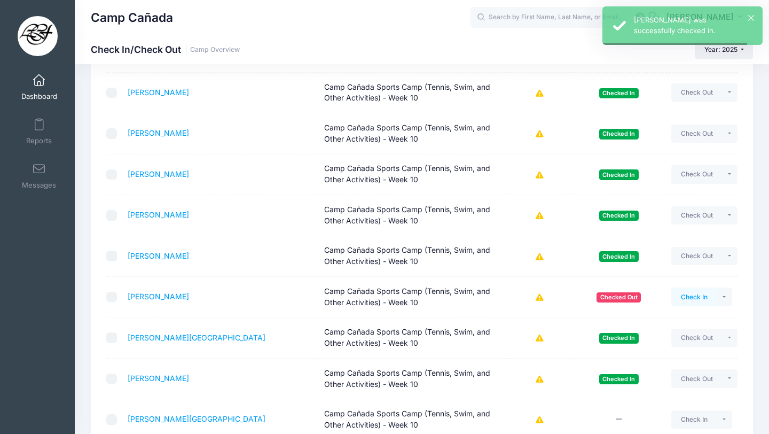
click at [700, 296] on button "Check In" at bounding box center [694, 296] width 45 height 18
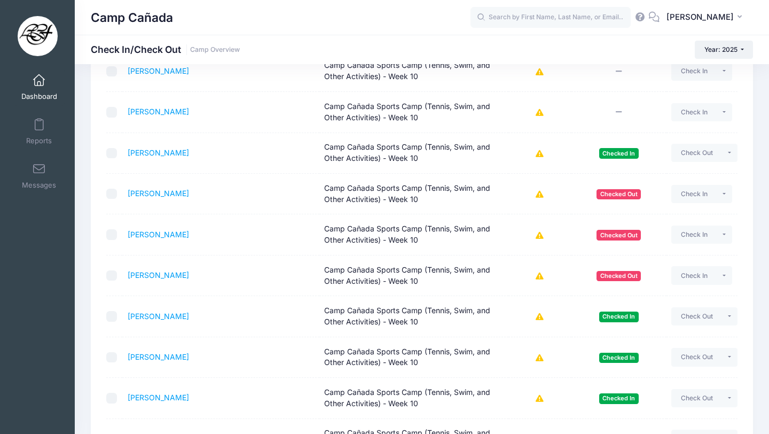
scroll to position [947, 0]
click at [706, 233] on button "Check In" at bounding box center [694, 234] width 45 height 18
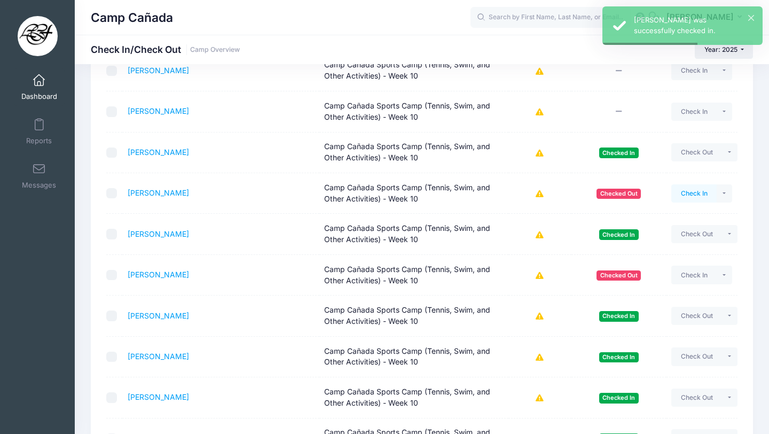
click at [701, 192] on button "Check In" at bounding box center [694, 193] width 45 height 18
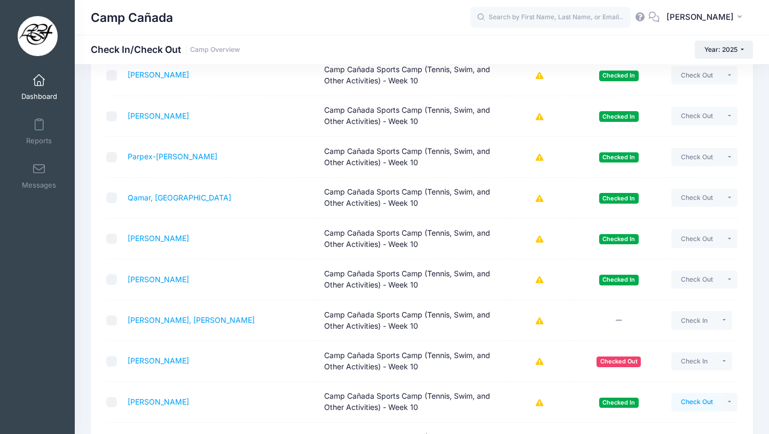
scroll to position [1925, 0]
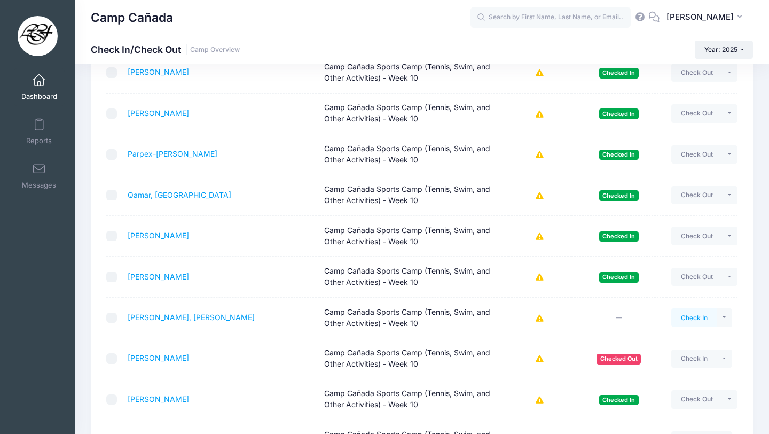
click at [684, 313] on button "Check In" at bounding box center [694, 317] width 45 height 18
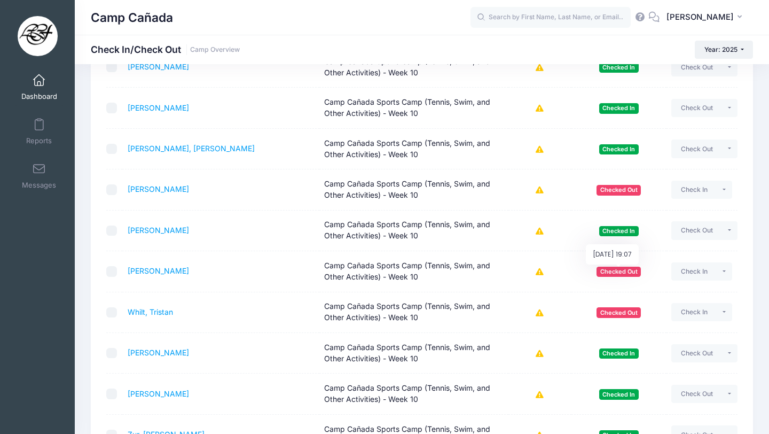
scroll to position [2102, 0]
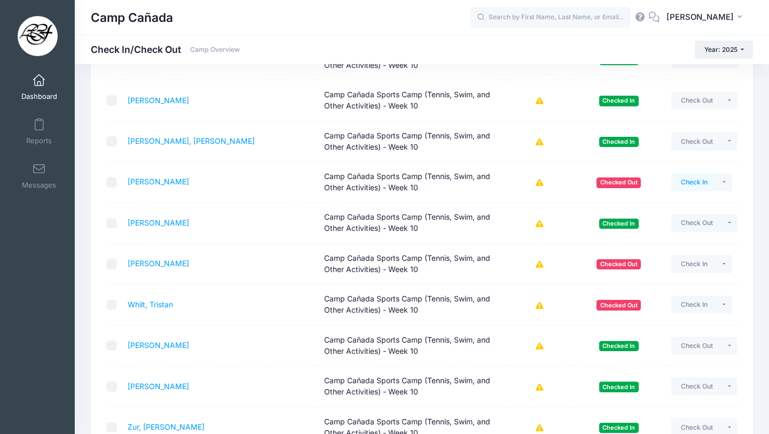
click at [692, 183] on button "Check In" at bounding box center [694, 182] width 45 height 18
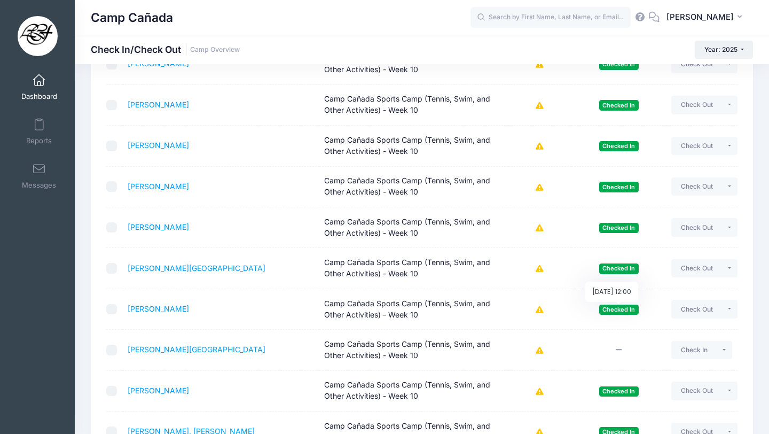
scroll to position [1285, 0]
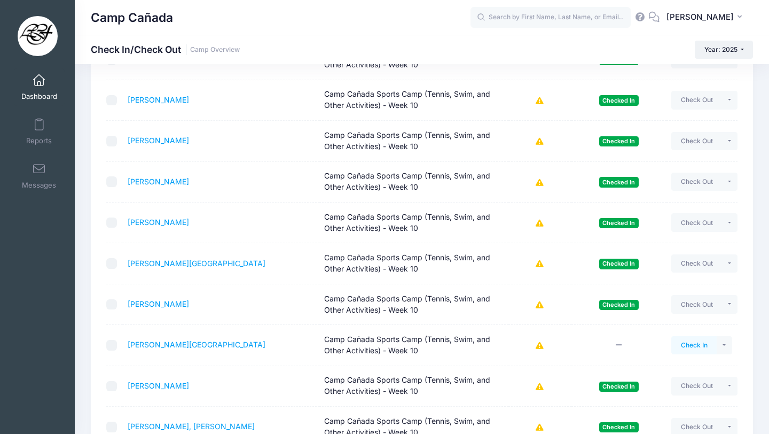
click at [684, 346] on button "Check In" at bounding box center [694, 345] width 45 height 18
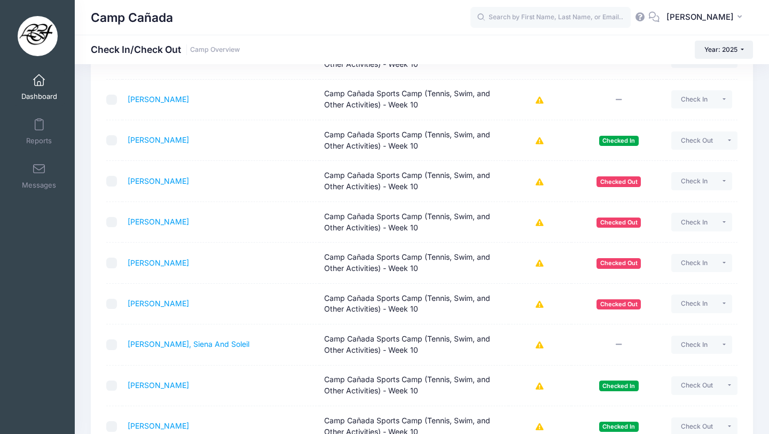
scroll to position [348, 0]
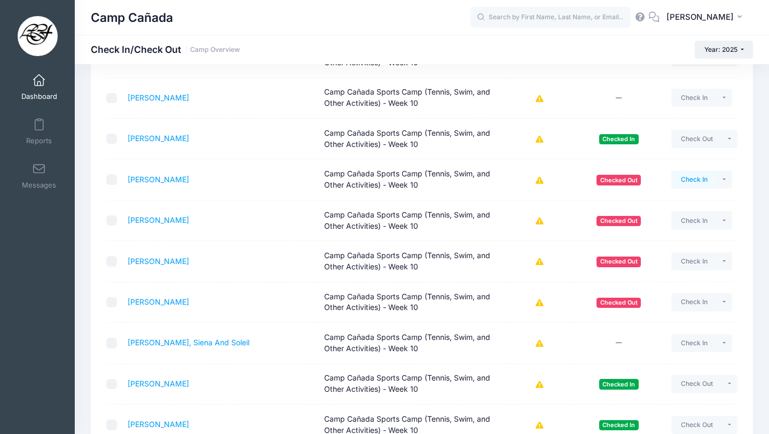
click at [701, 178] on button "Check In" at bounding box center [694, 179] width 45 height 18
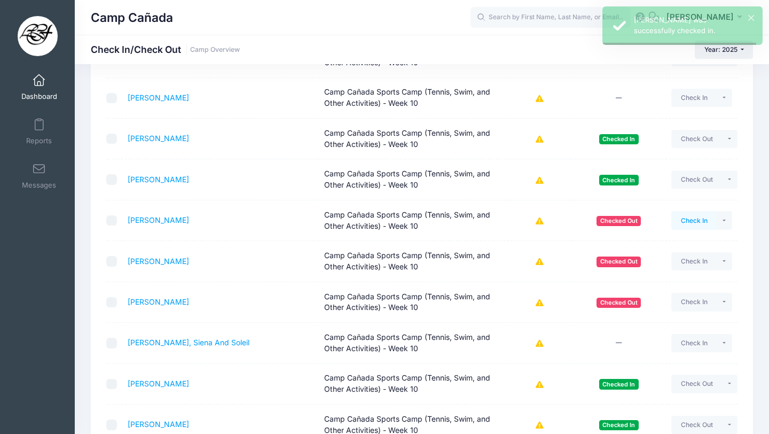
click at [696, 217] on button "Check In" at bounding box center [694, 220] width 45 height 18
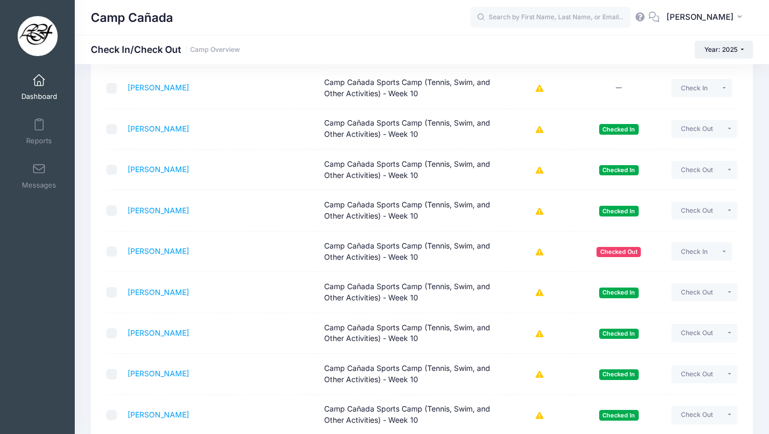
scroll to position [0, 0]
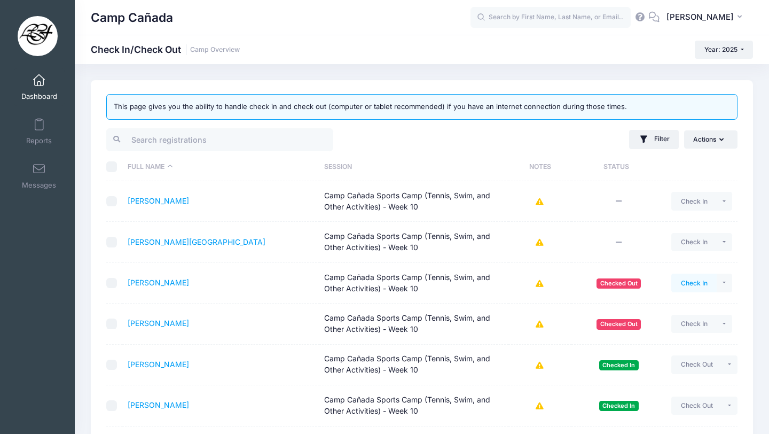
click at [685, 279] on button "Check In" at bounding box center [694, 283] width 45 height 18
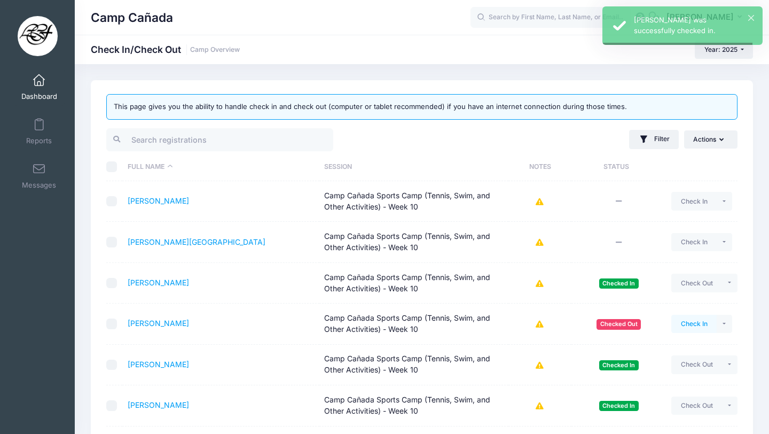
click at [695, 323] on button "Check In" at bounding box center [694, 324] width 45 height 18
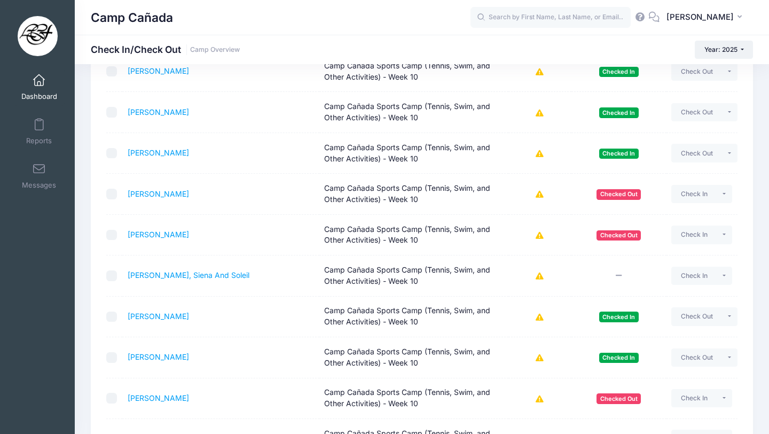
scroll to position [415, 0]
click at [698, 191] on button "Check In" at bounding box center [694, 194] width 45 height 18
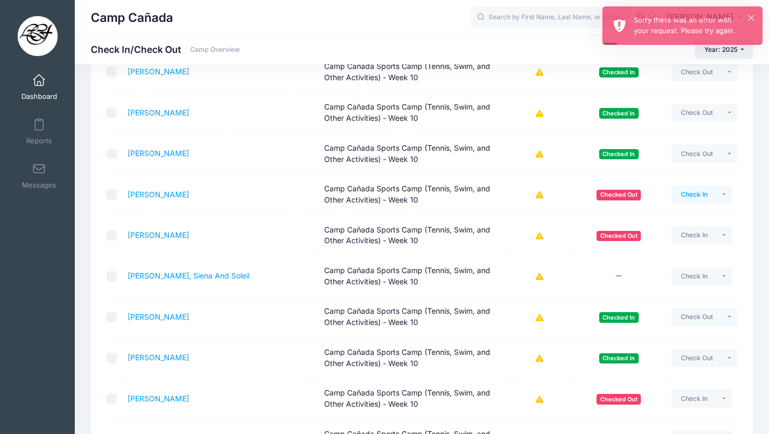
click at [681, 197] on button "Check In" at bounding box center [694, 194] width 45 height 18
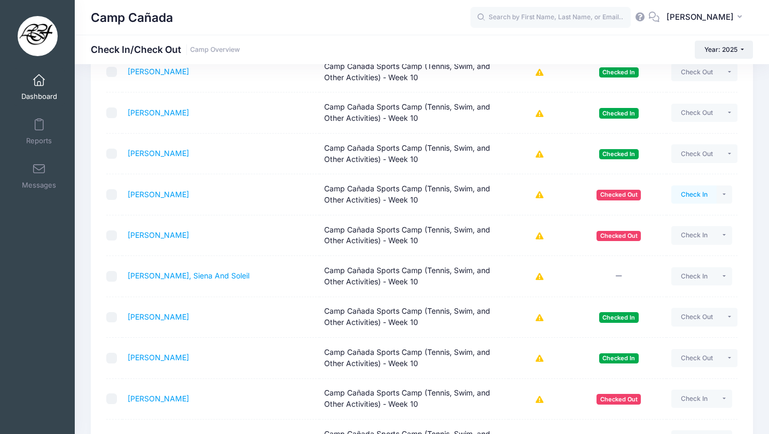
click at [681, 197] on button "Check In" at bounding box center [694, 194] width 45 height 18
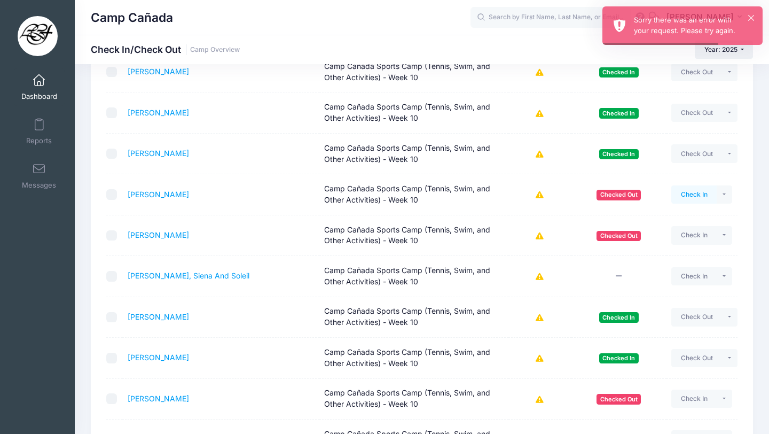
click at [701, 192] on button "Check In" at bounding box center [694, 194] width 45 height 18
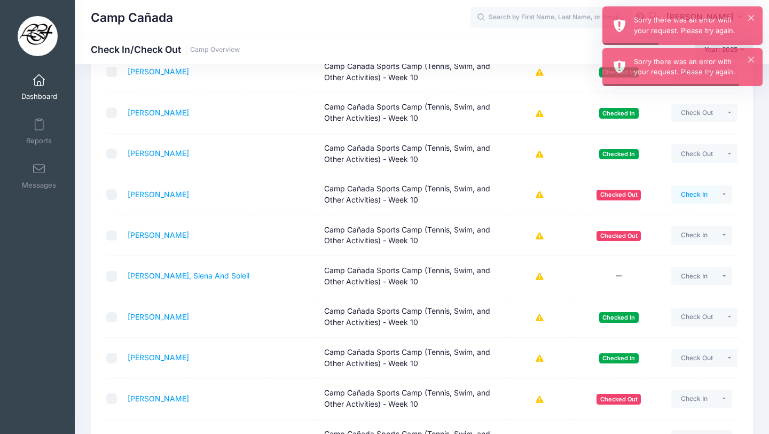
click at [687, 190] on button "Check In" at bounding box center [694, 194] width 45 height 18
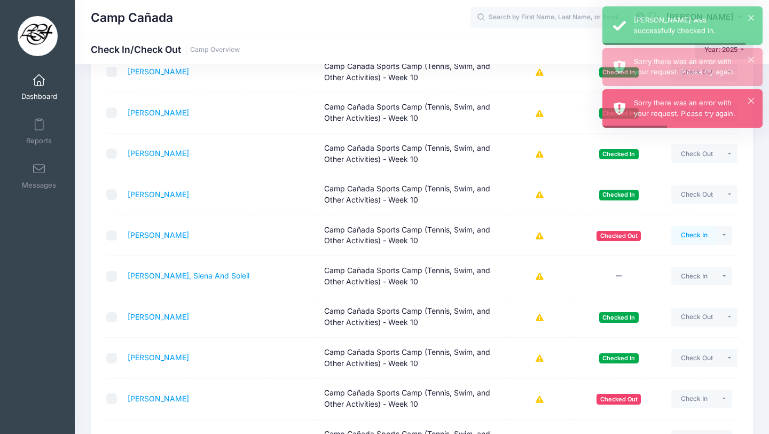
click at [694, 234] on button "Check In" at bounding box center [694, 235] width 45 height 18
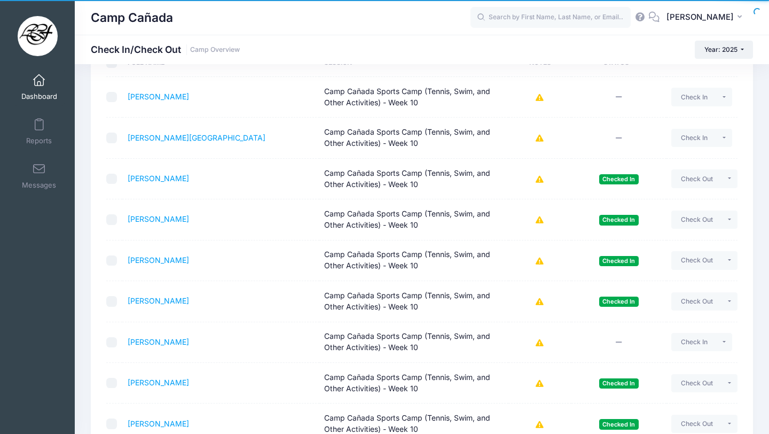
scroll to position [0, 0]
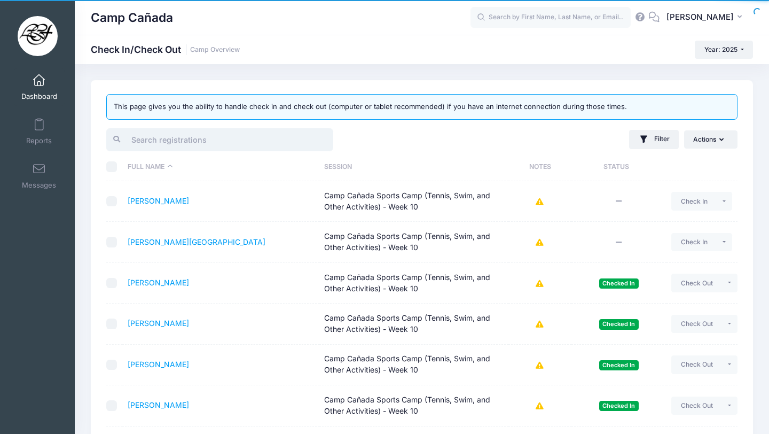
click at [205, 145] on input "search" at bounding box center [219, 139] width 227 height 23
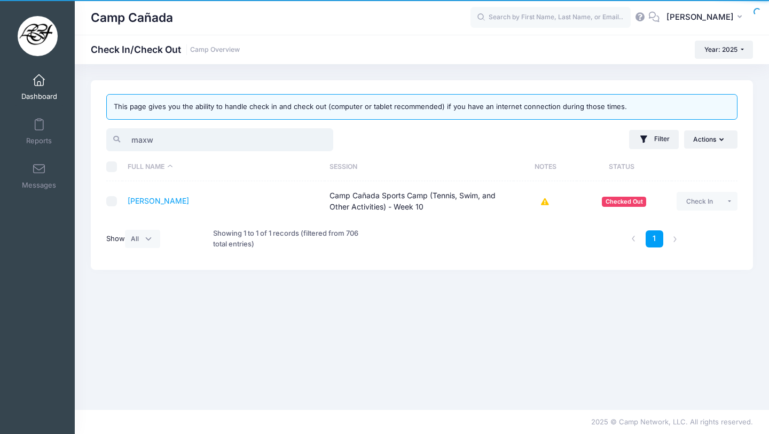
type input "maxwe"
drag, startPoint x: 199, startPoint y: 142, endPoint x: 44, endPoint y: 122, distance: 156.1
click at [44, 122] on div "My Events Dashboard Reports" at bounding box center [384, 217] width 769 height 434
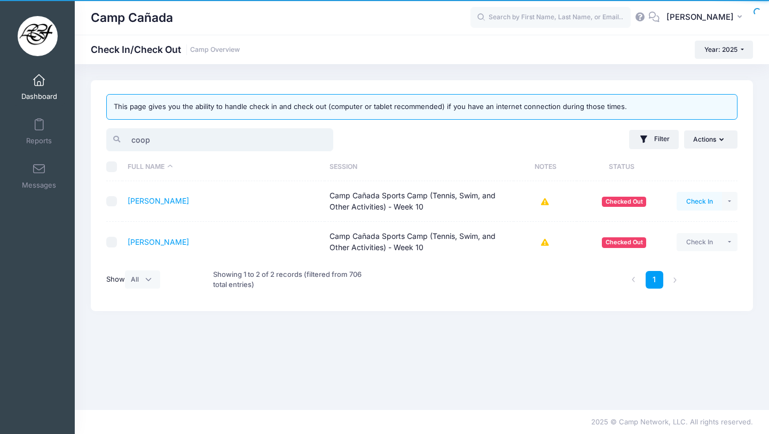
type input "coop"
click at [708, 198] on button "Check In" at bounding box center [699, 201] width 45 height 18
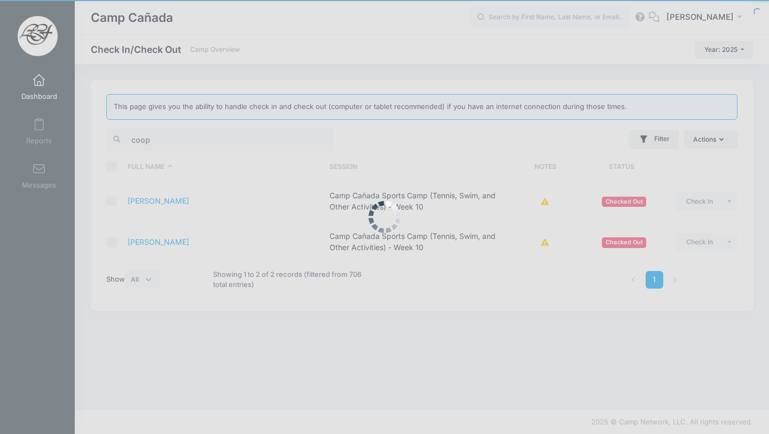
click at [452, 46] on div at bounding box center [384, 217] width 769 height 434
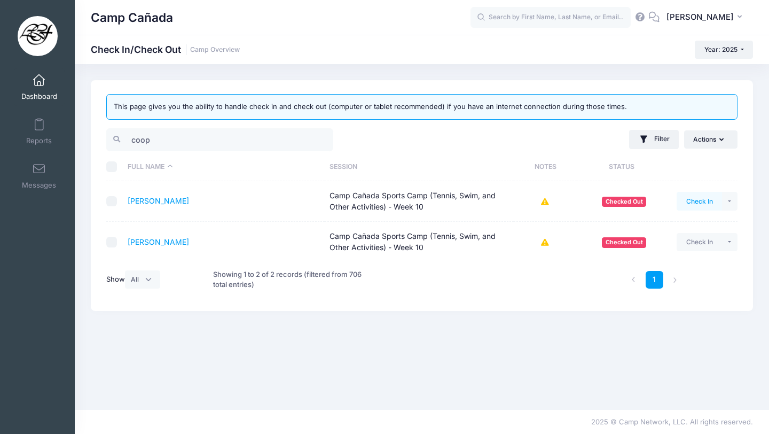
click at [708, 204] on button "Check In" at bounding box center [699, 201] width 45 height 18
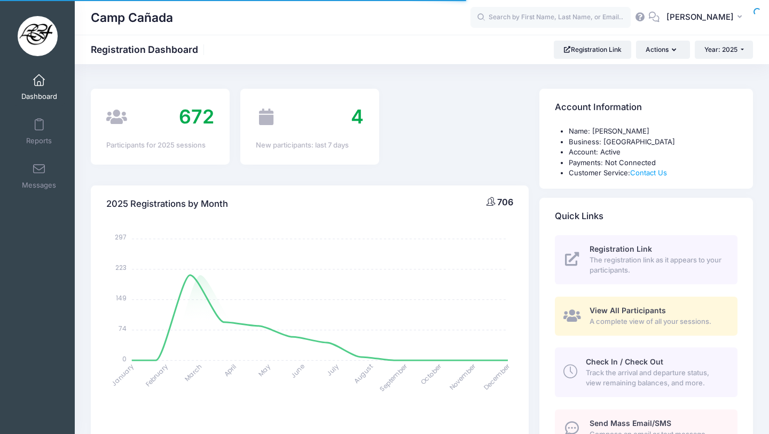
select select
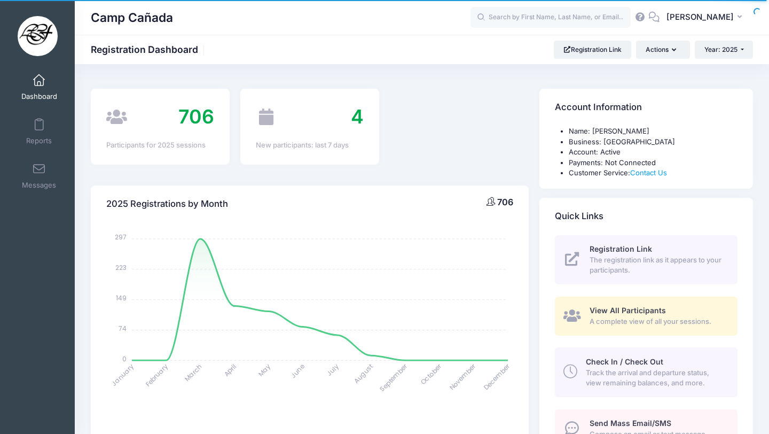
click at [669, 368] on span "Track the arrival and departure status, view remaining balances, and more." at bounding box center [655, 378] width 139 height 21
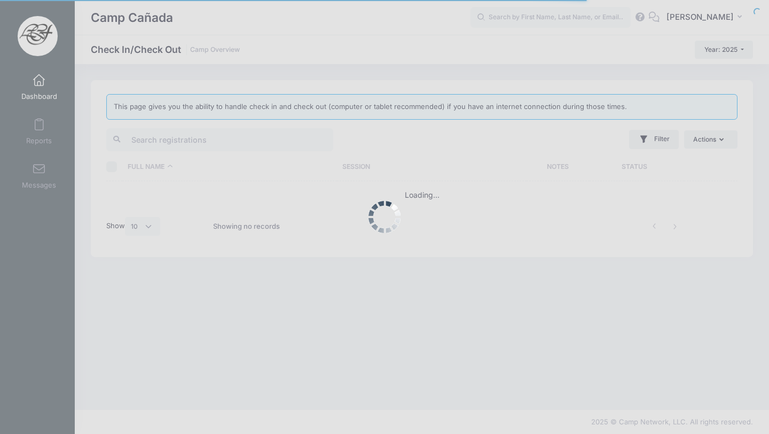
select select "10"
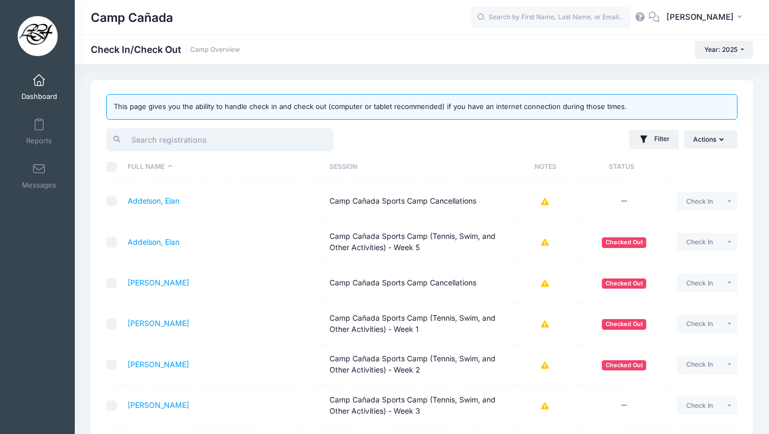
click at [199, 147] on input "search" at bounding box center [219, 139] width 227 height 23
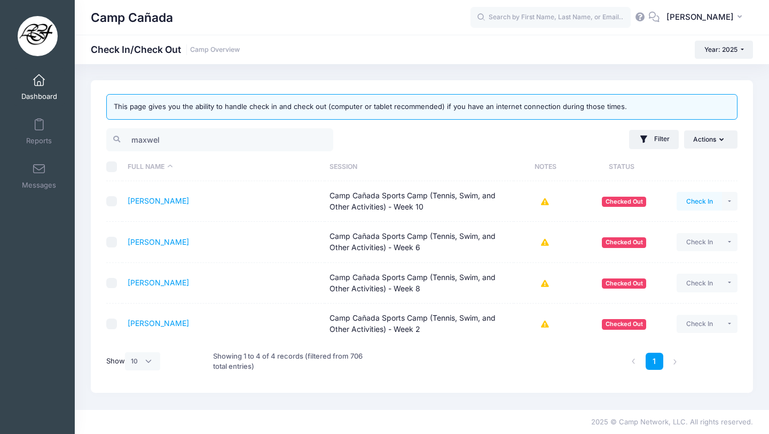
click at [709, 207] on button "Check In" at bounding box center [699, 201] width 45 height 18
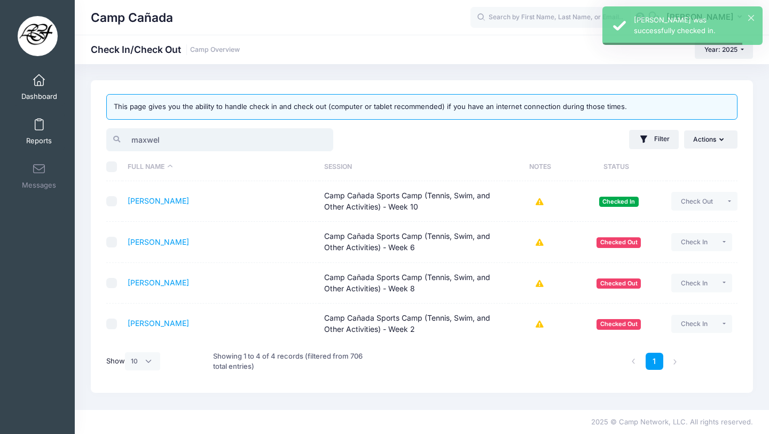
drag, startPoint x: 171, startPoint y: 139, endPoint x: 64, endPoint y: 137, distance: 107.4
click at [63, 138] on div "My Events Dashboard Reports" at bounding box center [384, 217] width 769 height 434
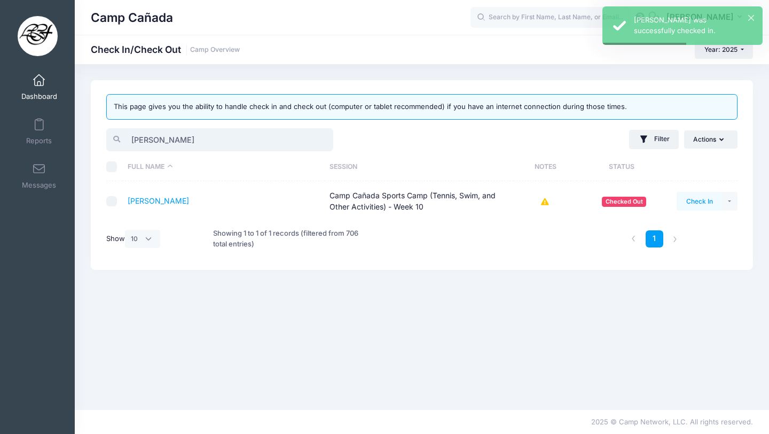
type input "[PERSON_NAME]"
click at [701, 204] on button "Check In" at bounding box center [699, 201] width 45 height 18
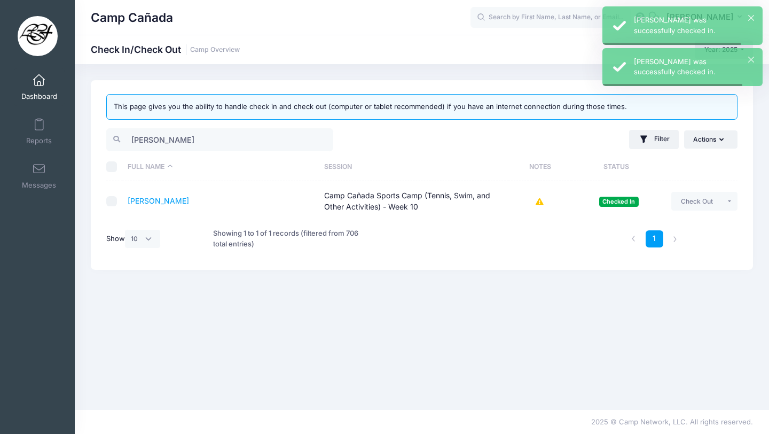
click at [664, 129] on div "Filter Filter Options Show: Upcoming Started Completed Session: All Sessions [G…" at bounding box center [582, 140] width 321 height 26
click at [663, 140] on button "Filter" at bounding box center [654, 139] width 50 height 19
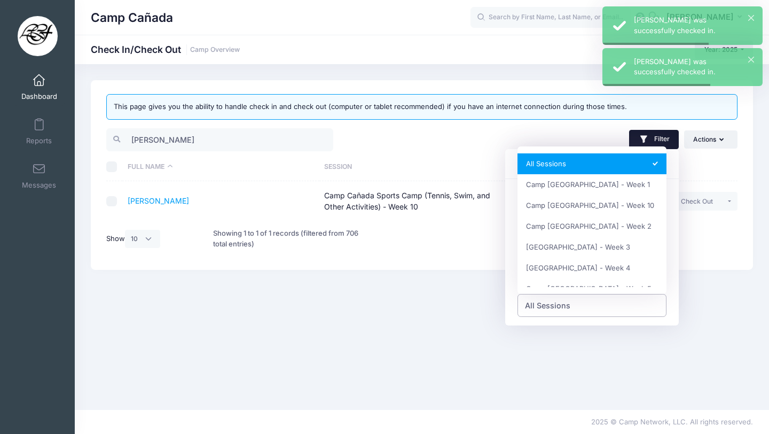
click at [575, 311] on span "All Sessions" at bounding box center [593, 305] width 150 height 23
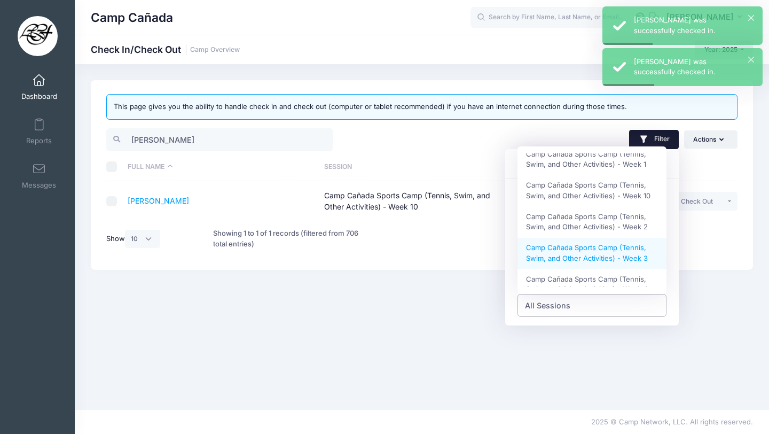
scroll to position [241, 0]
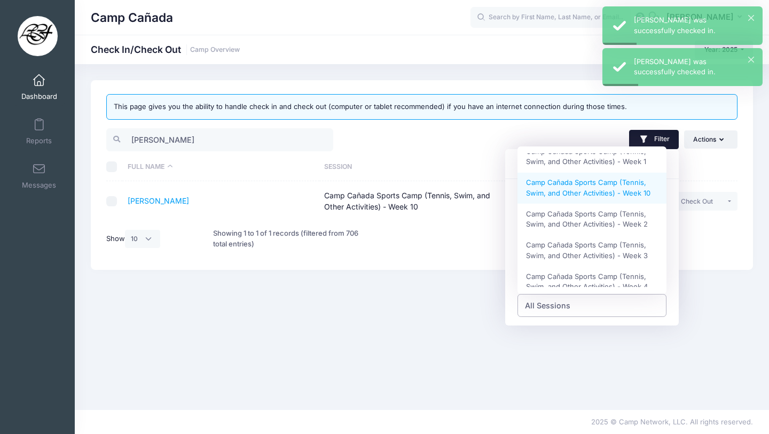
select select "Camp Cañada Sports Camp (Tennis, Swim, and Other Activities) - Week 10"
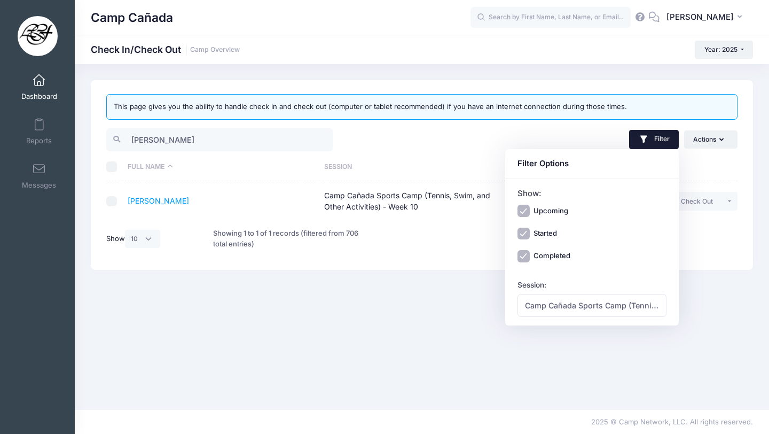
click at [440, 342] on div "This page gives you the ability to handle check in and check out (computer or t…" at bounding box center [422, 237] width 694 height 314
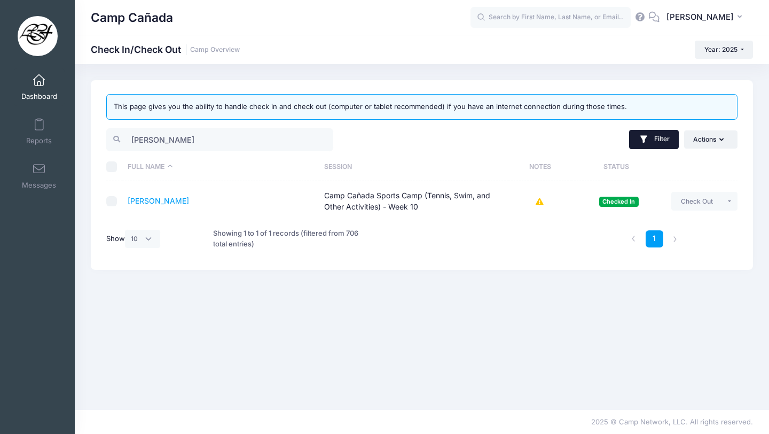
click at [645, 145] on button "Filter" at bounding box center [654, 139] width 50 height 19
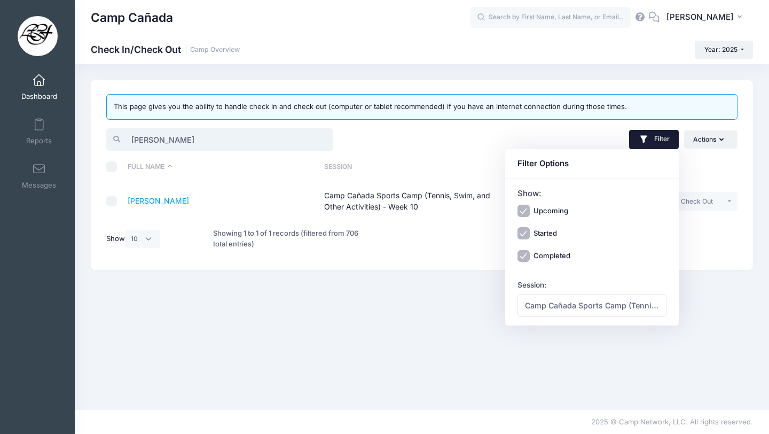
drag, startPoint x: 230, startPoint y: 136, endPoint x: 113, endPoint y: 130, distance: 117.1
click at [112, 130] on input "[PERSON_NAME]" at bounding box center [219, 139] width 227 height 23
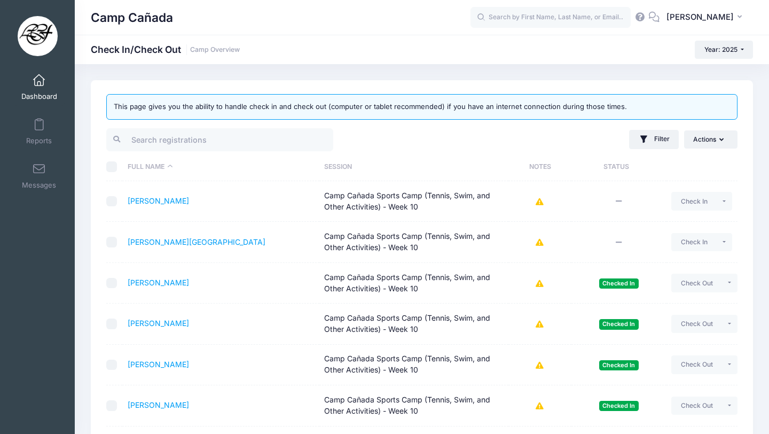
click at [424, 139] on div "Filter Filter Options Show: Upcoming Started Completed Session: All Sessions [G…" at bounding box center [582, 140] width 321 height 26
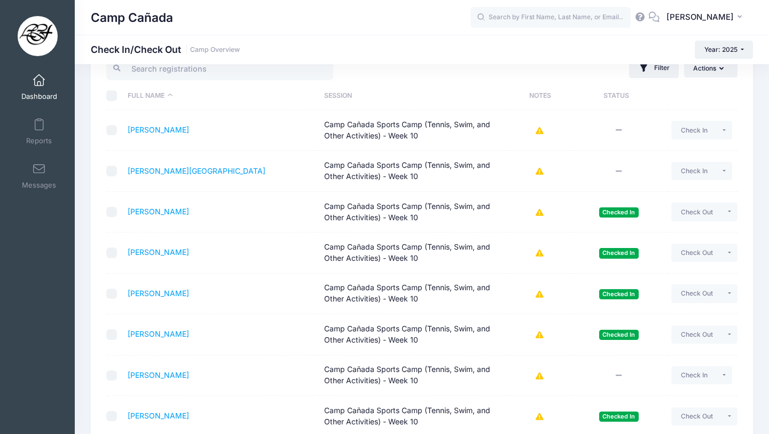
scroll to position [244, 0]
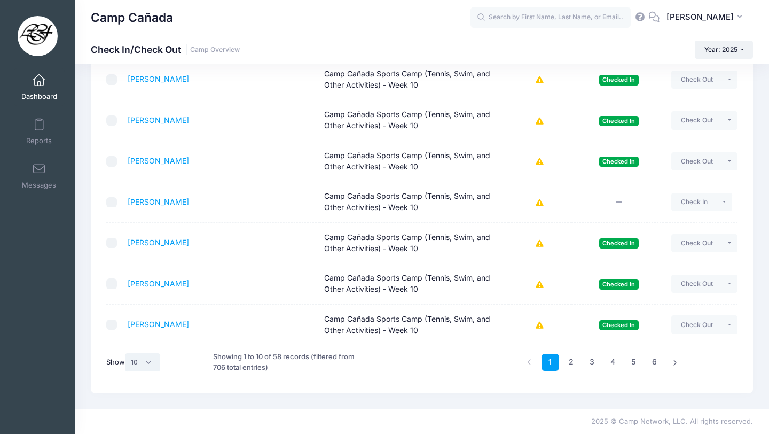
click at [140, 359] on select "All 10 25 50" at bounding box center [142, 362] width 35 height 18
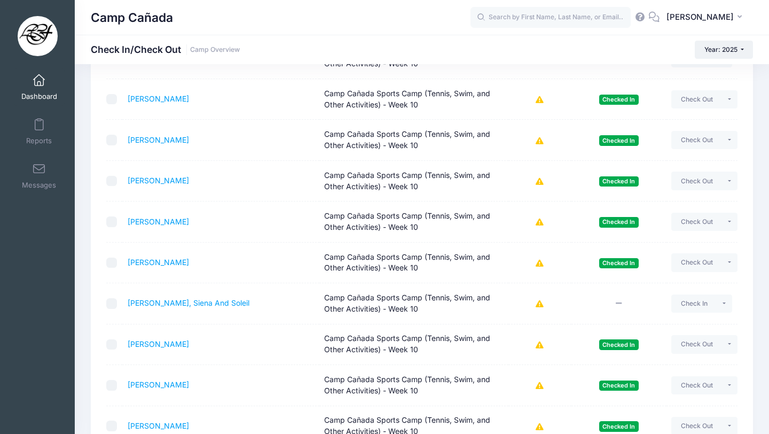
scroll to position [856, 0]
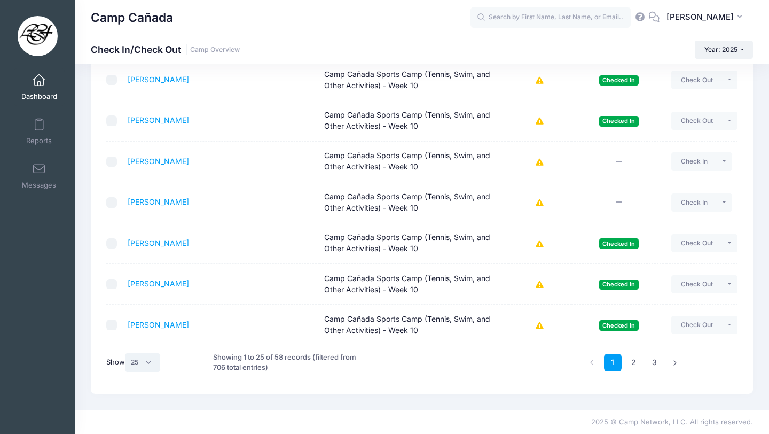
click at [144, 364] on select "All 10 25 50" at bounding box center [142, 362] width 35 height 18
select select "50"
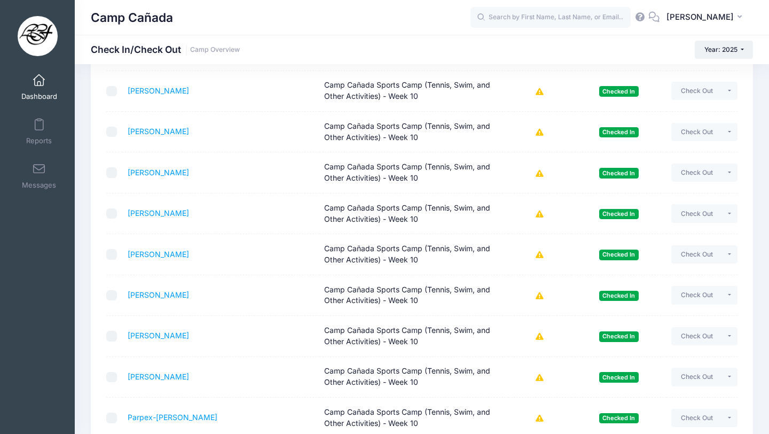
scroll to position [1877, 0]
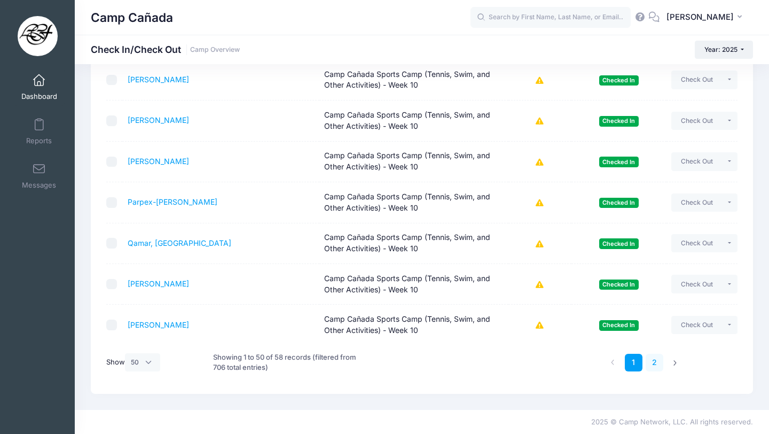
click at [655, 356] on link "2" at bounding box center [655, 363] width 18 height 18
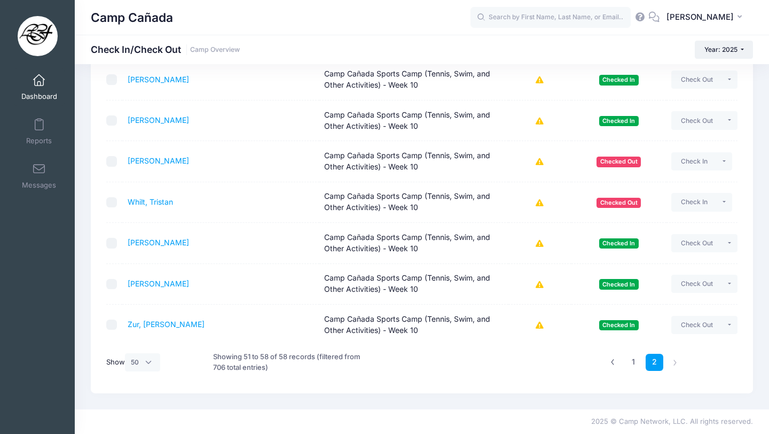
scroll to position [162, 0]
